Goal: Task Accomplishment & Management: Manage account settings

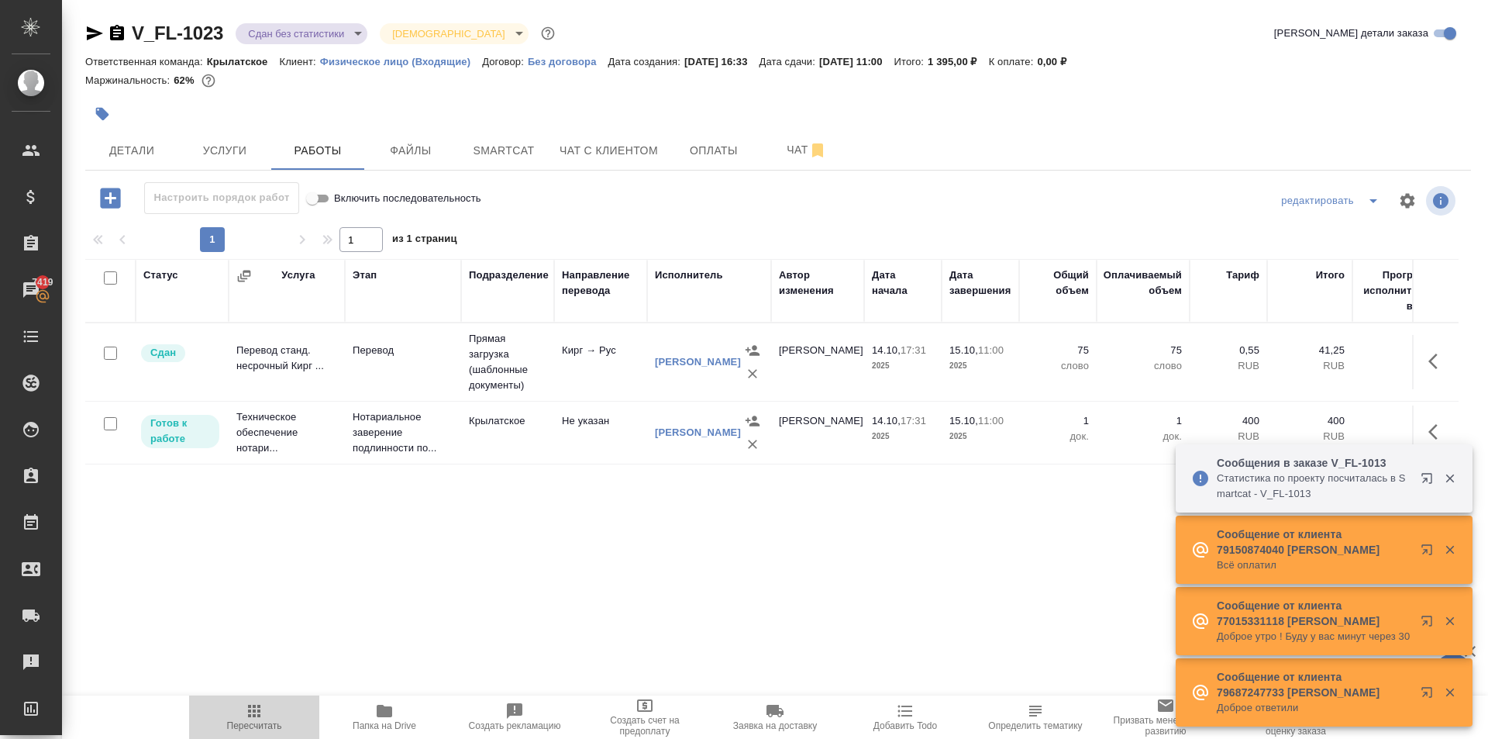
click at [223, 735] on button "Пересчитать" at bounding box center [254, 716] width 130 height 43
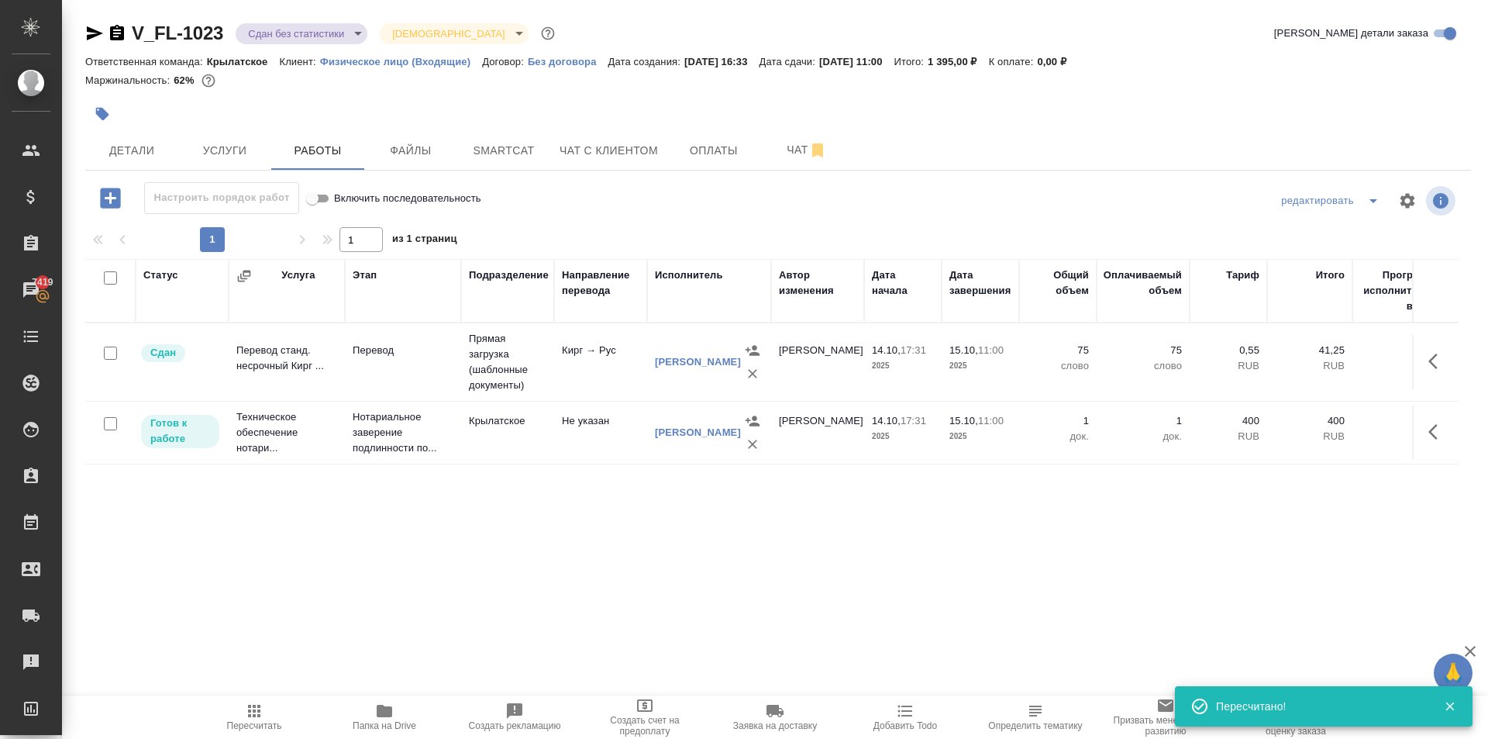
click at [545, 579] on div "Статус Услуга Этап Подразделение Направление перевода Исполнитель Автор изменен…" at bounding box center [771, 433] width 1373 height 349
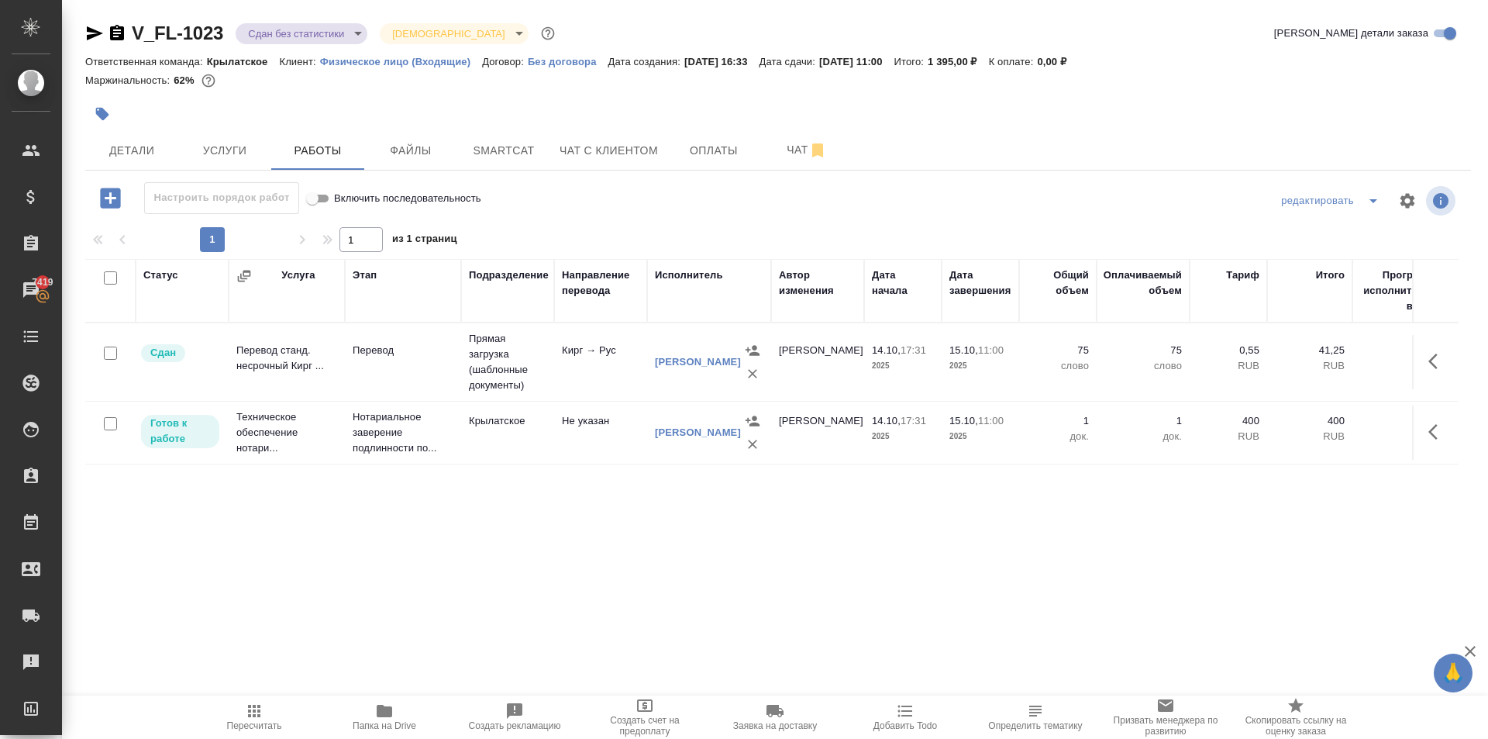
click at [331, 47] on div "V_FL-1023 Сдан без статистики distributed Святая троица holyTrinity Кратко дета…" at bounding box center [778, 36] width 1386 height 31
click at [342, 35] on body "🙏 .cls-1 fill:#fff; AWATERA Kasymov Timur Клиенты Спецификации Заказы 7419 Чаты…" at bounding box center [744, 369] width 1488 height 739
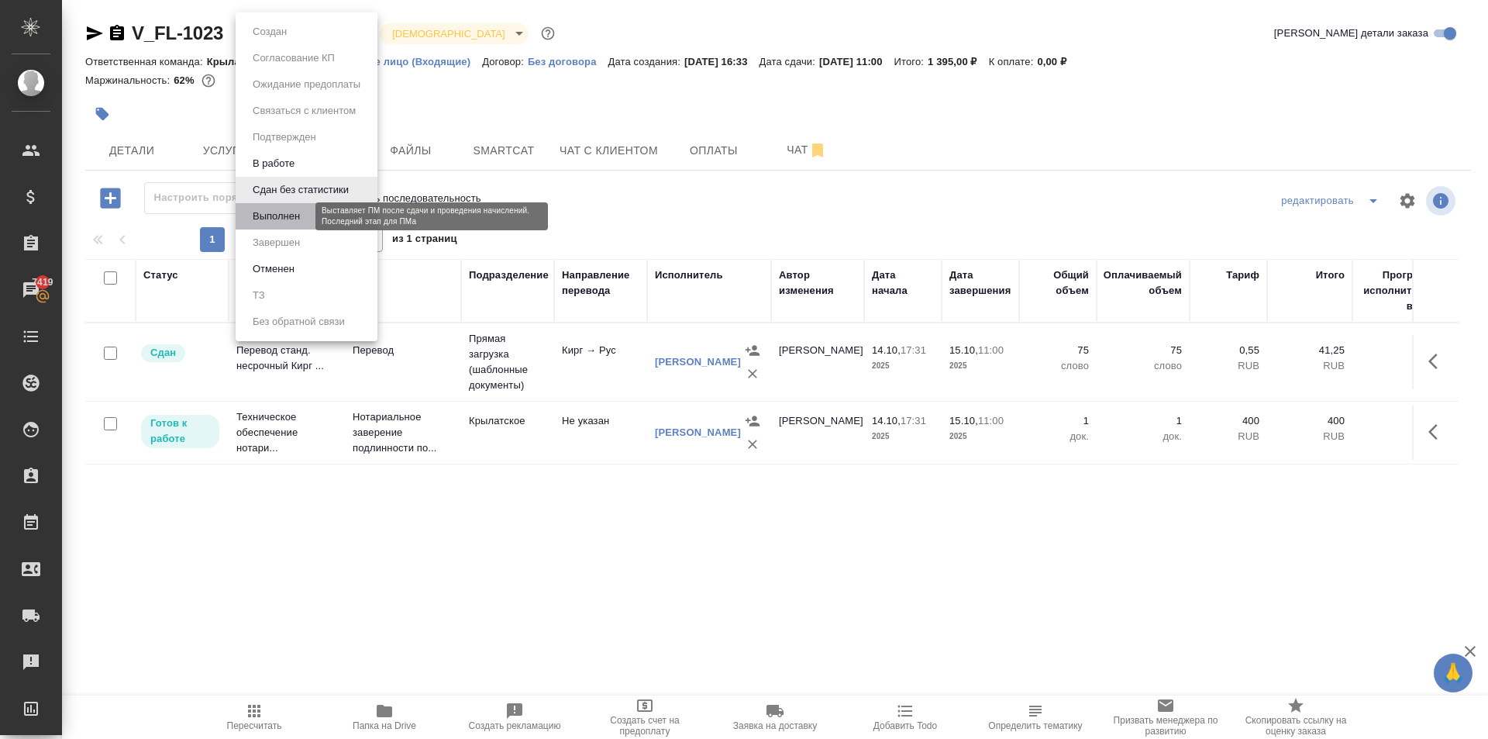
click at [305, 223] on button "Выполнен" at bounding box center [276, 216] width 57 height 17
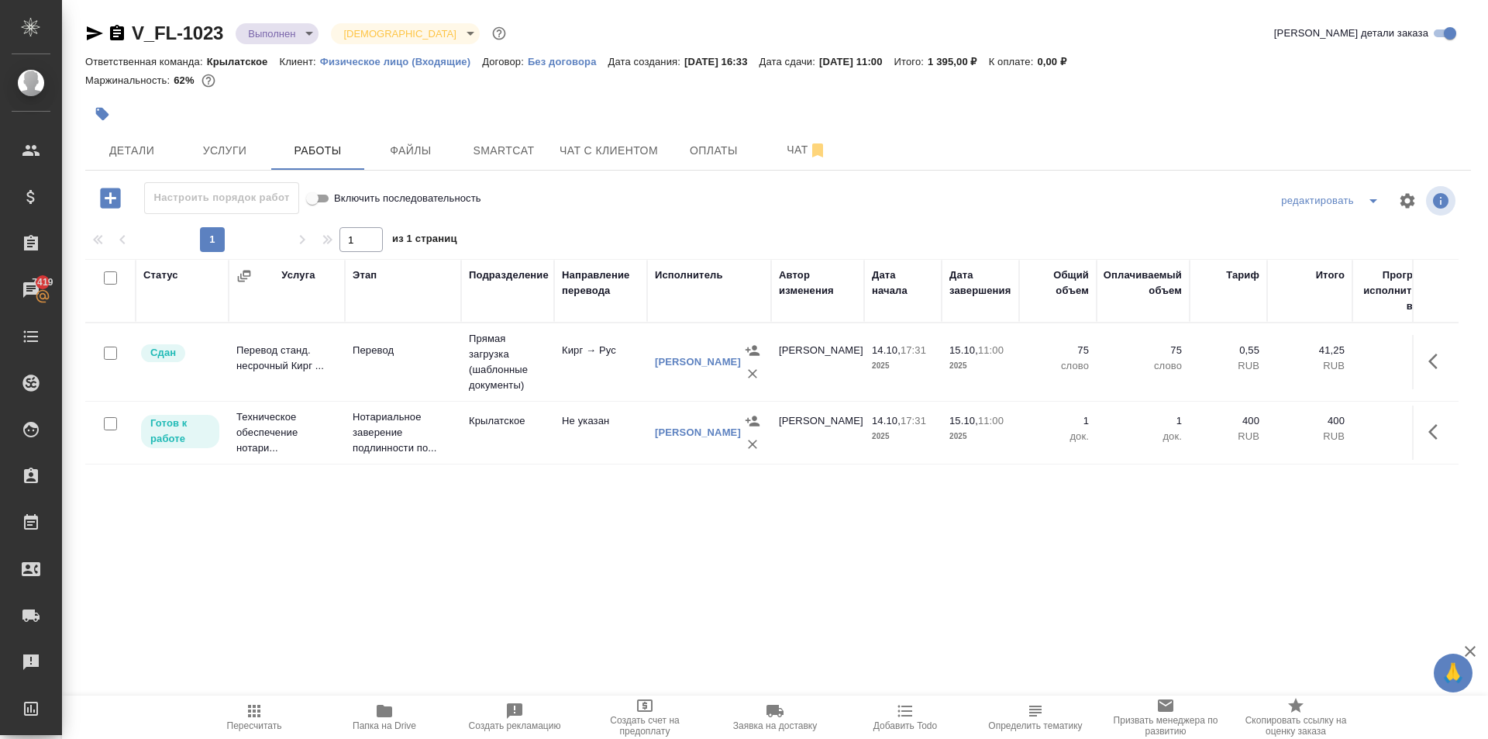
click at [1424, 429] on button "button" at bounding box center [1437, 431] width 37 height 37
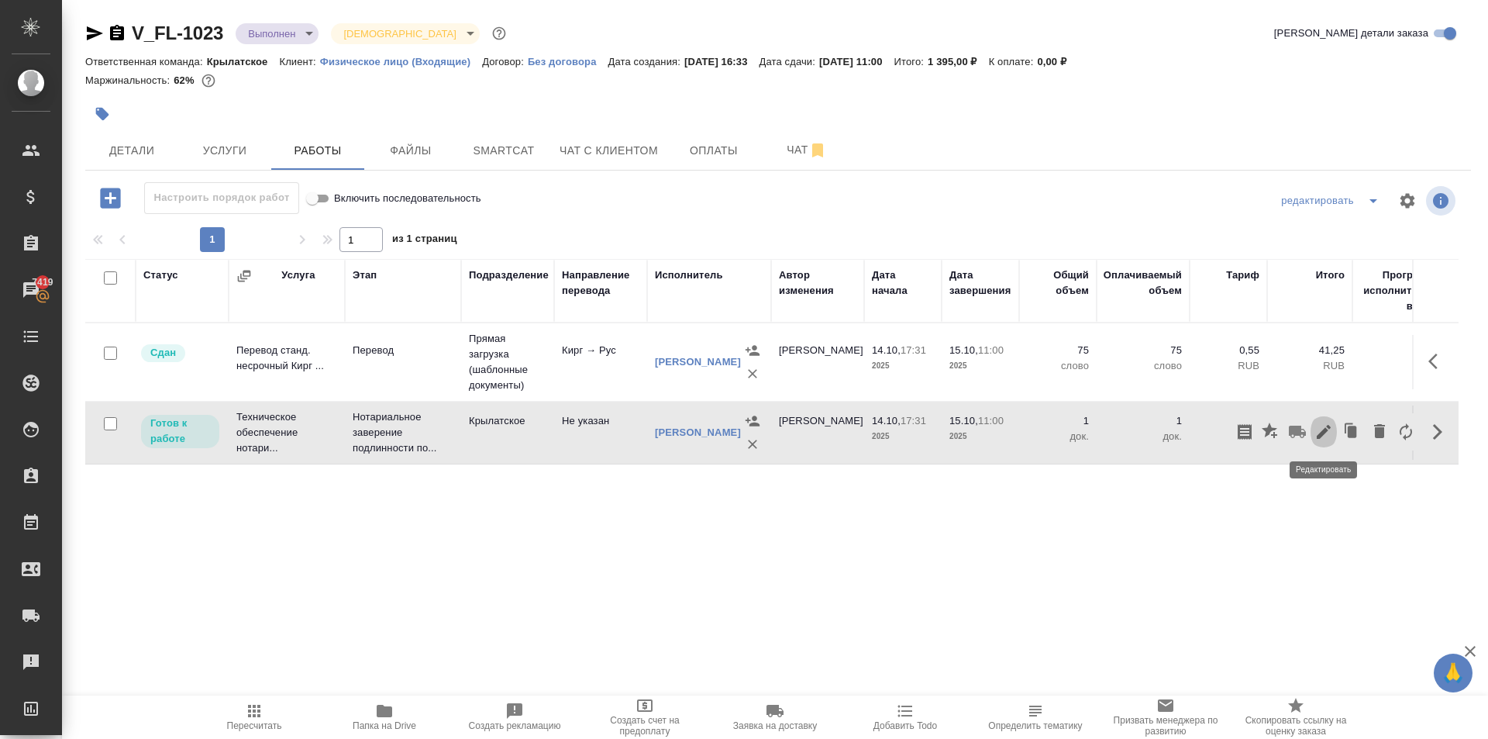
click at [1320, 439] on icon "button" at bounding box center [1324, 431] width 19 height 19
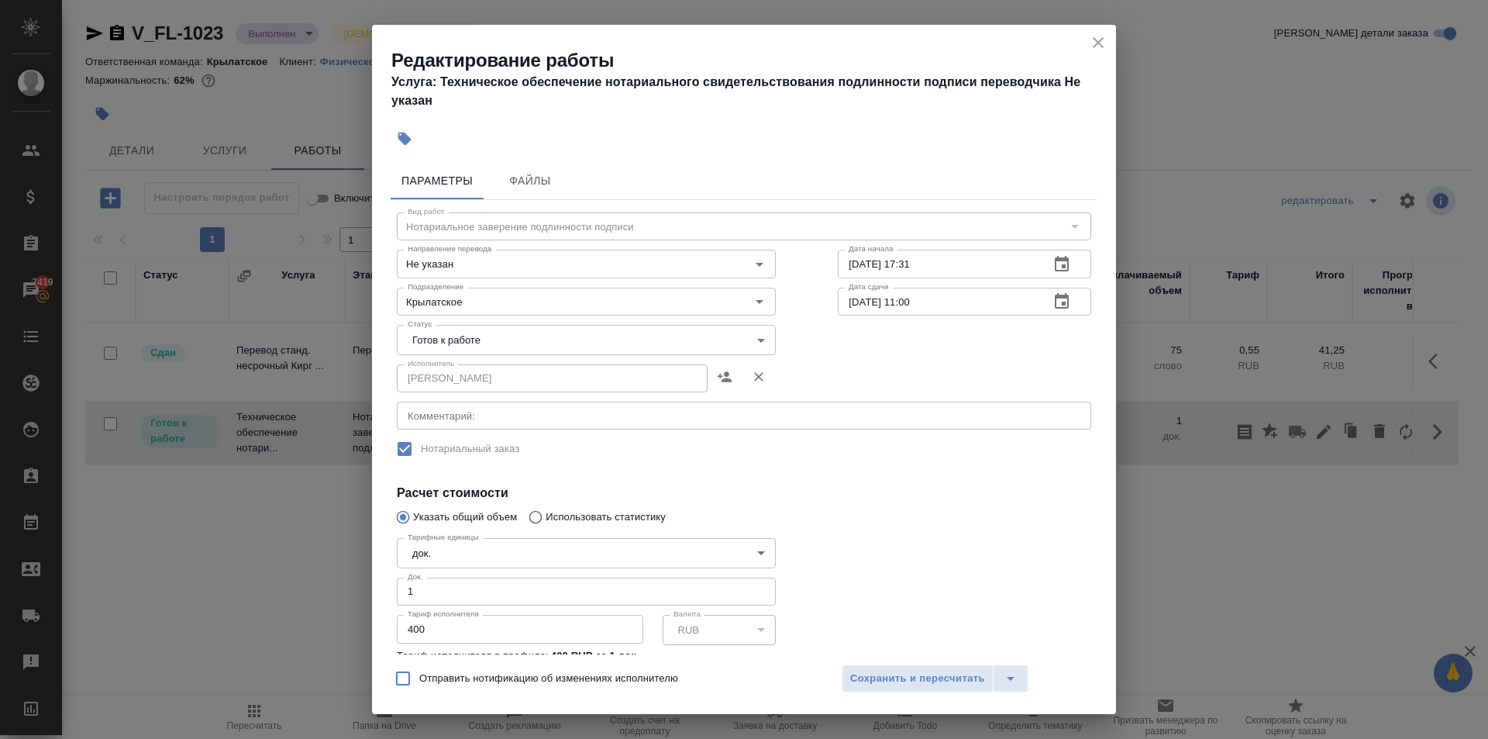
click at [412, 333] on body "🙏 .cls-1 fill:#fff; AWATERA Kasymov Timur Клиенты Спецификации Заказы 7419 Чаты…" at bounding box center [744, 369] width 1488 height 739
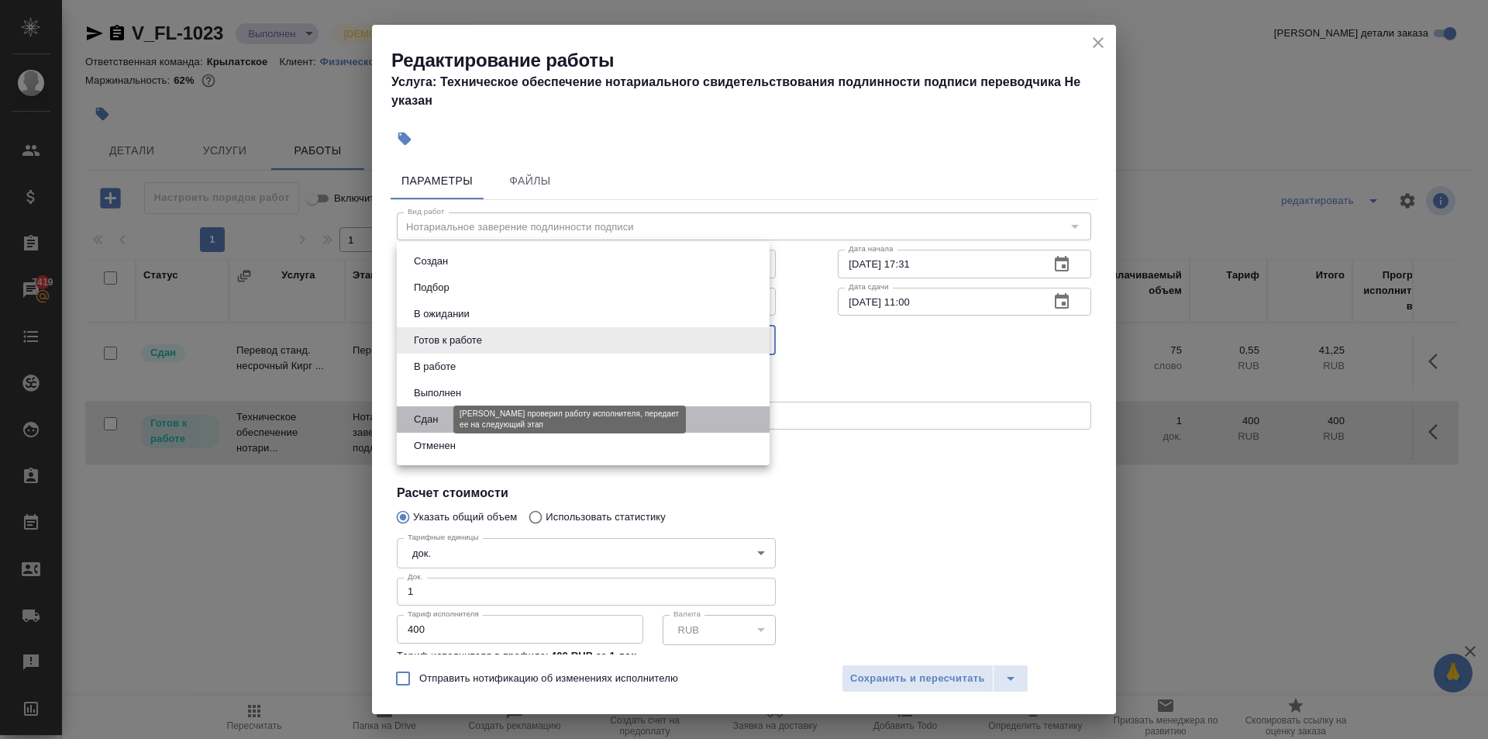
click at [428, 412] on button "Сдан" at bounding box center [425, 419] width 33 height 17
type input "closed"
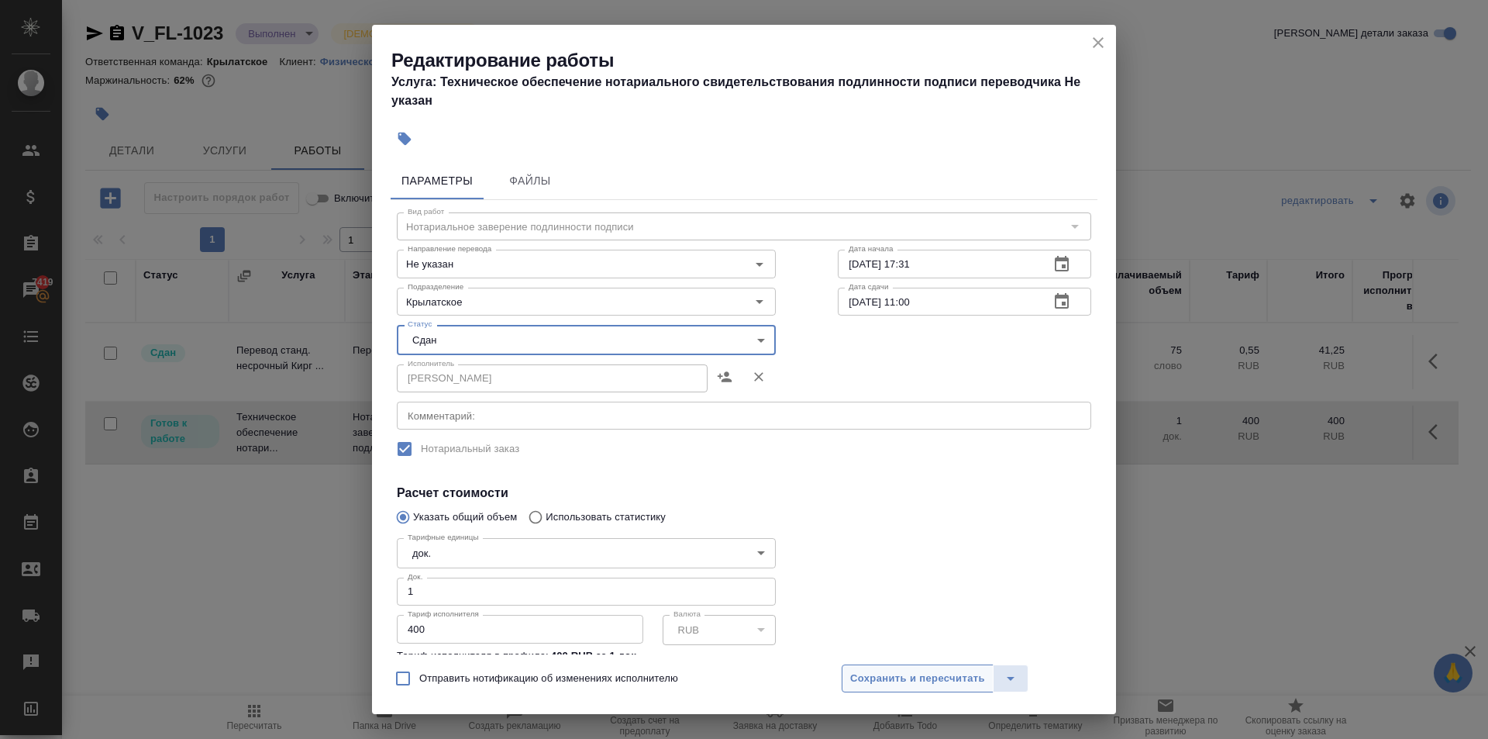
click at [910, 666] on button "Сохранить и пересчитать" at bounding box center [918, 678] width 152 height 28
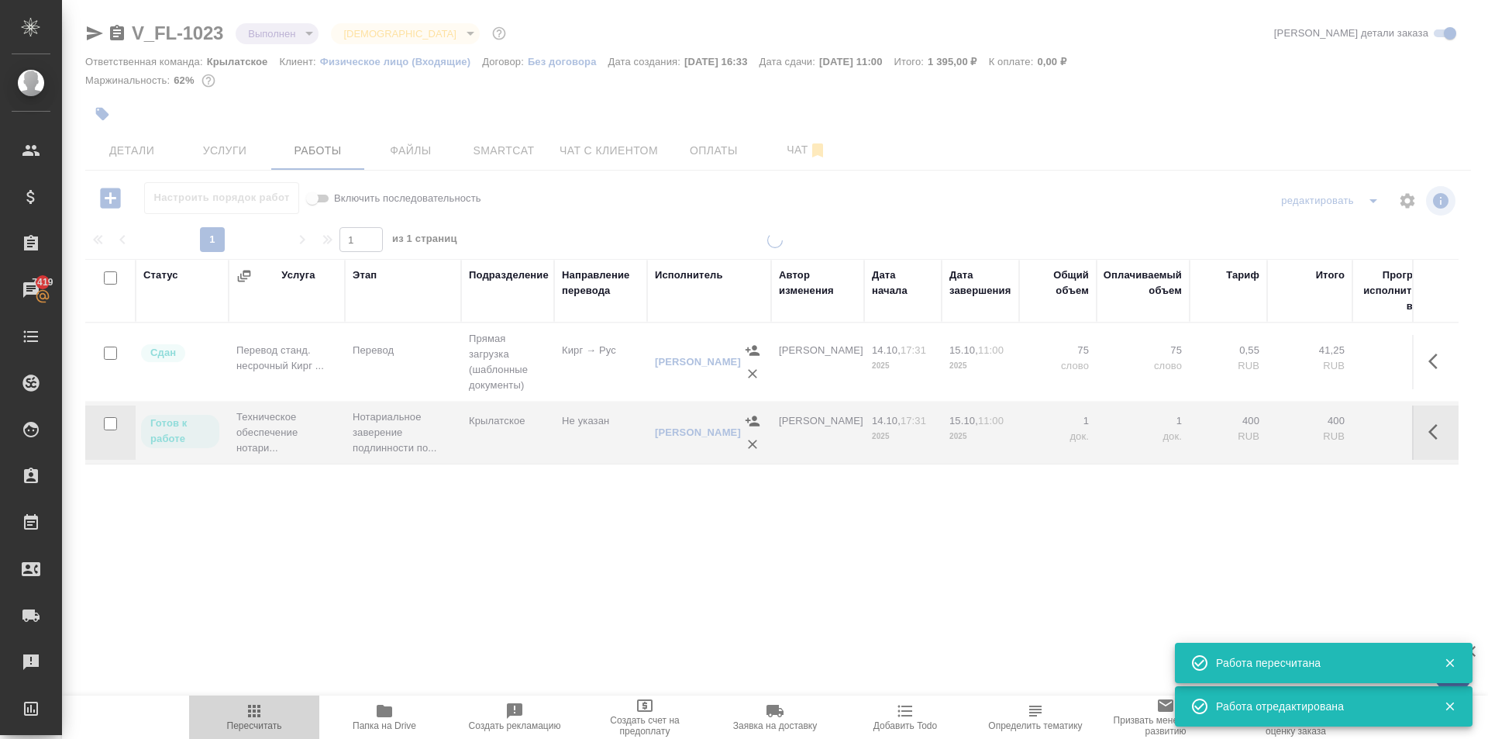
click at [273, 709] on span "Пересчитать" at bounding box center [254, 715] width 112 height 29
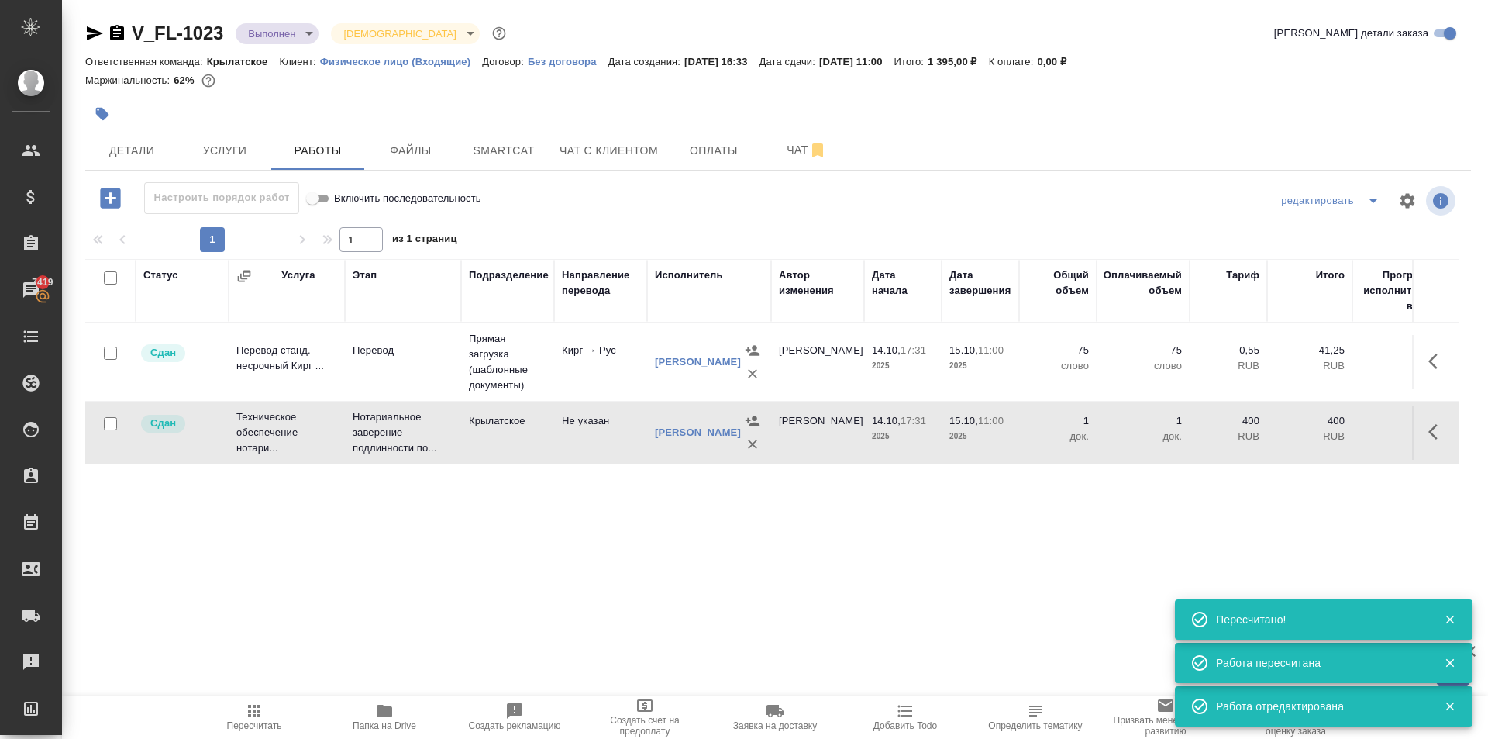
click at [288, 30] on body "🙏 .cls-1 fill:#fff; AWATERA Kasymov Timur Клиенты Спецификации Заказы 7419 Чаты…" at bounding box center [744, 369] width 1488 height 739
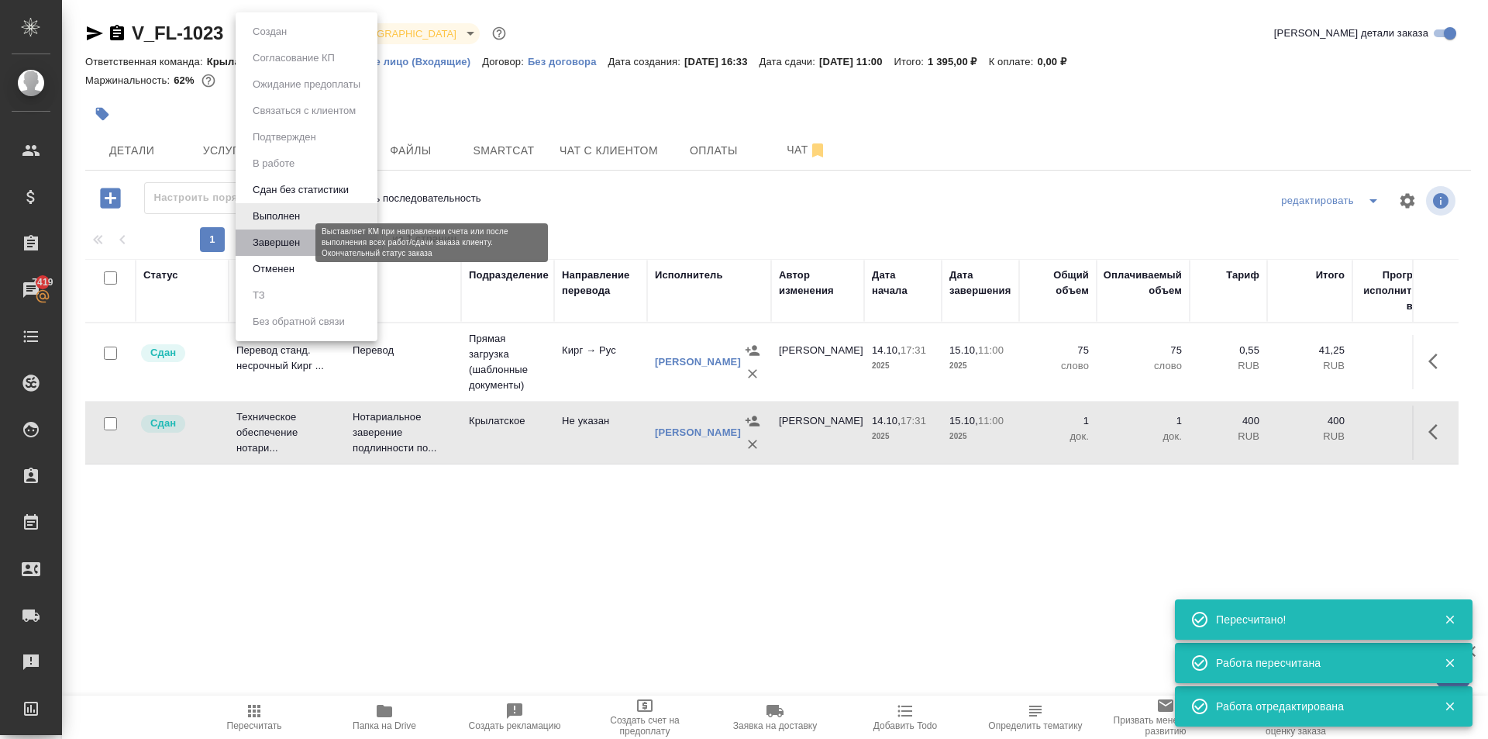
click at [289, 247] on button "Завершен" at bounding box center [276, 242] width 57 height 17
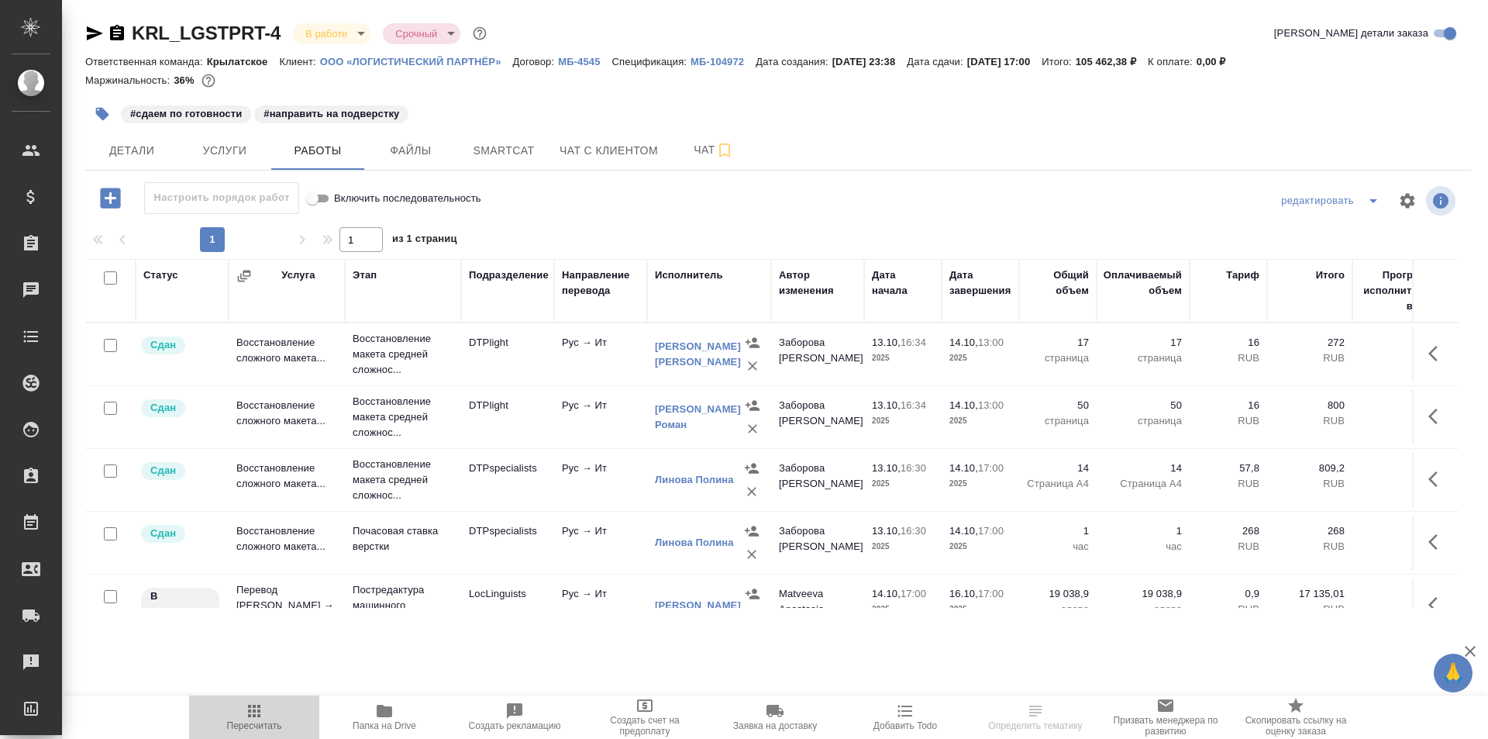
click at [246, 714] on icon "button" at bounding box center [254, 710] width 19 height 19
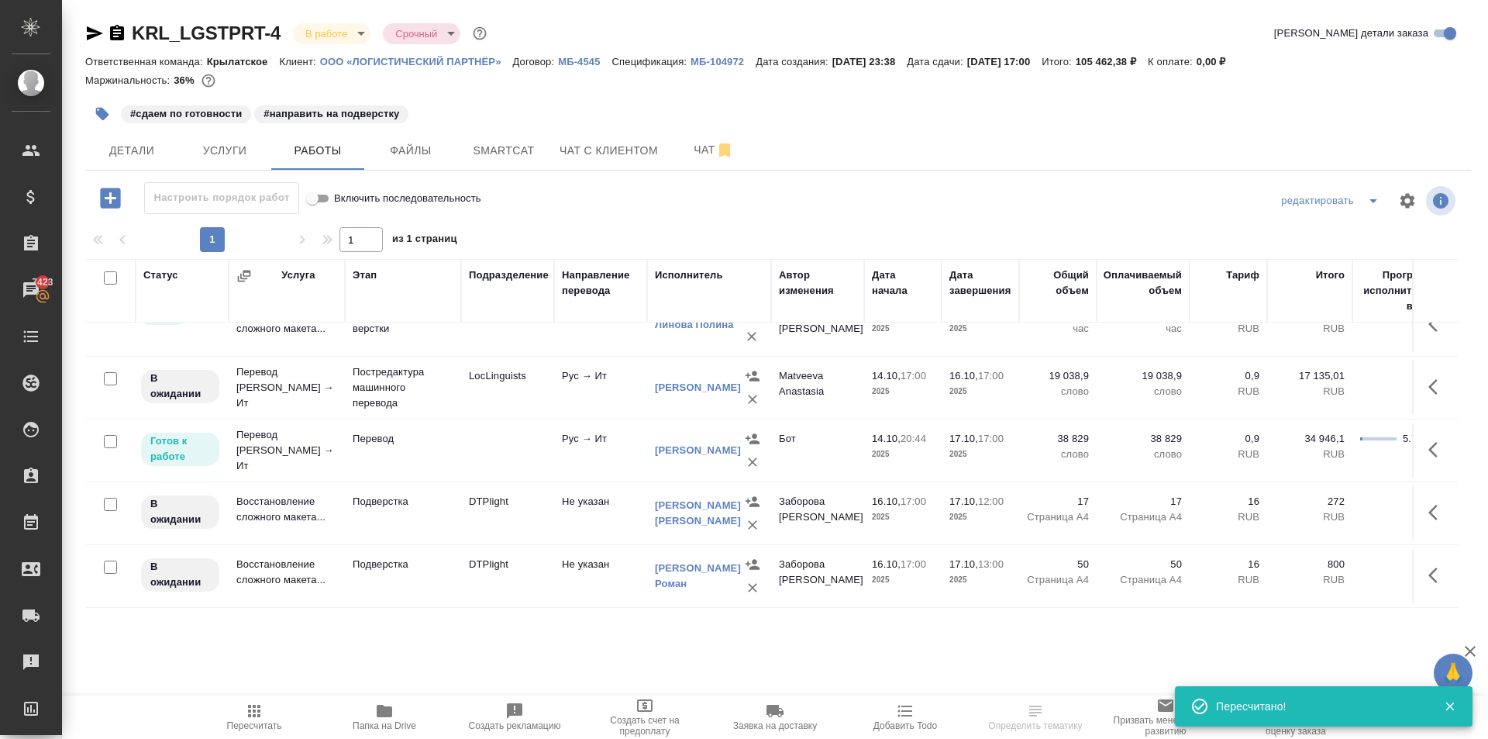
scroll to position [355, 0]
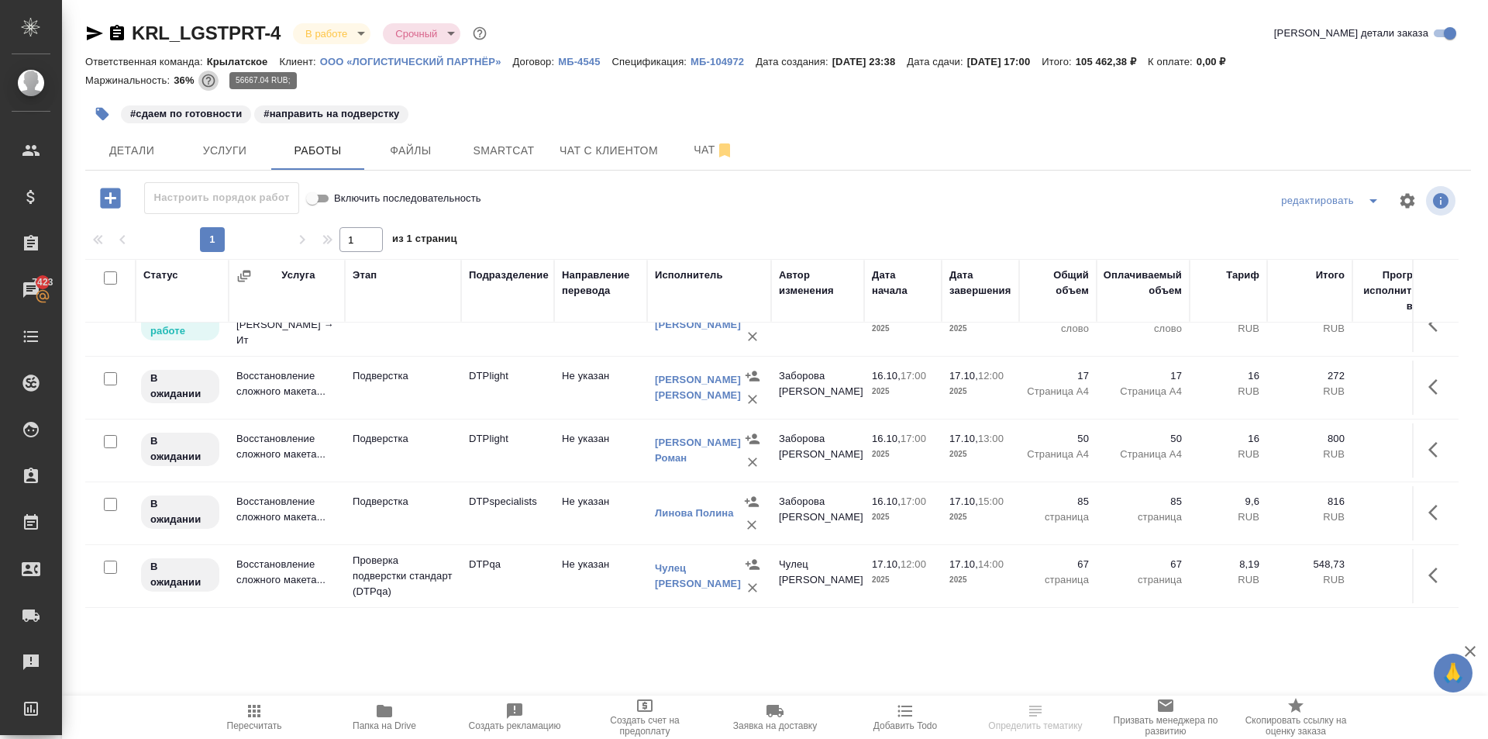
click at [215, 80] on icon "button" at bounding box center [209, 81] width 16 height 16
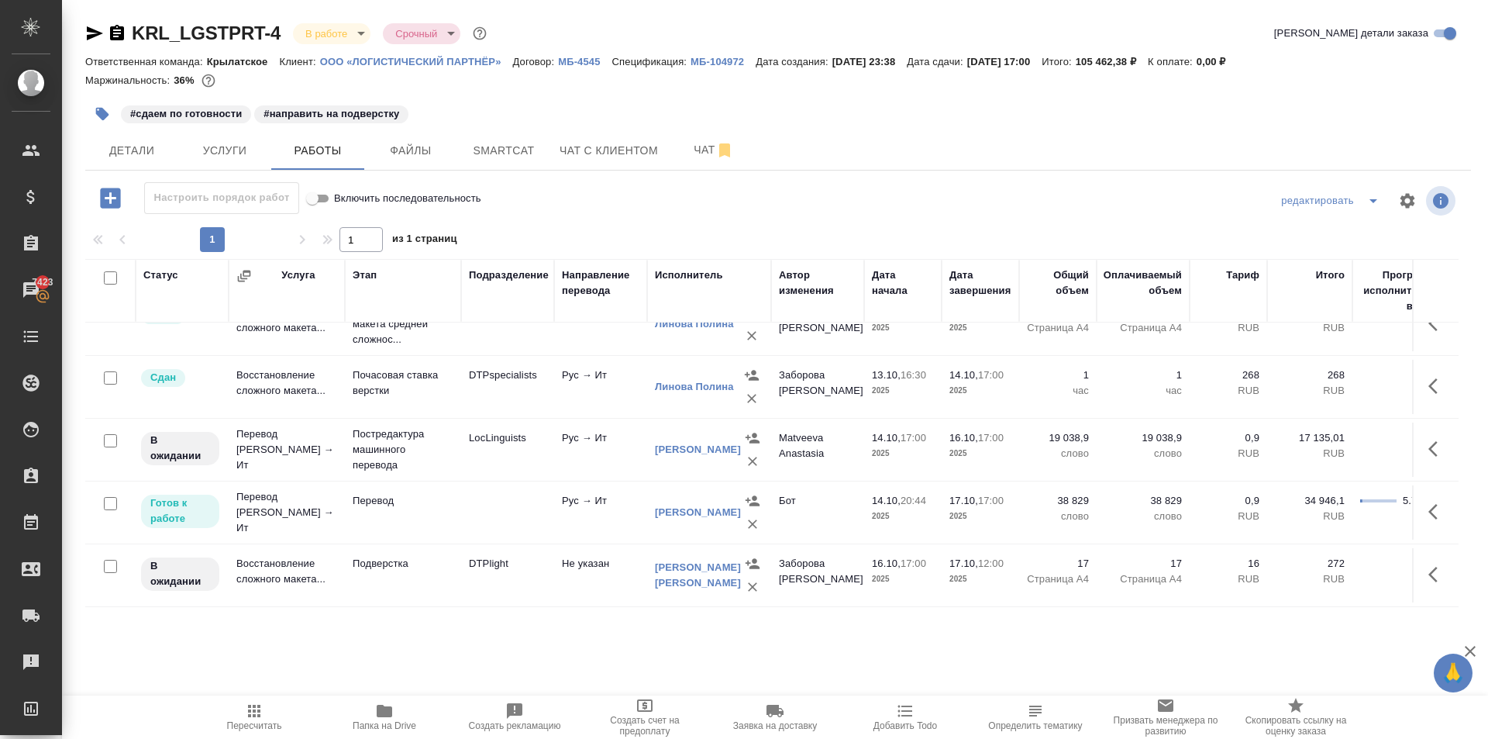
scroll to position [155, 0]
click at [243, 146] on span "Услуги" at bounding box center [225, 150] width 74 height 19
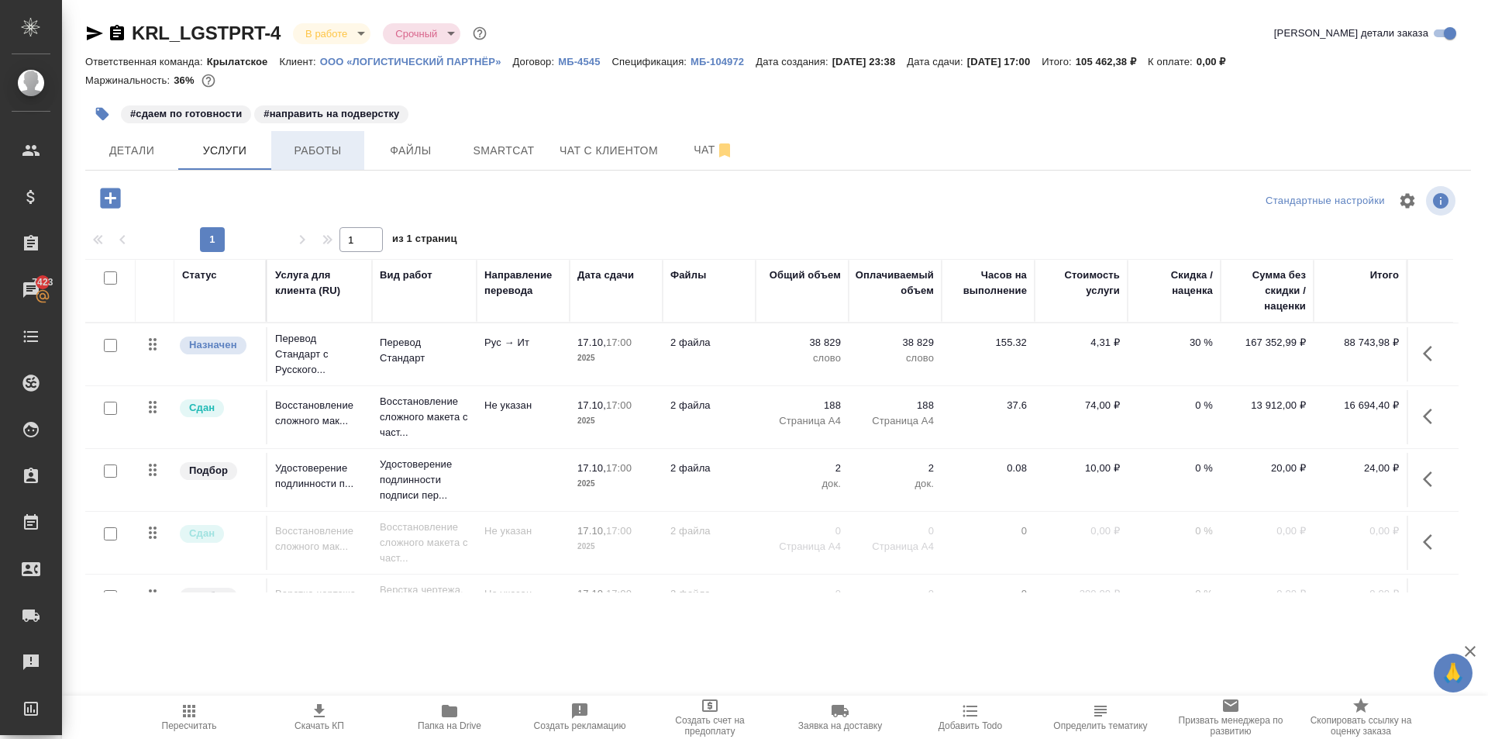
click at [341, 150] on span "Работы" at bounding box center [318, 150] width 74 height 19
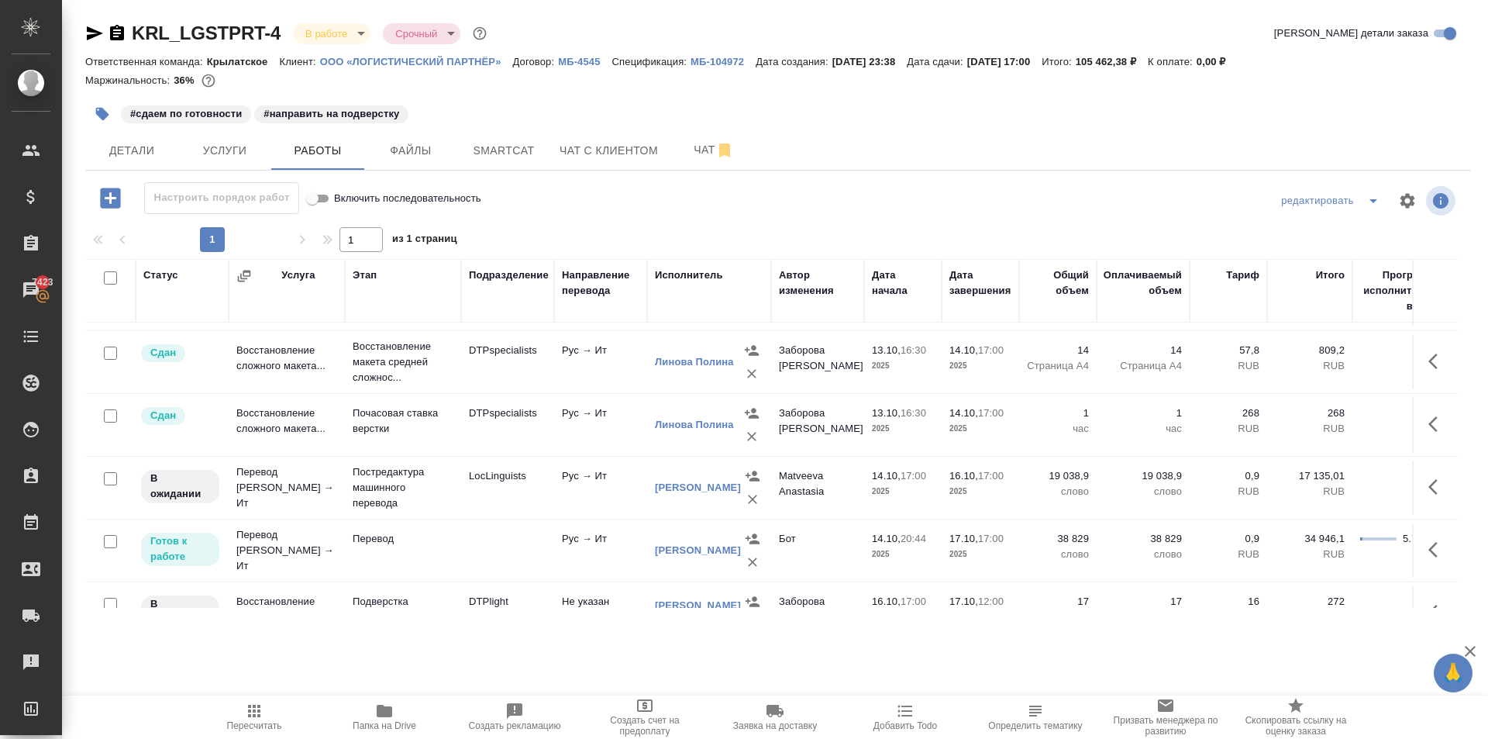
scroll to position [155, 0]
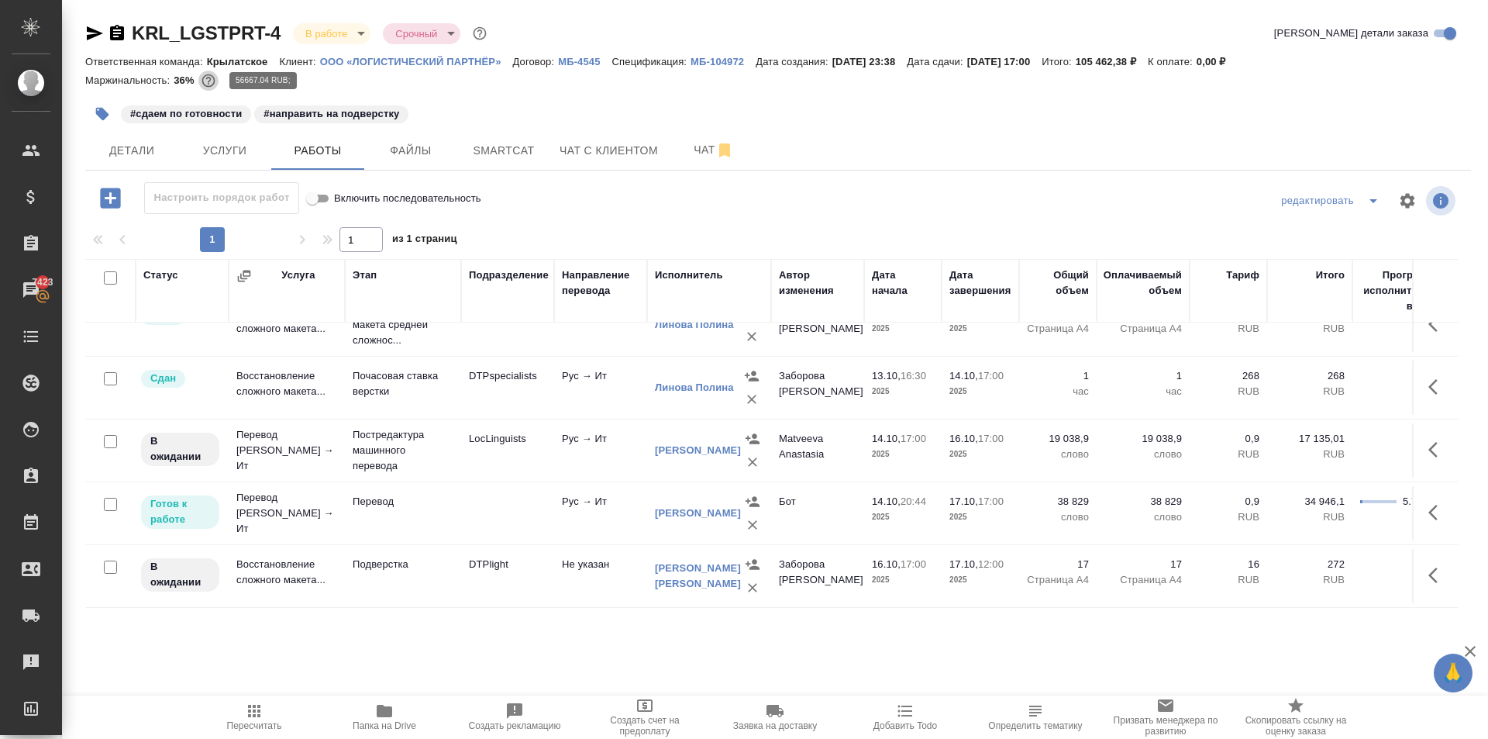
click at [214, 78] on icon "button" at bounding box center [208, 80] width 13 height 13
click at [248, 705] on icon "button" at bounding box center [254, 711] width 12 height 12
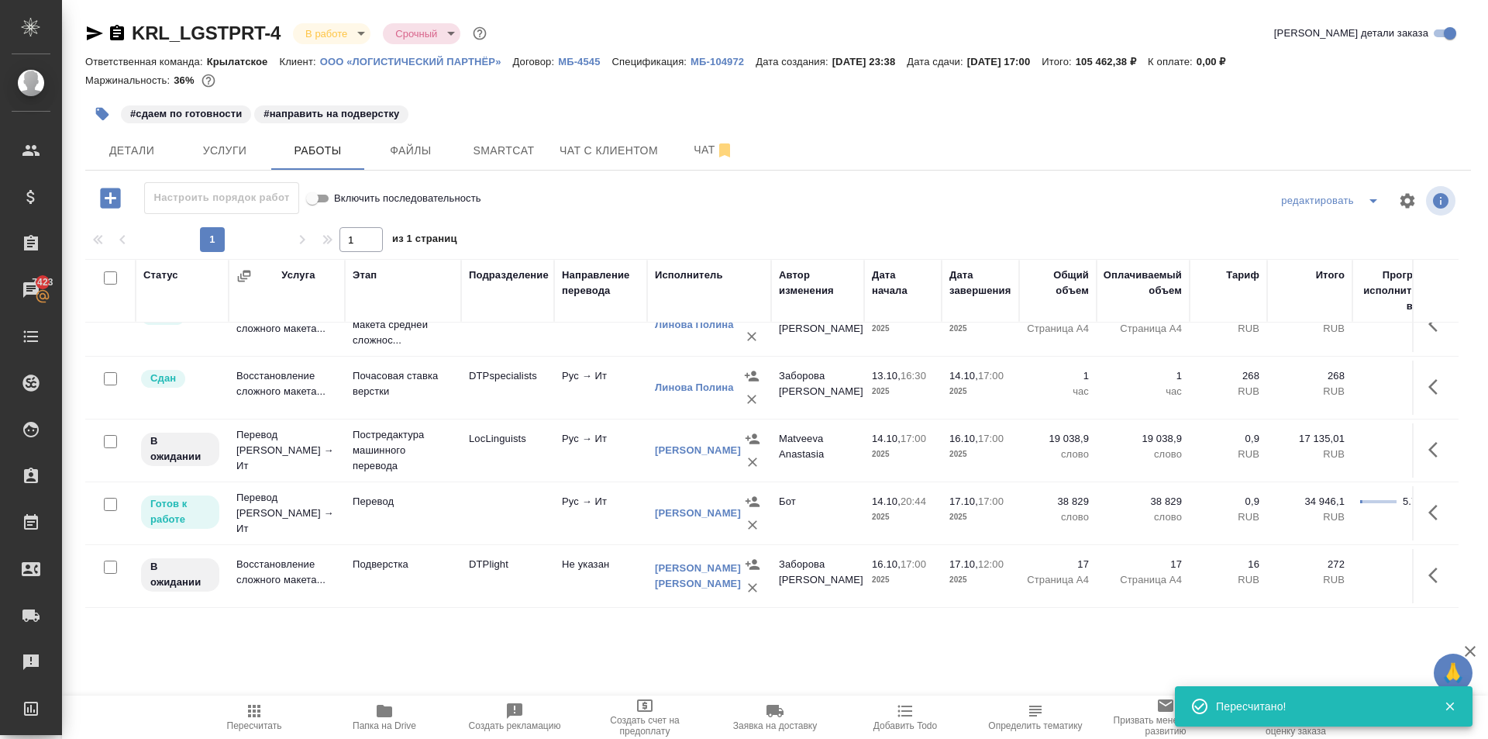
click at [270, 729] on span "Пересчитать" at bounding box center [254, 725] width 55 height 11
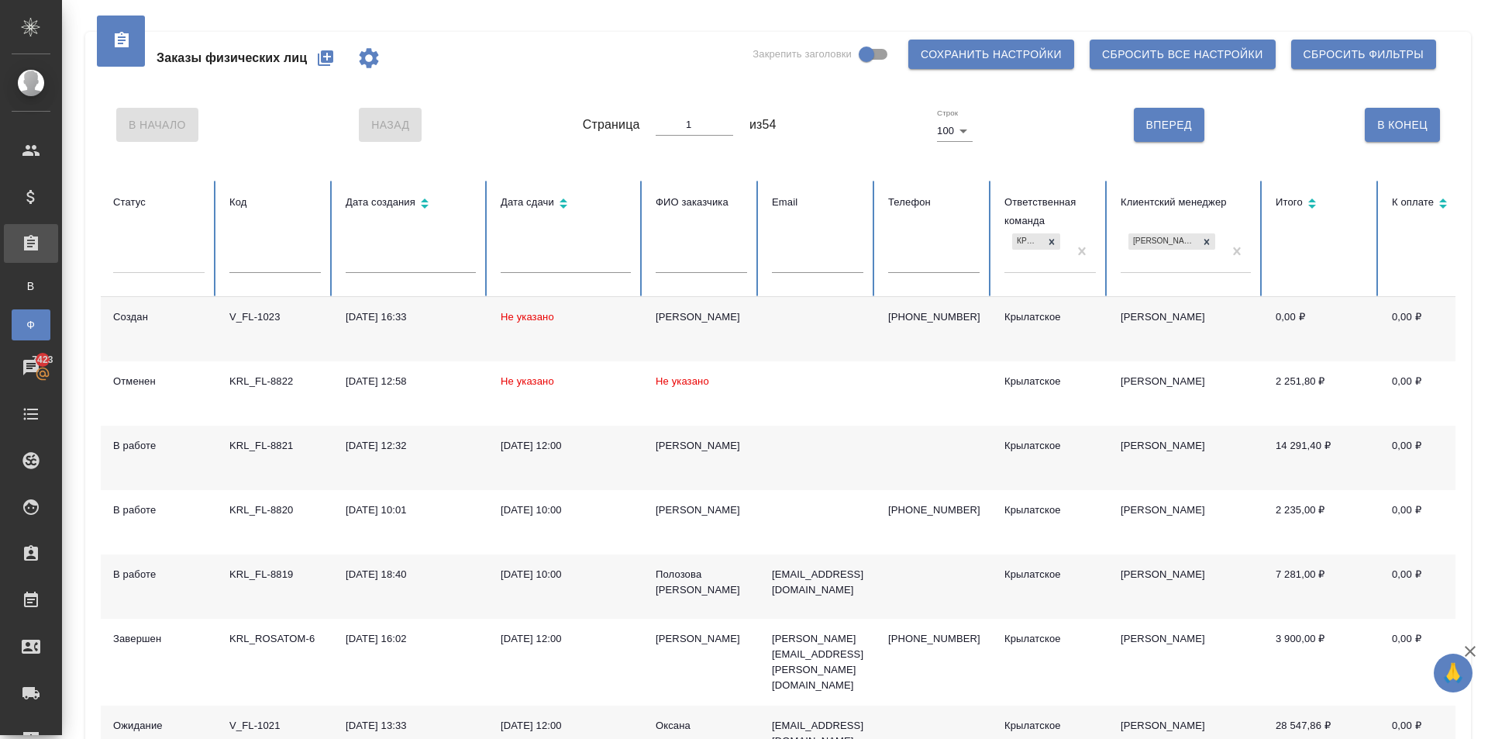
click at [693, 446] on div "[PERSON_NAME]" at bounding box center [701, 446] width 91 height 16
click at [659, 439] on div "[PERSON_NAME]" at bounding box center [701, 446] width 91 height 16
click at [659, 439] on div "Евгения" at bounding box center [701, 446] width 91 height 16
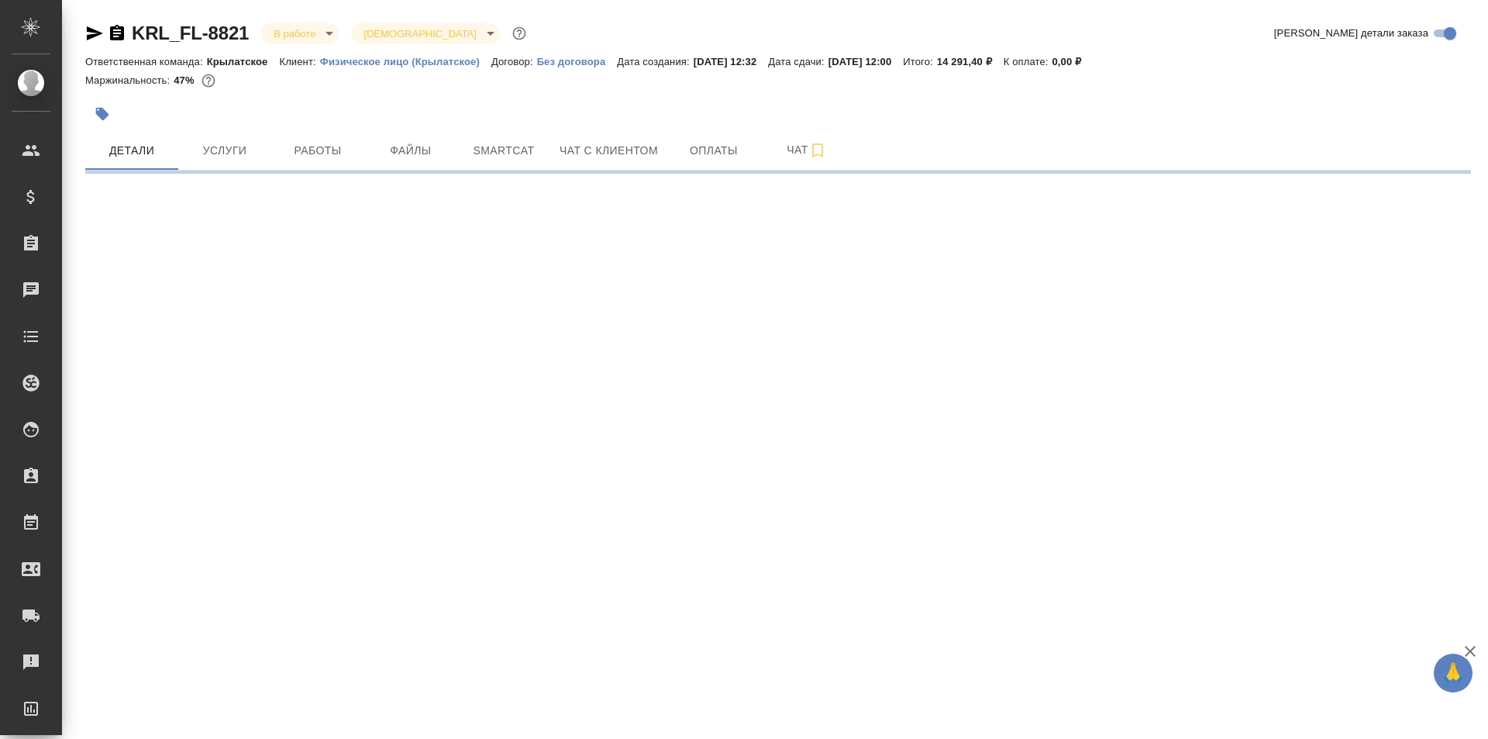
click at [315, 130] on div at bounding box center [547, 114] width 924 height 34
click at [326, 148] on span "Работы" at bounding box center [318, 150] width 74 height 19
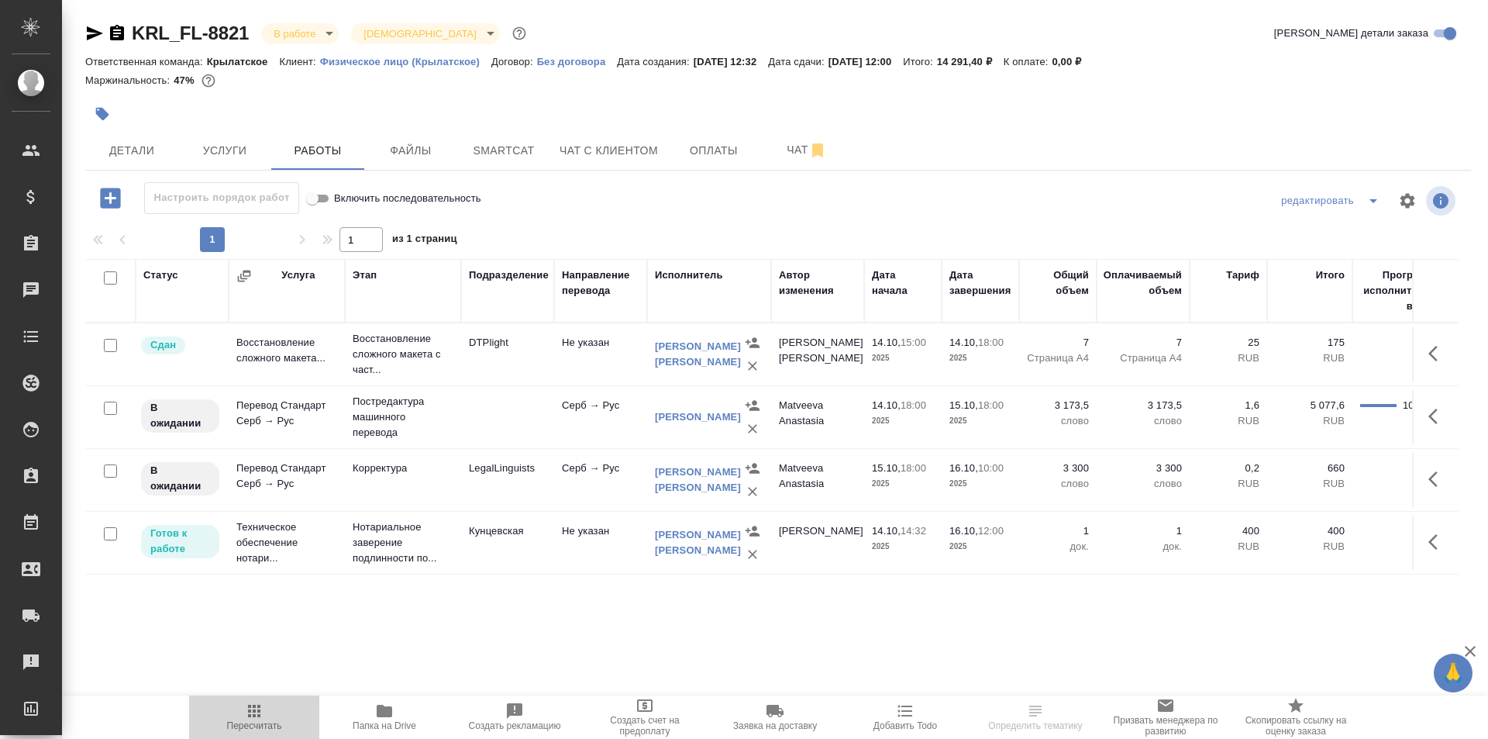
click at [239, 704] on span "Пересчитать" at bounding box center [254, 715] width 112 height 29
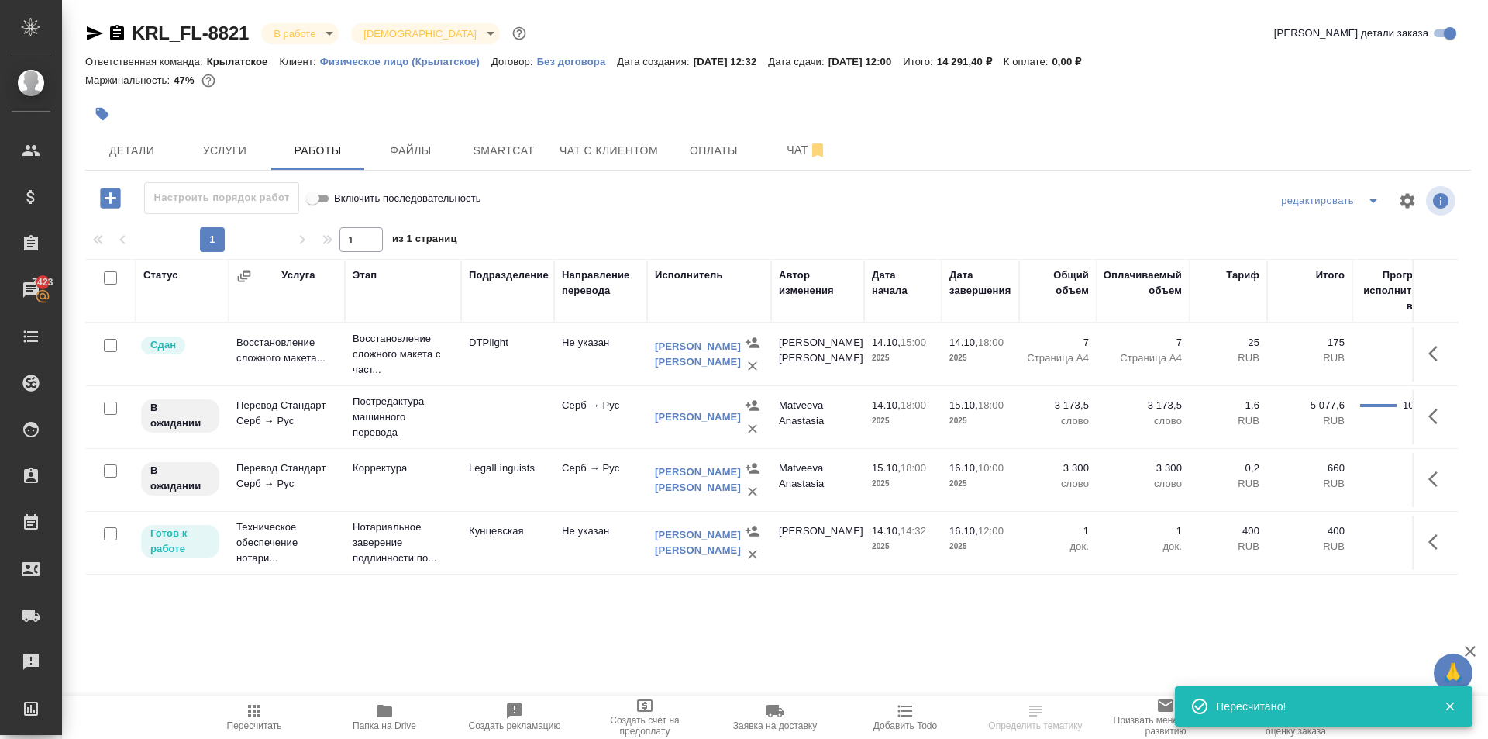
drag, startPoint x: 1141, startPoint y: 588, endPoint x: 1150, endPoint y: 606, distance: 20.1
click at [1150, 606] on div "Статус Услуга Этап Подразделение Направление перевода Исполнитель Автор изменен…" at bounding box center [771, 433] width 1373 height 349
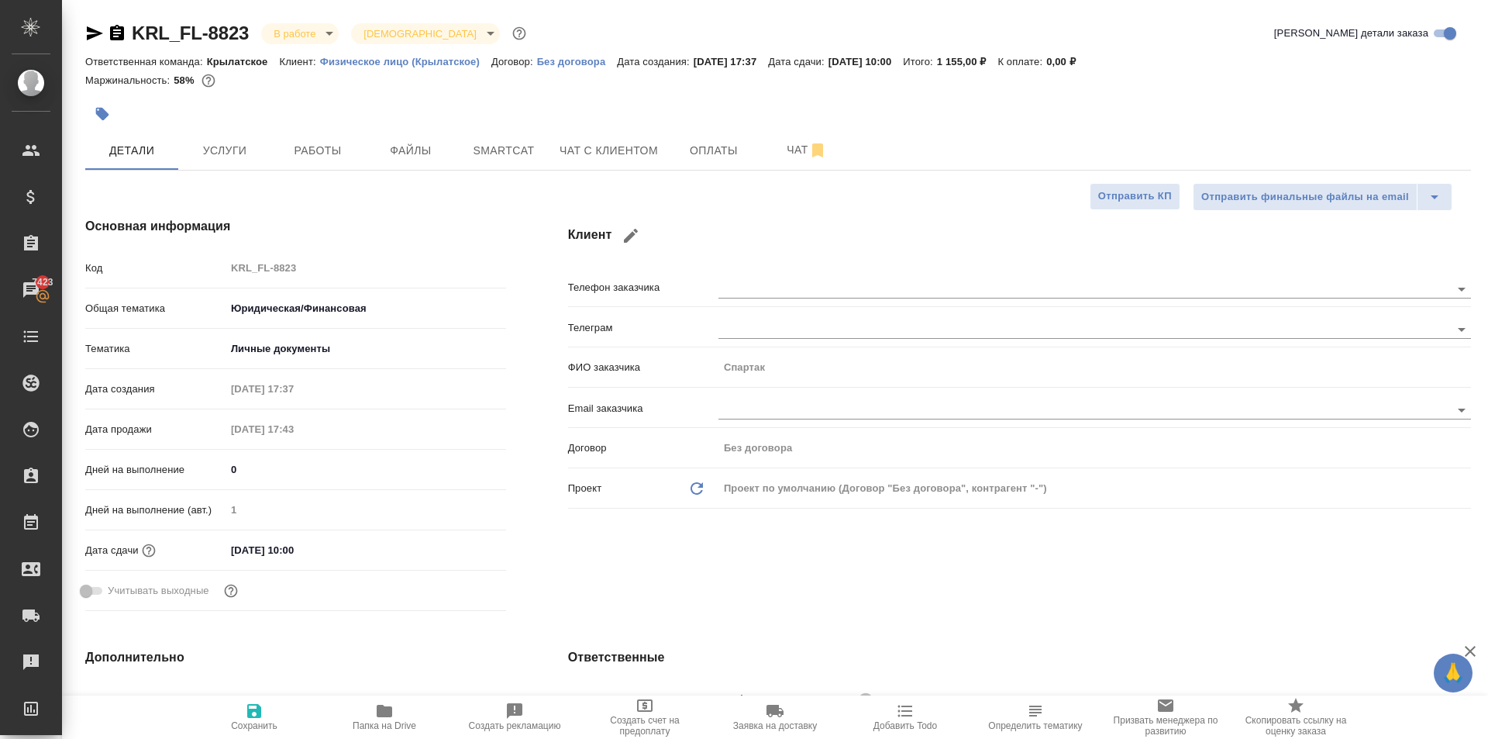
select select "RU"
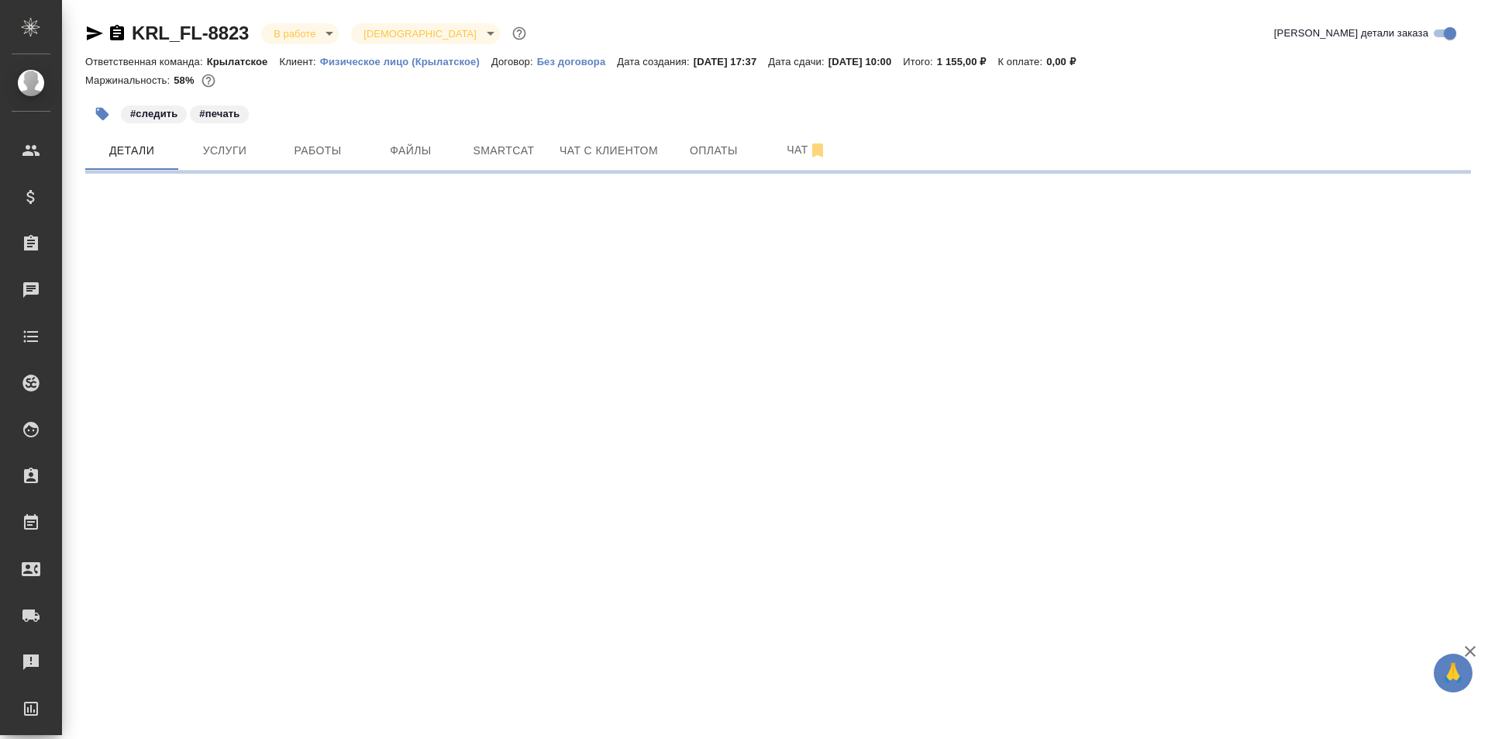
select select "RU"
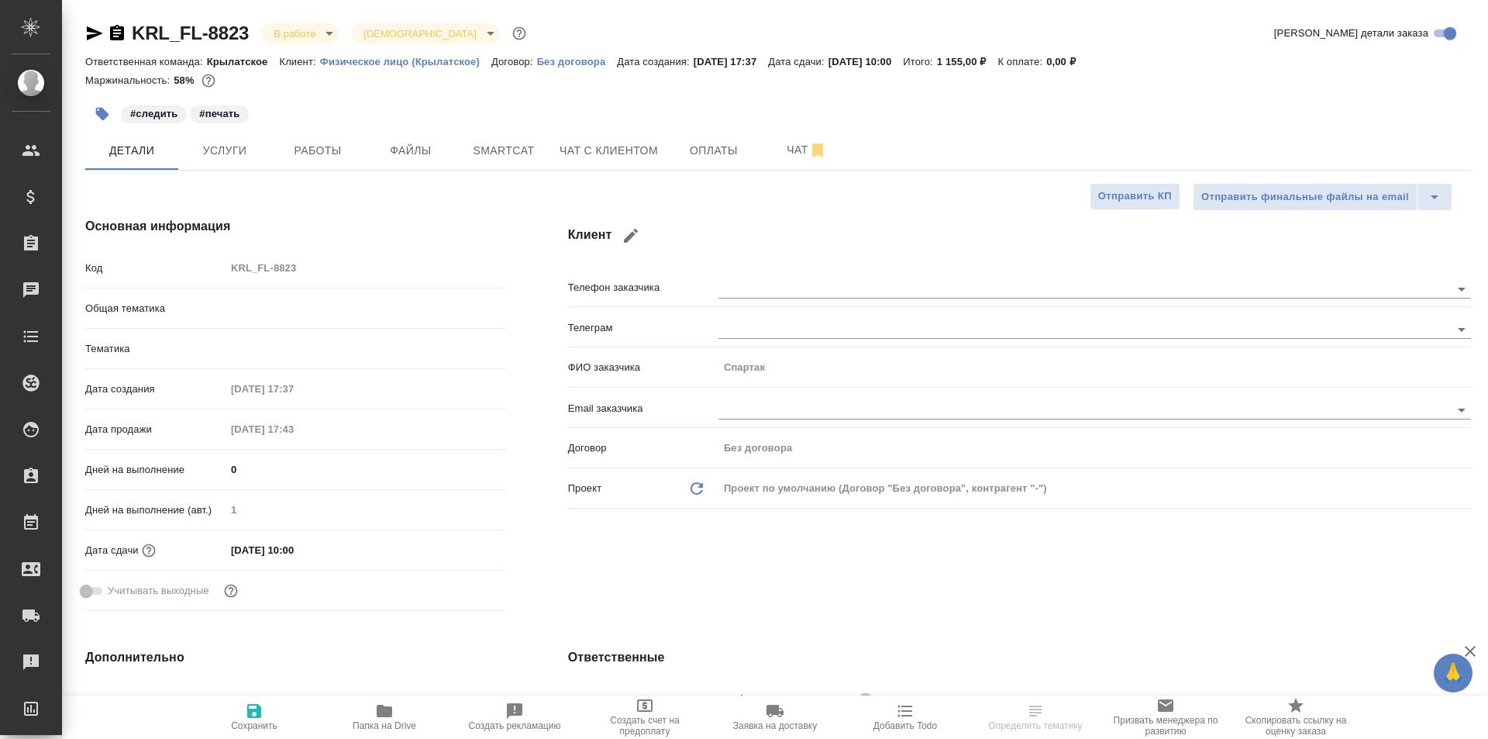
type textarea "x"
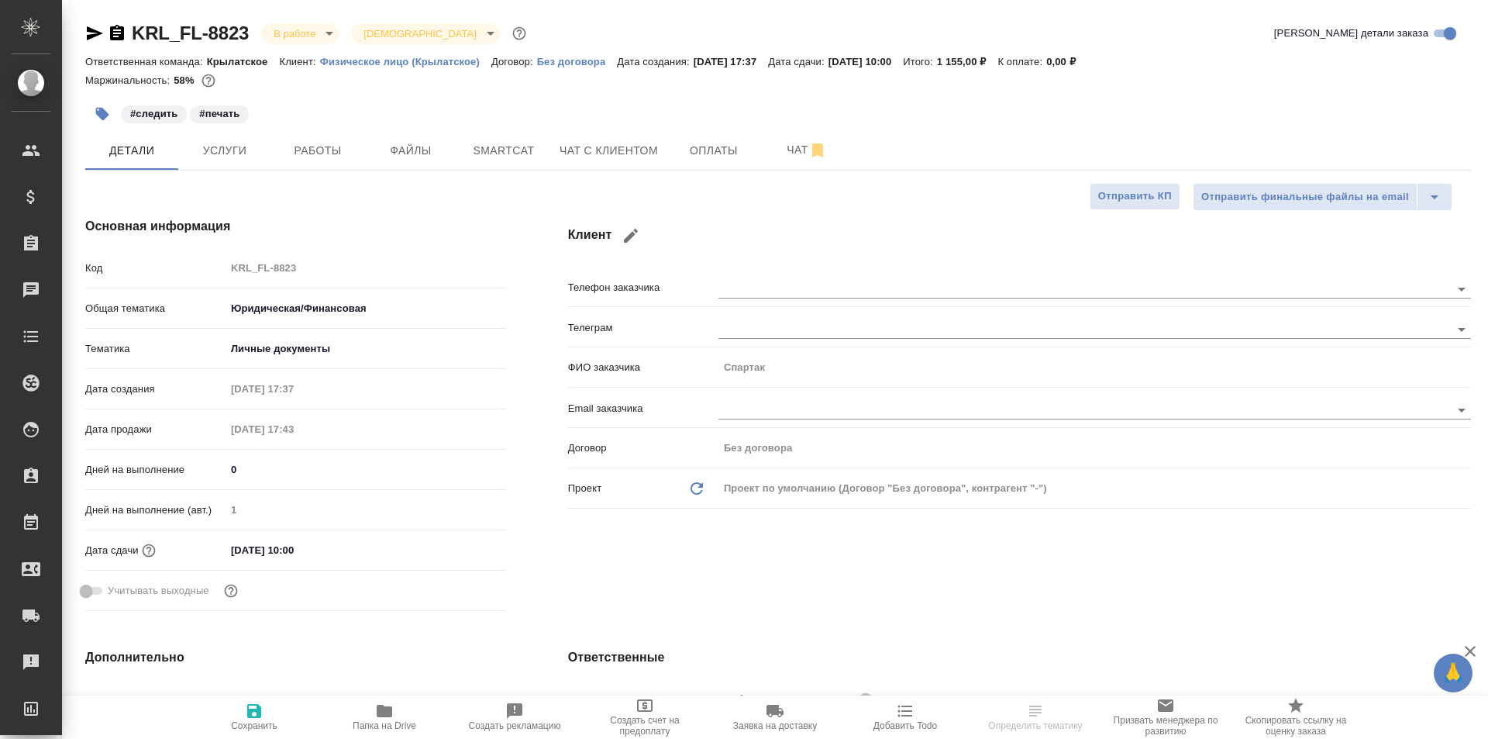
type textarea "x"
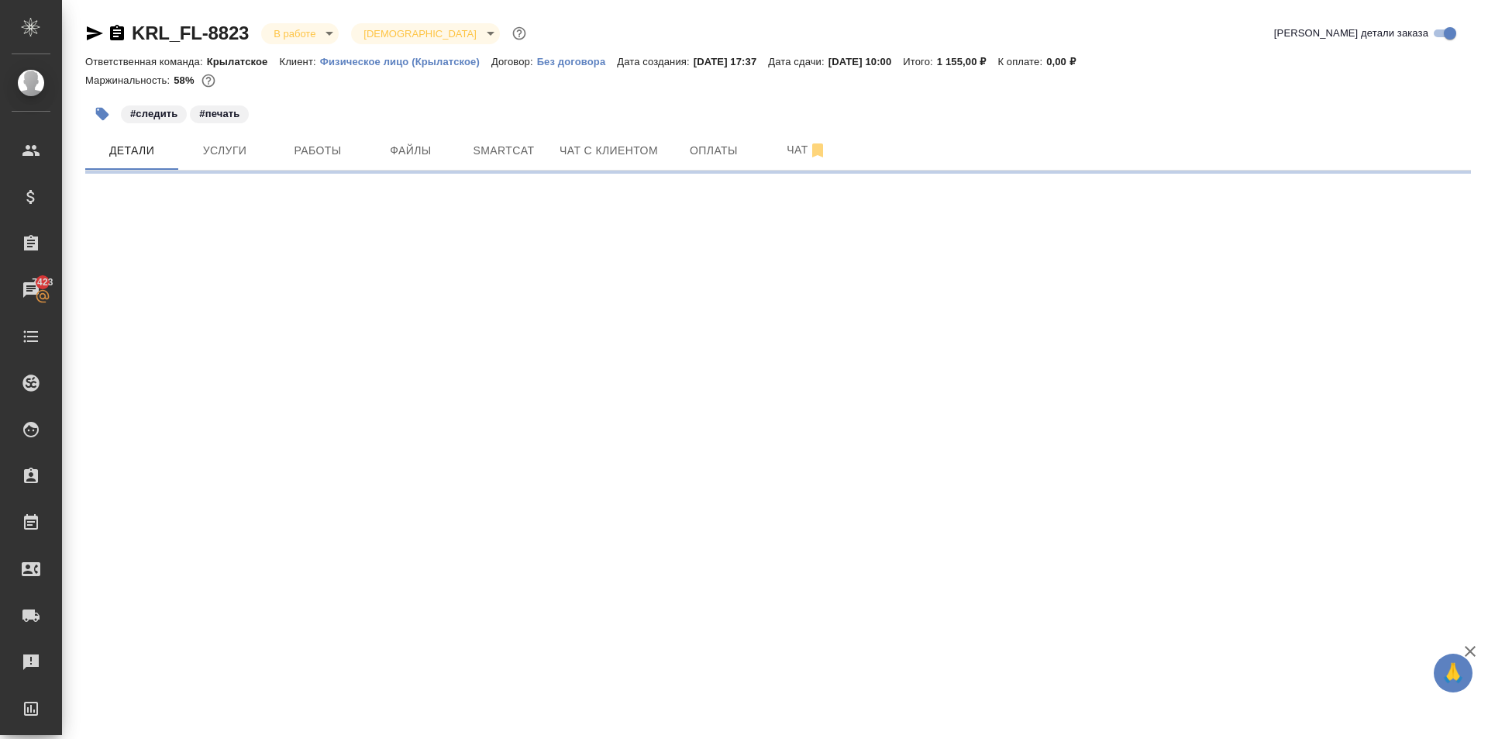
select select "RU"
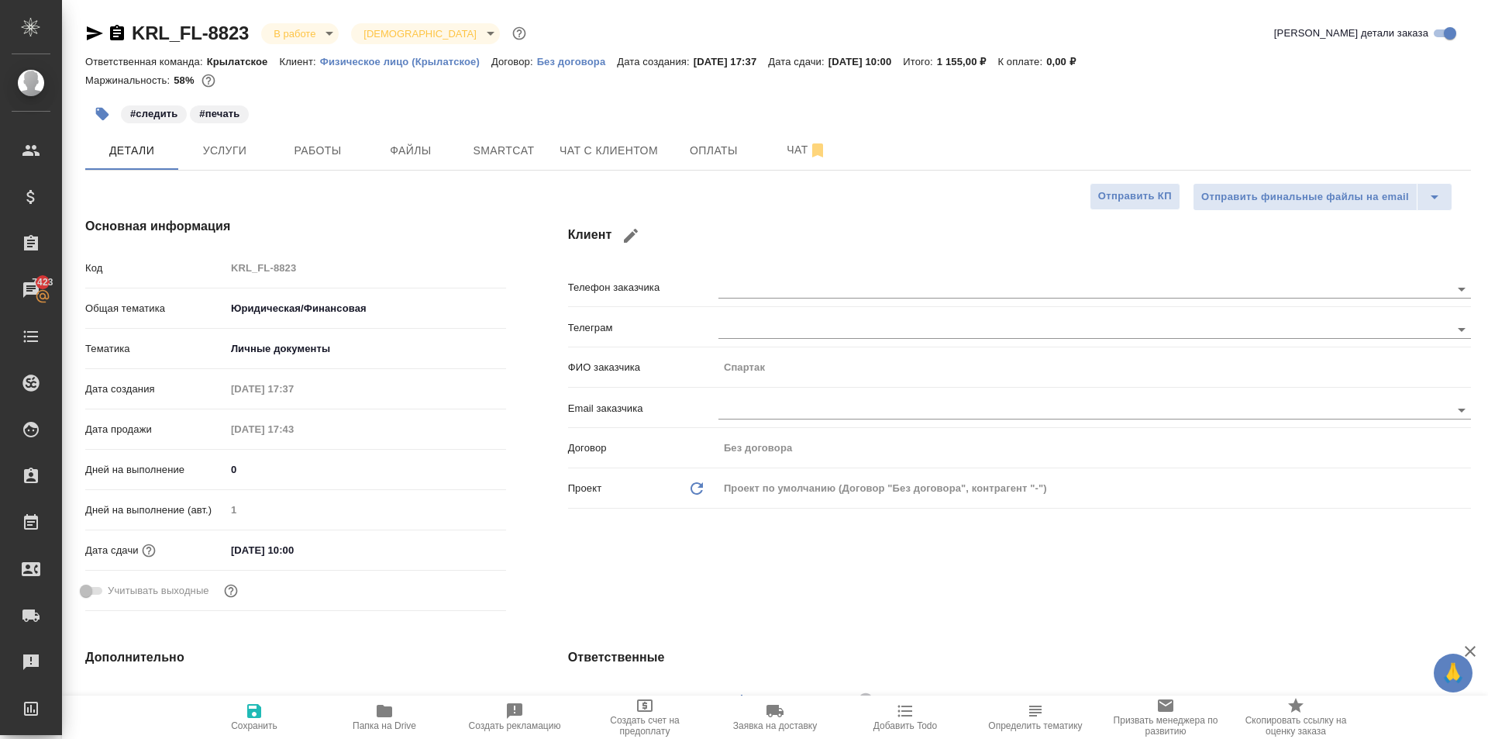
type textarea "x"
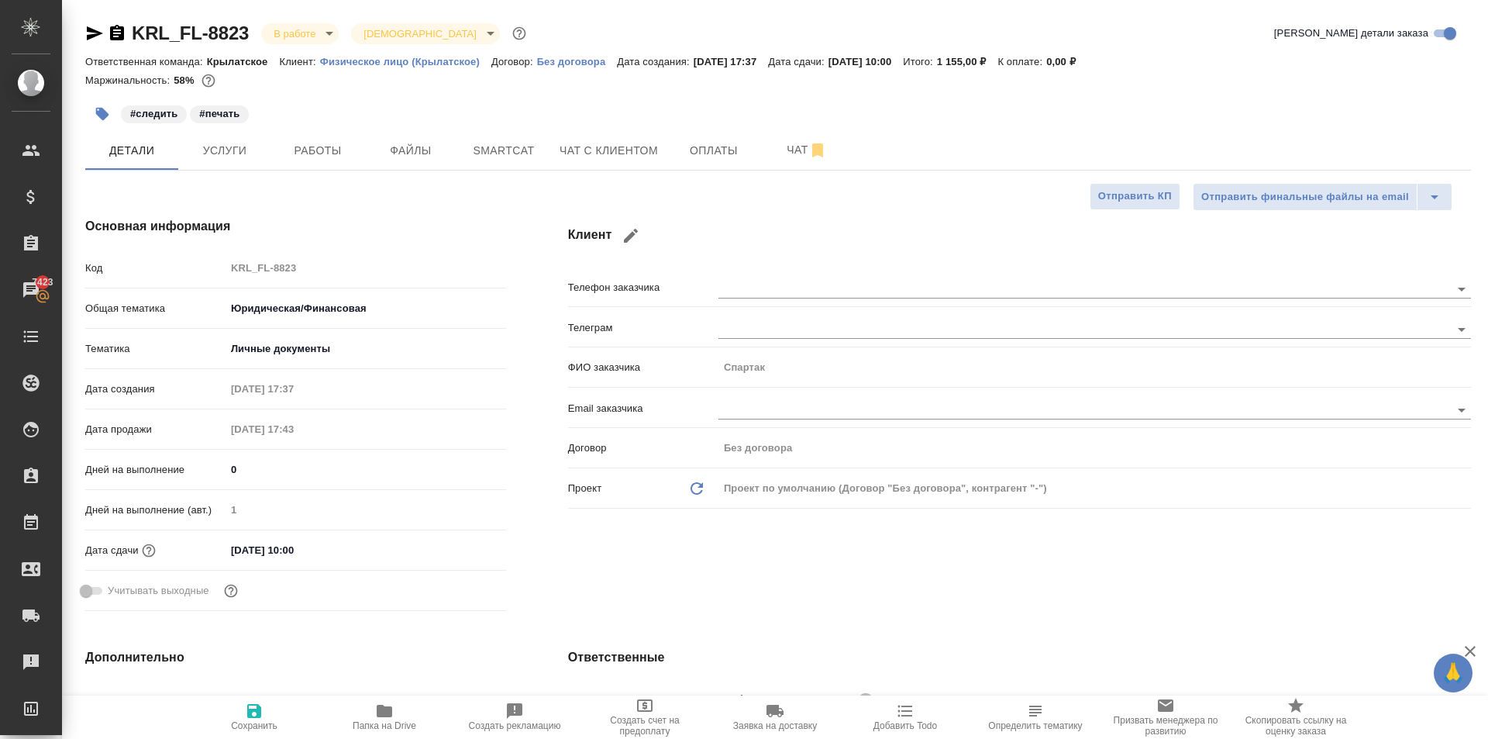
type textarea "x"
click at [298, 158] on span "Работы" at bounding box center [318, 150] width 74 height 19
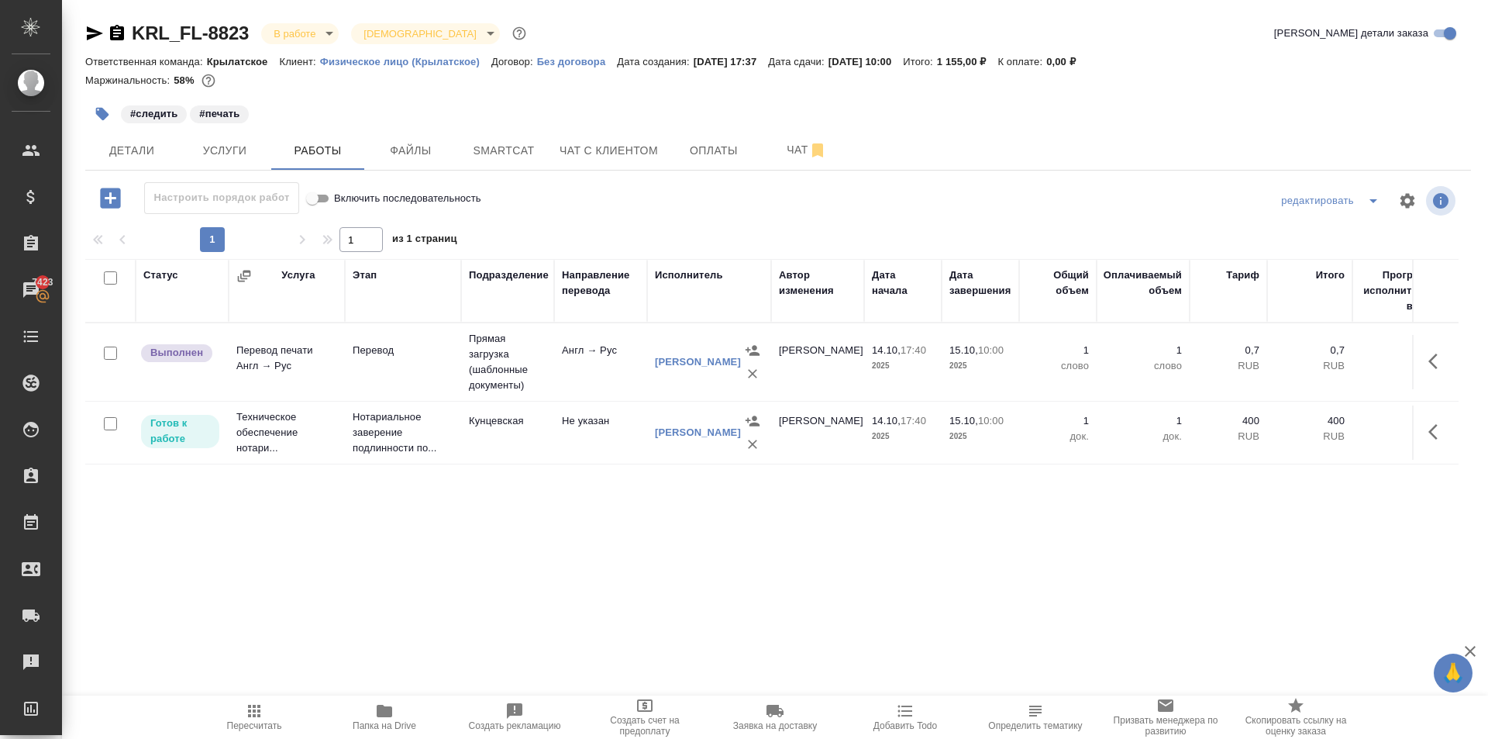
click at [236, 726] on span "Пересчитать" at bounding box center [254, 725] width 55 height 11
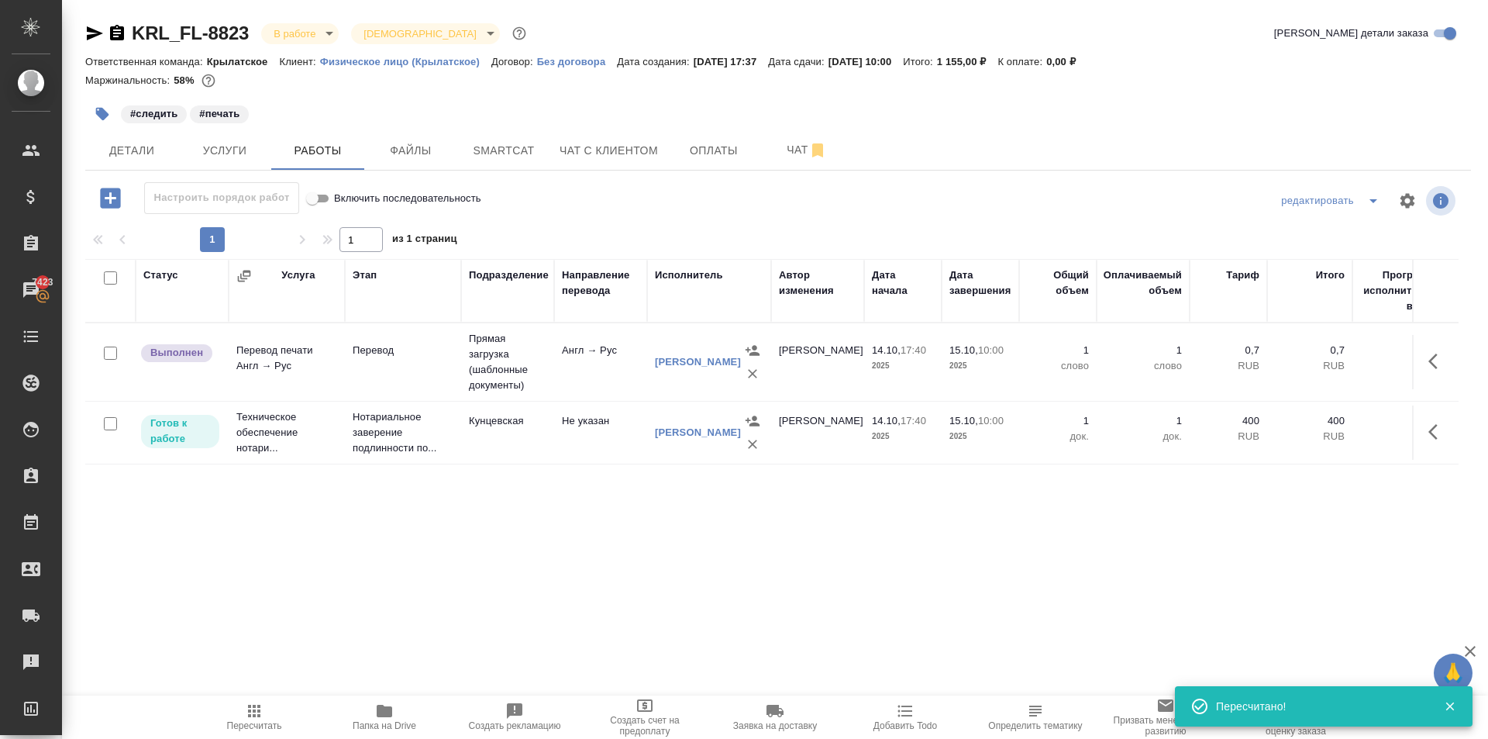
click at [1442, 364] on icon "button" at bounding box center [1437, 361] width 19 height 19
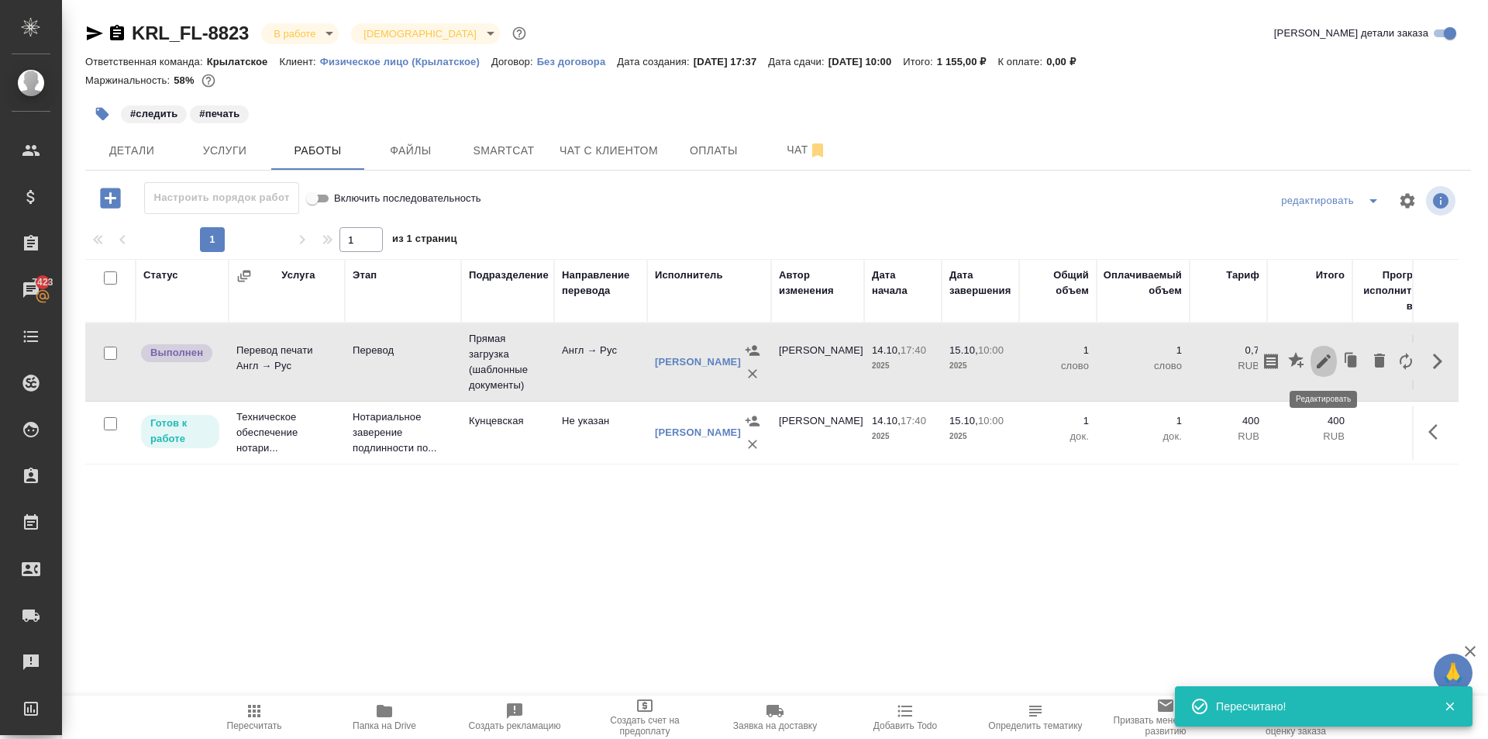
click at [1322, 374] on button "button" at bounding box center [1324, 361] width 26 height 37
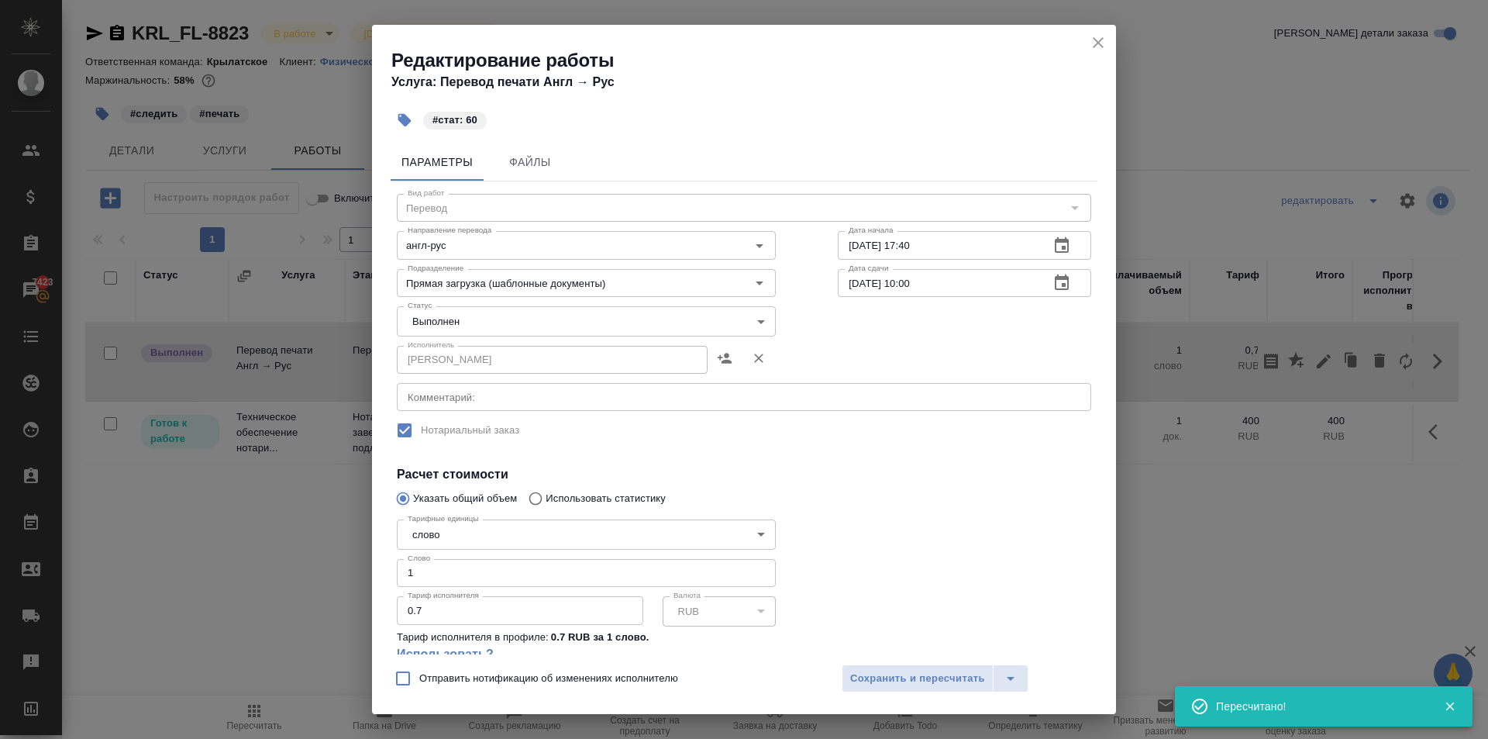
click at [437, 326] on body "🙏 .cls-1 fill:#fff; AWATERA Kasymov Timur Клиенты Спецификации Заказы 7423 Чаты…" at bounding box center [744, 369] width 1488 height 739
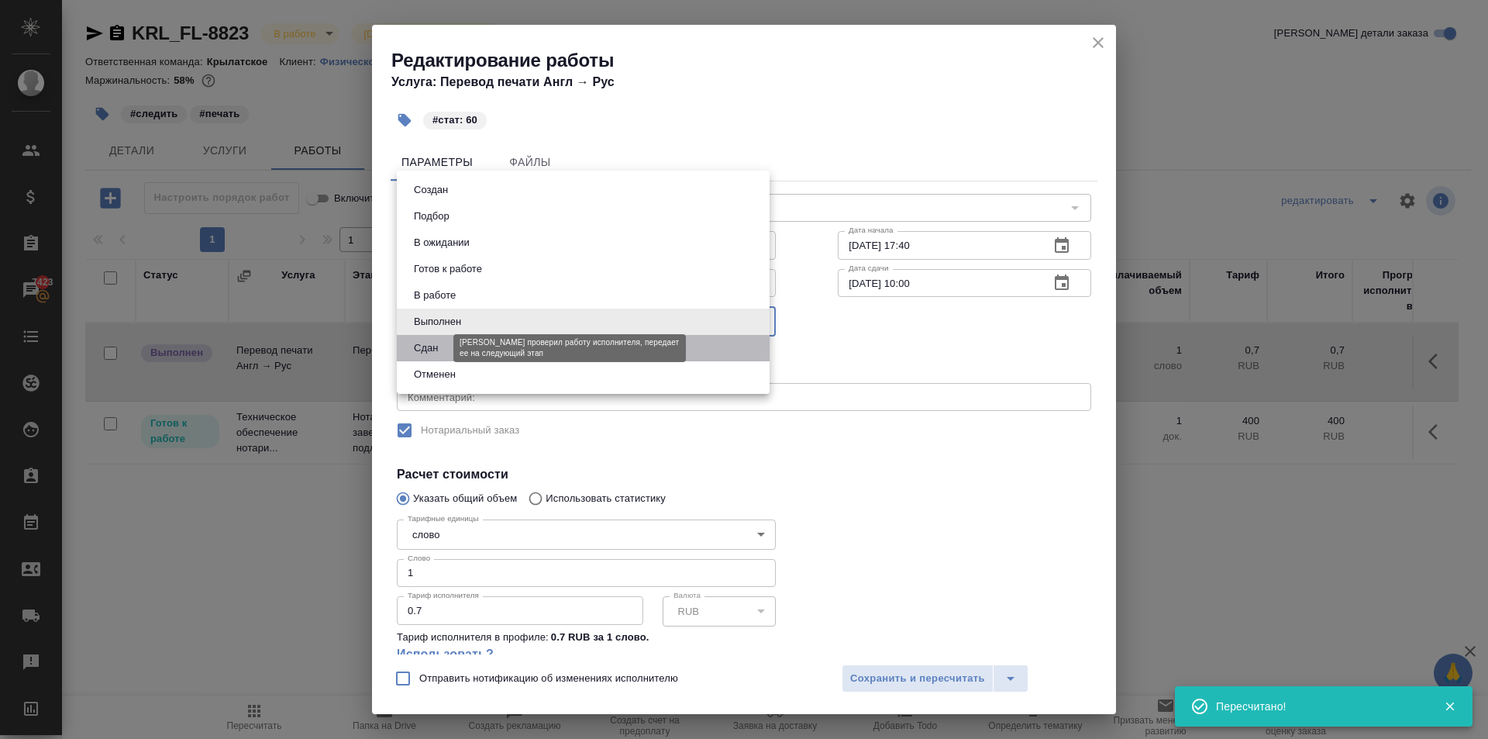
click at [435, 345] on button "Сдан" at bounding box center [425, 347] width 33 height 17
type input "closed"
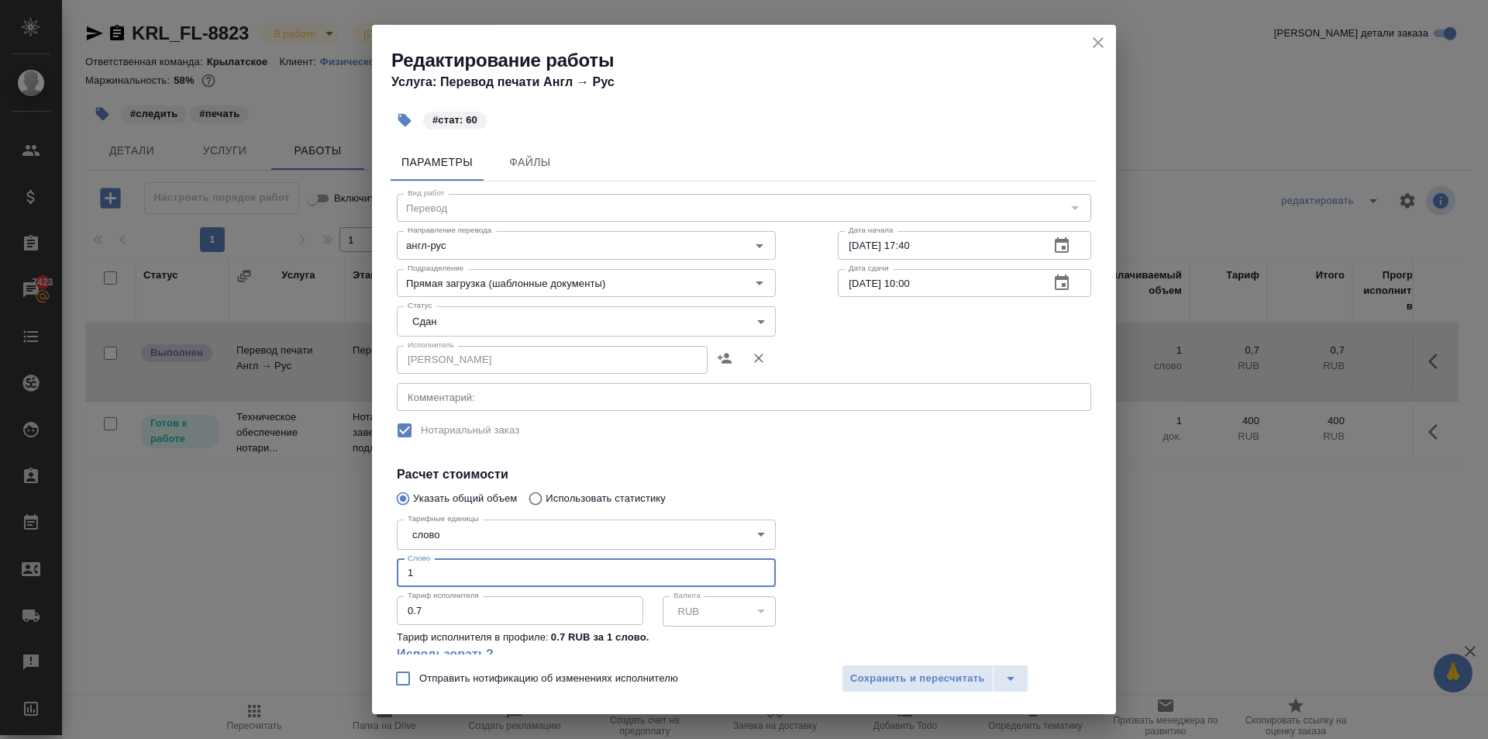
drag, startPoint x: 412, startPoint y: 577, endPoint x: 358, endPoint y: 574, distance: 54.4
click at [358, 574] on div "Редактирование работы Услуга: Перевод печати Англ → Рус #стат: 60 Параметры Фай…" at bounding box center [744, 369] width 1488 height 739
type input "60"
click at [910, 684] on span "Сохранить и пересчитать" at bounding box center [917, 679] width 135 height 18
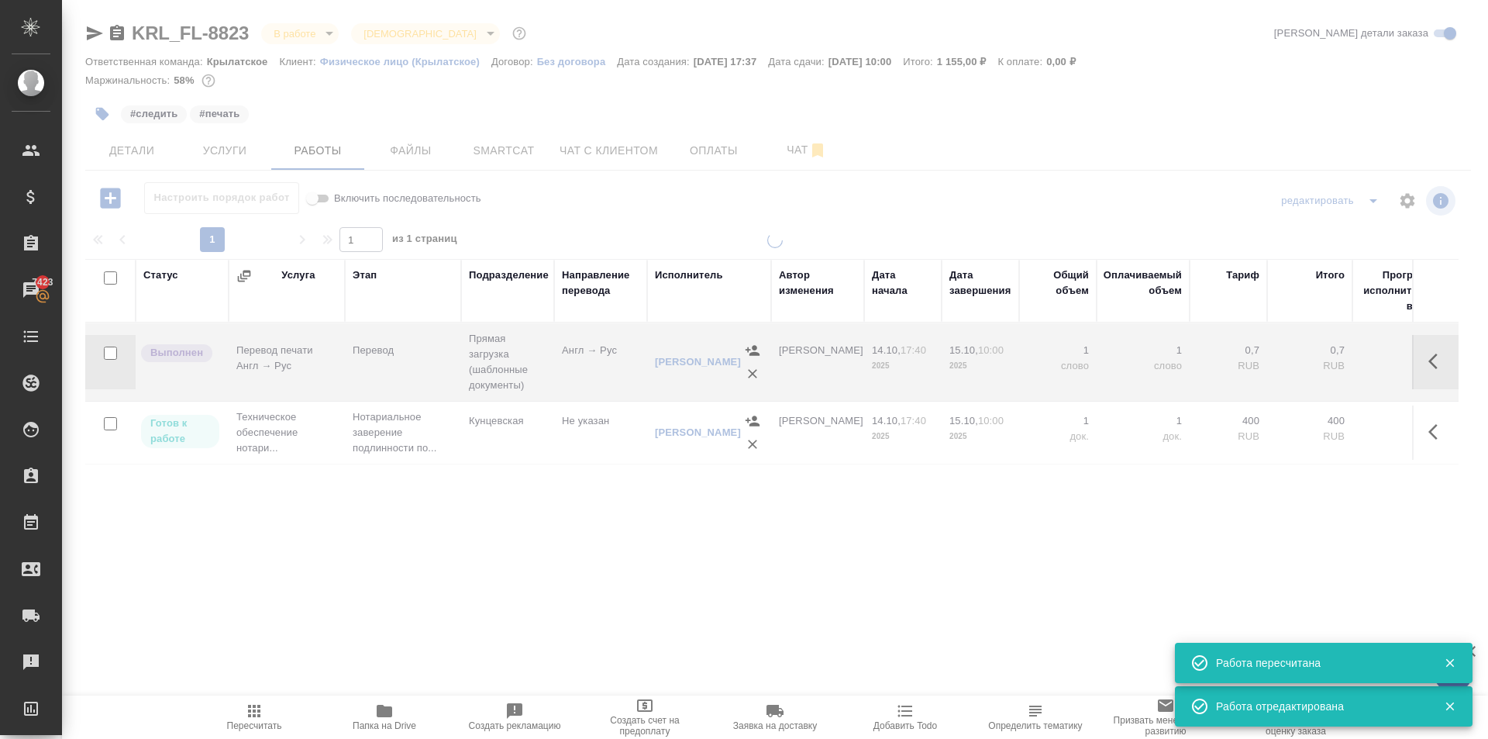
click at [239, 722] on span "Пересчитать" at bounding box center [254, 725] width 55 height 11
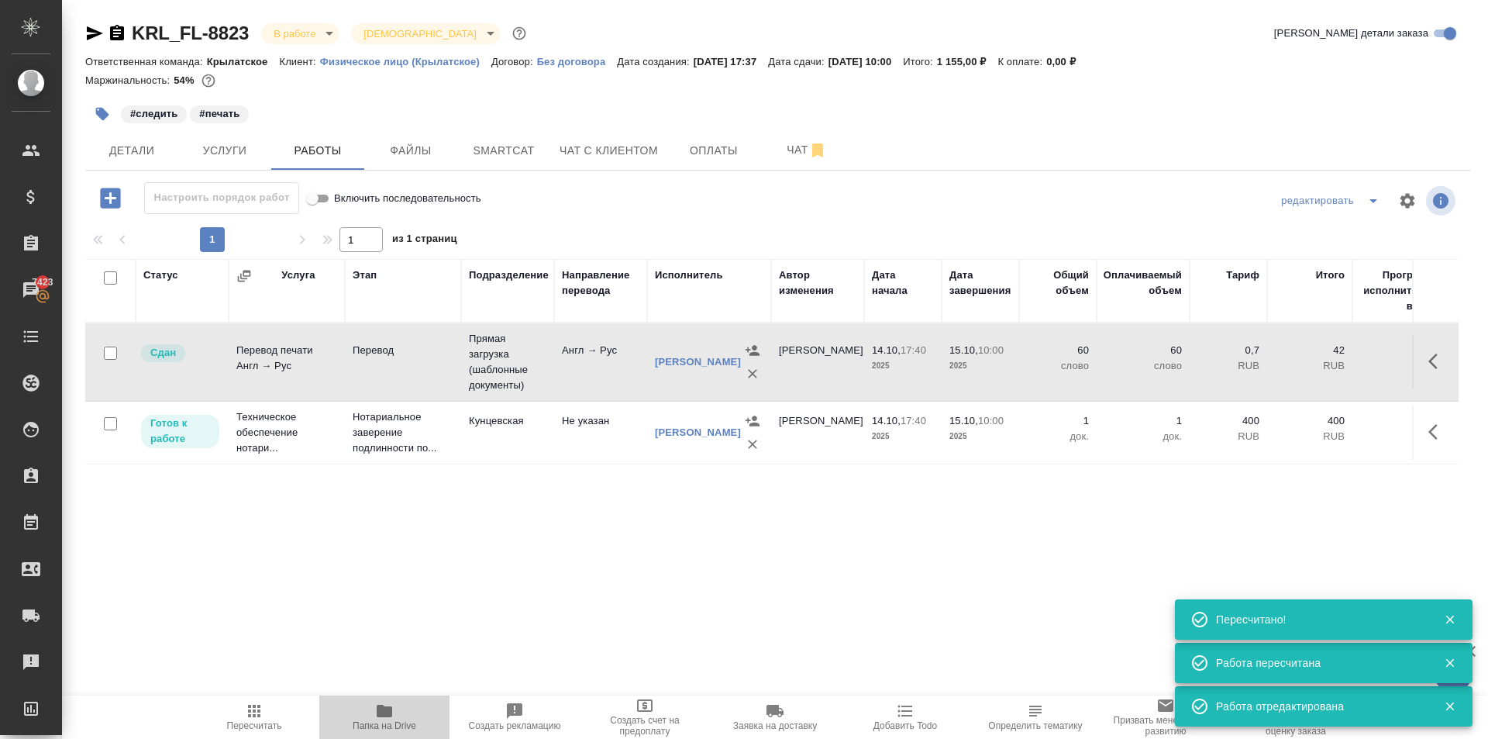
click at [370, 723] on span "Папка на Drive" at bounding box center [385, 725] width 64 height 11
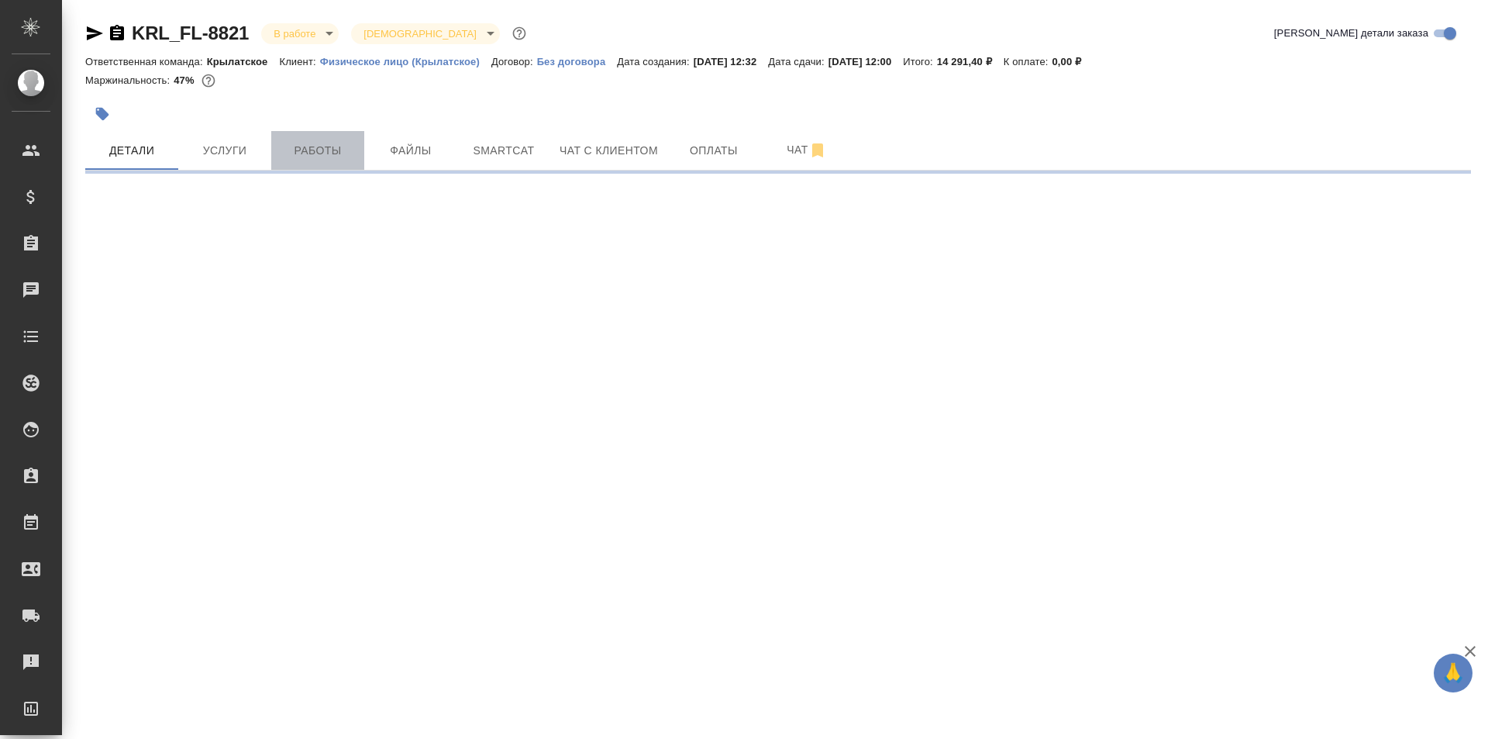
click at [323, 141] on span "Работы" at bounding box center [318, 150] width 74 height 19
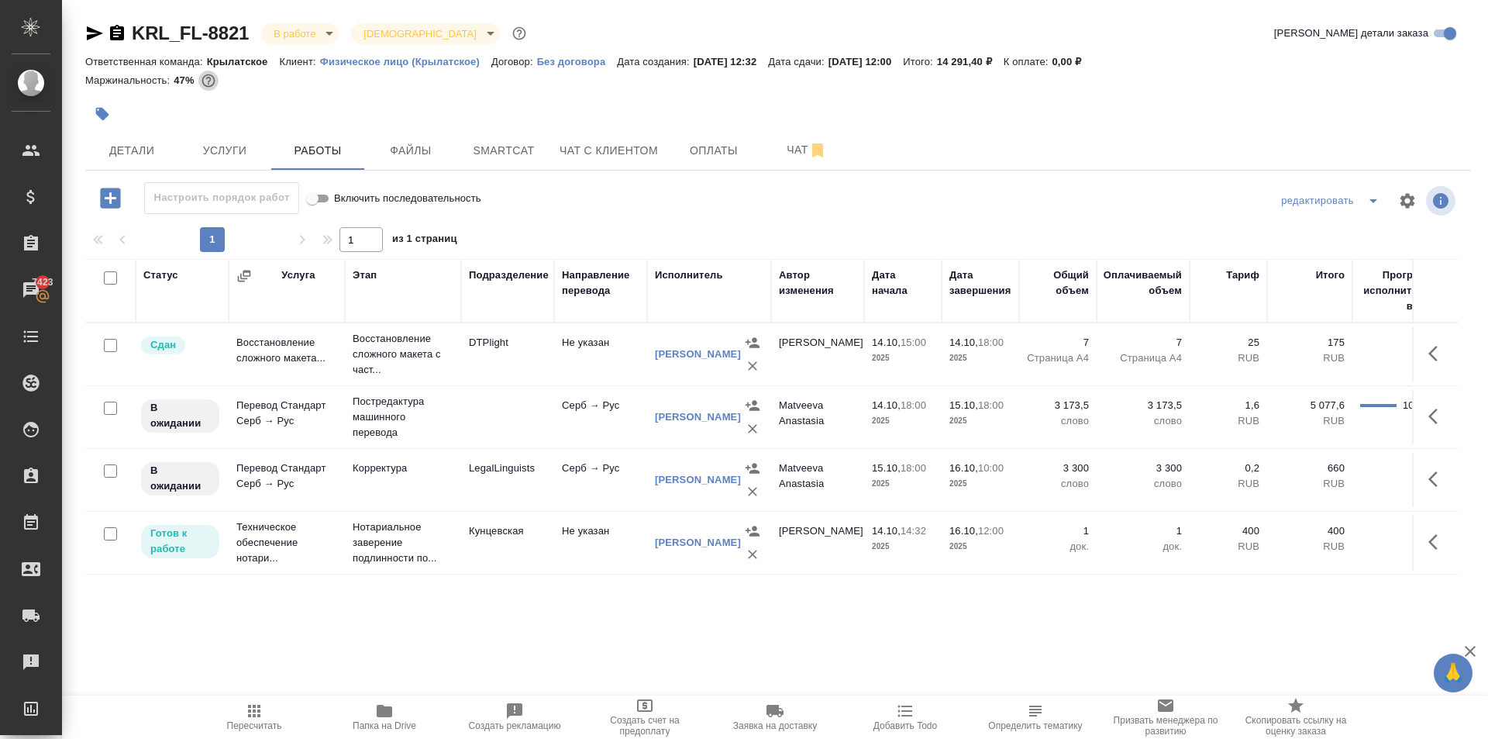
click at [209, 78] on icon "button" at bounding box center [208, 80] width 13 height 13
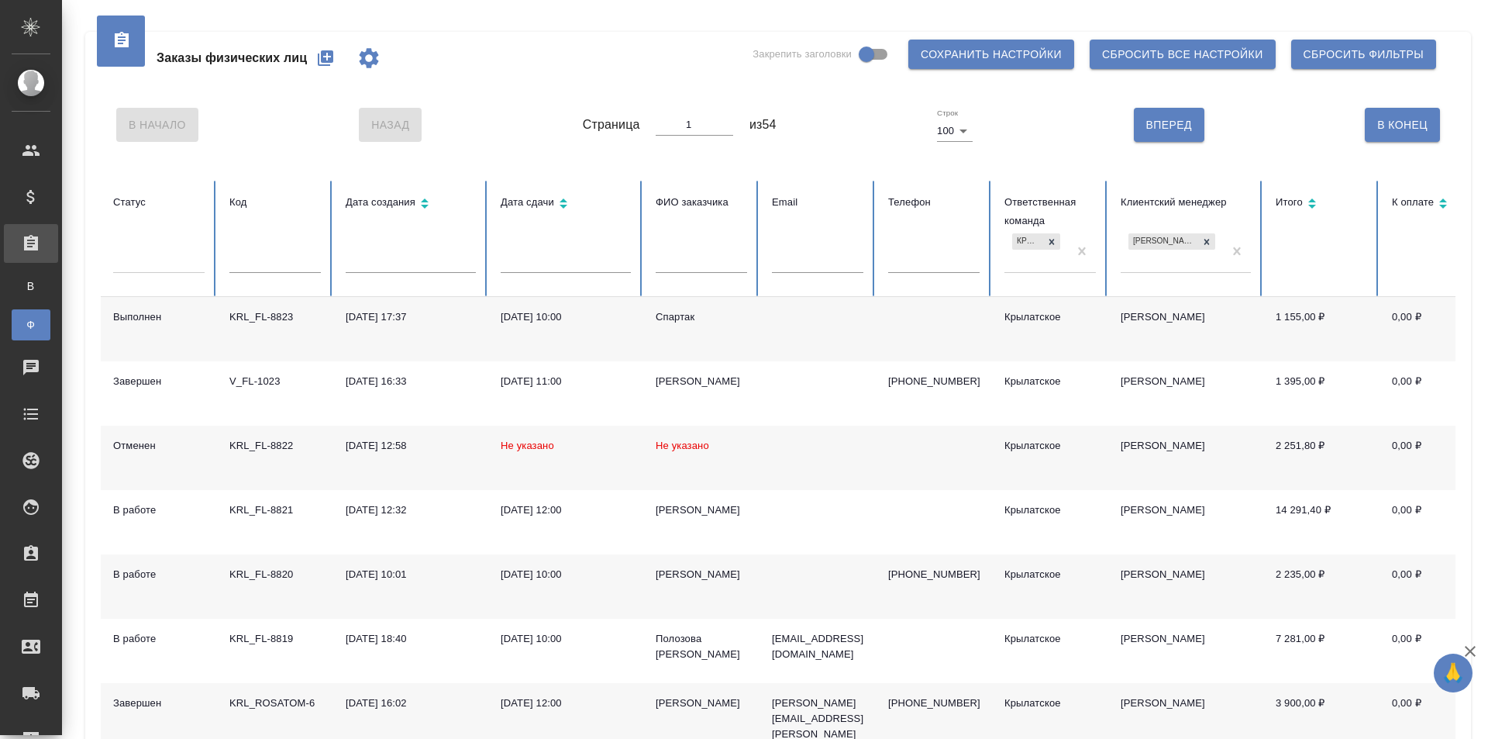
click at [673, 317] on div "Спартак" at bounding box center [701, 317] width 91 height 16
click at [685, 571] on div "Чуйгук Максим" at bounding box center [701, 575] width 91 height 16
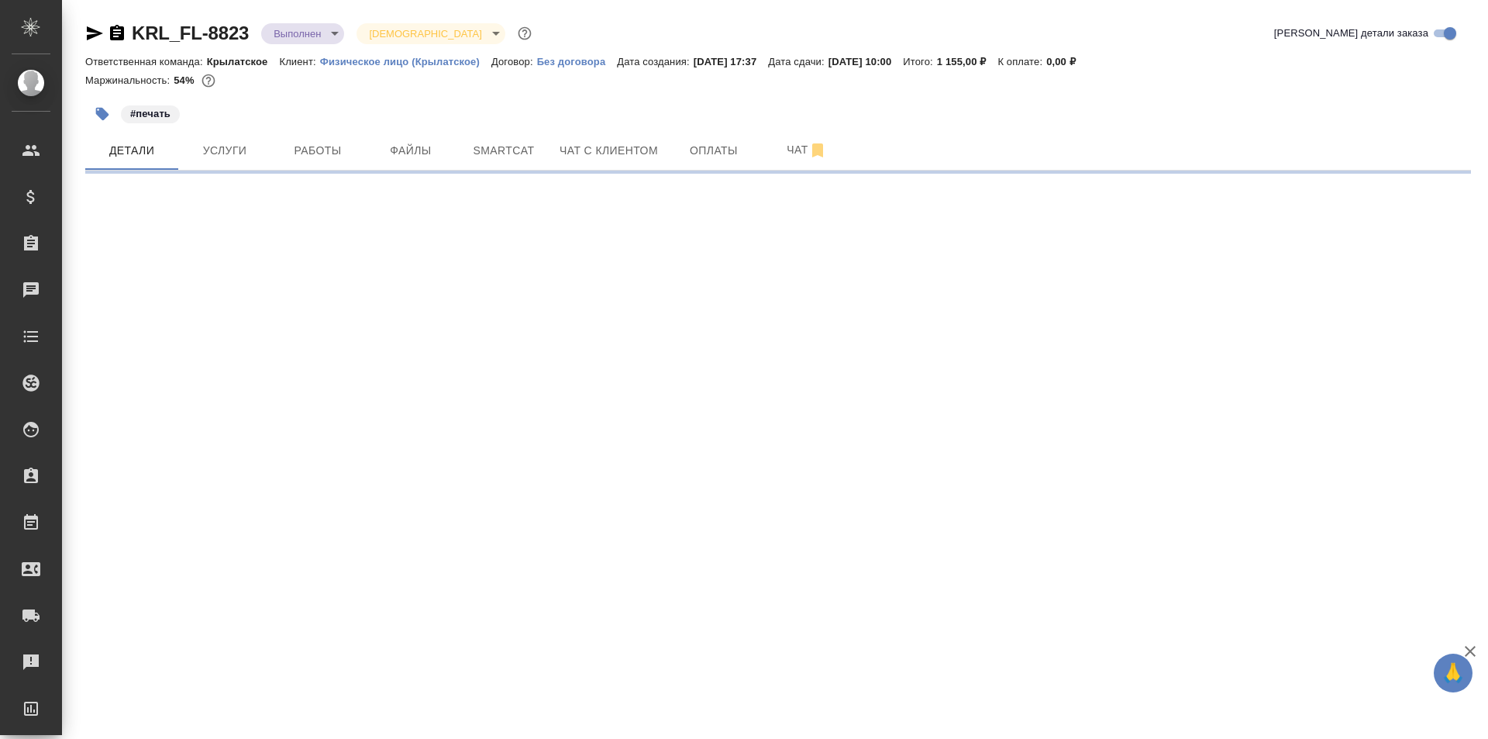
select select "RU"
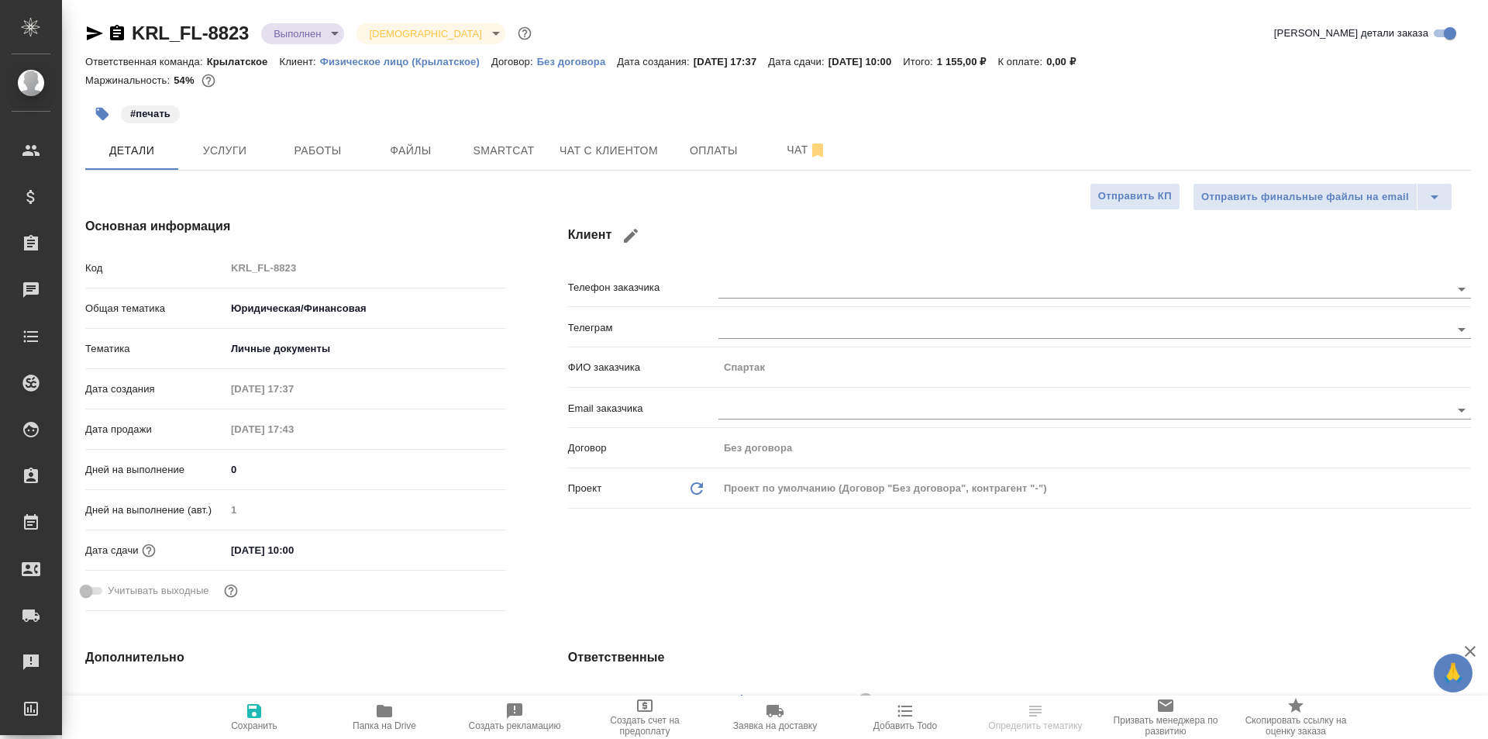
type textarea "x"
click at [303, 150] on span "Работы" at bounding box center [318, 150] width 74 height 19
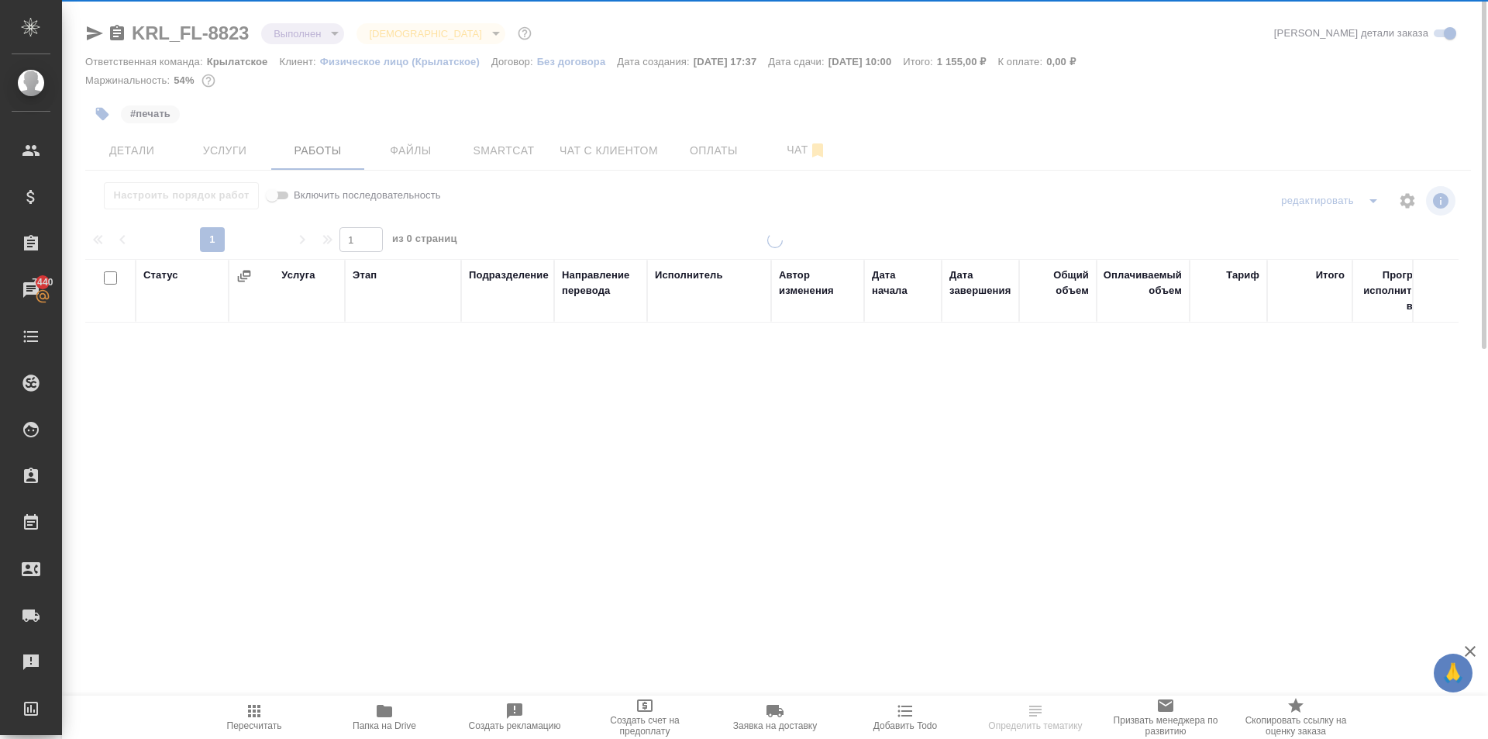
click at [264, 723] on span "Пересчитать" at bounding box center [254, 725] width 55 height 11
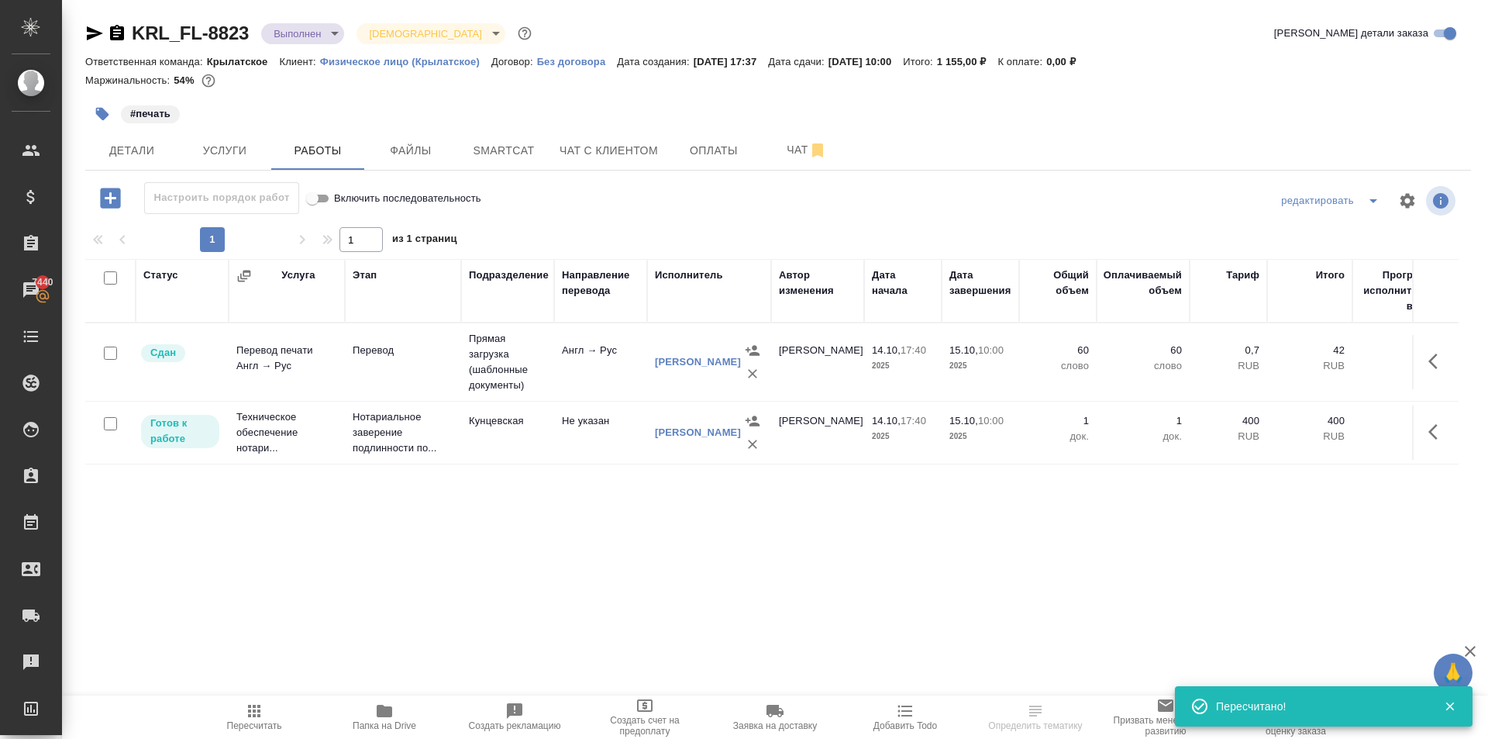
click at [96, 30] on icon "button" at bounding box center [94, 33] width 19 height 19
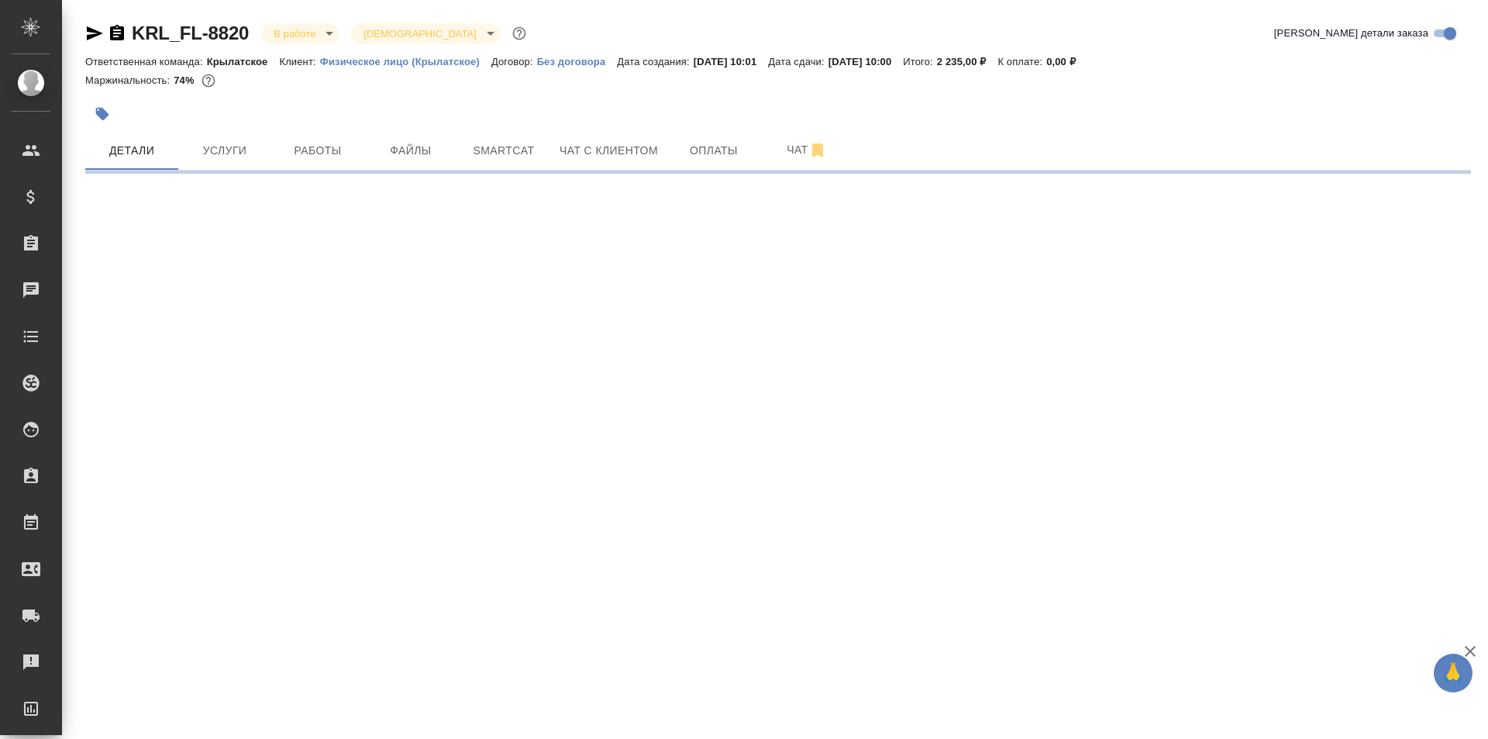
select select "RU"
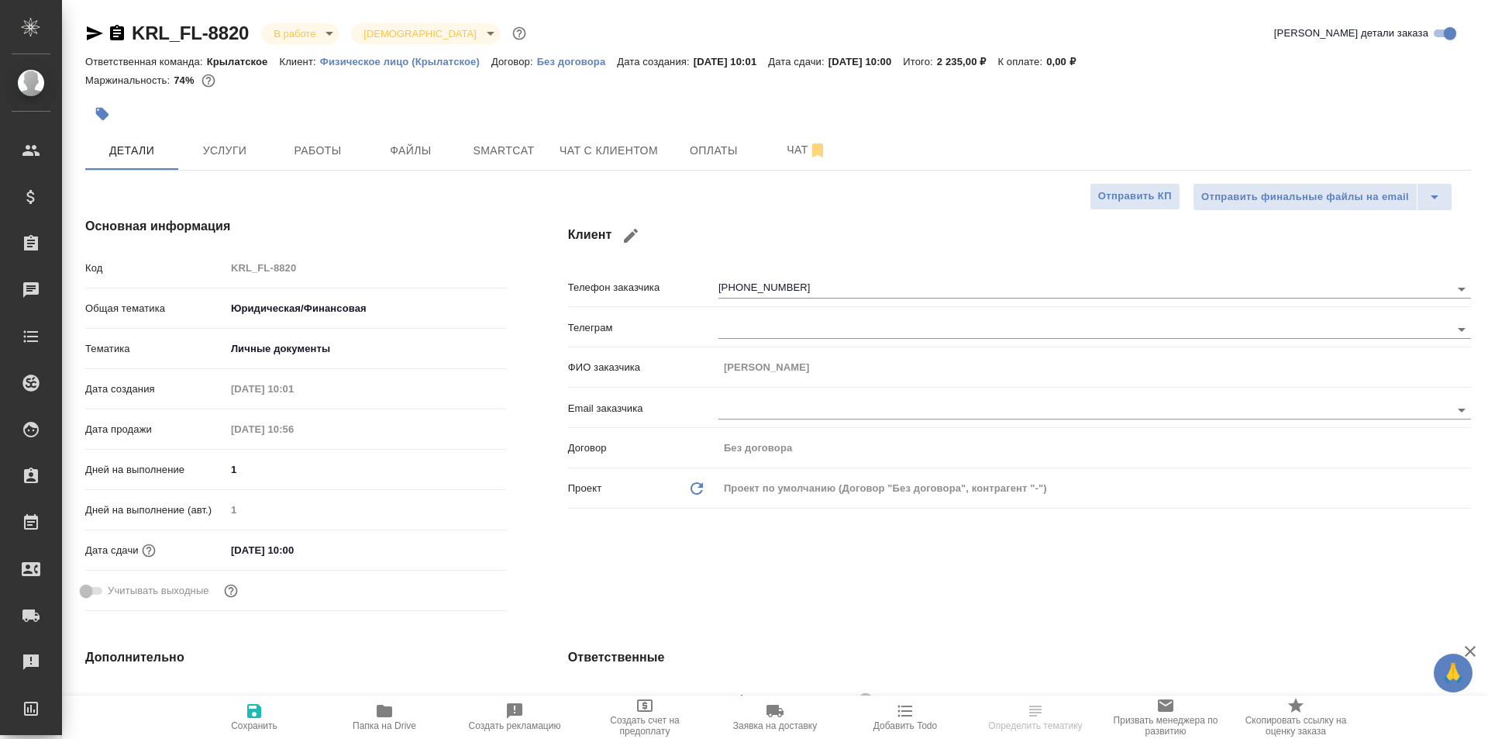
type textarea "x"
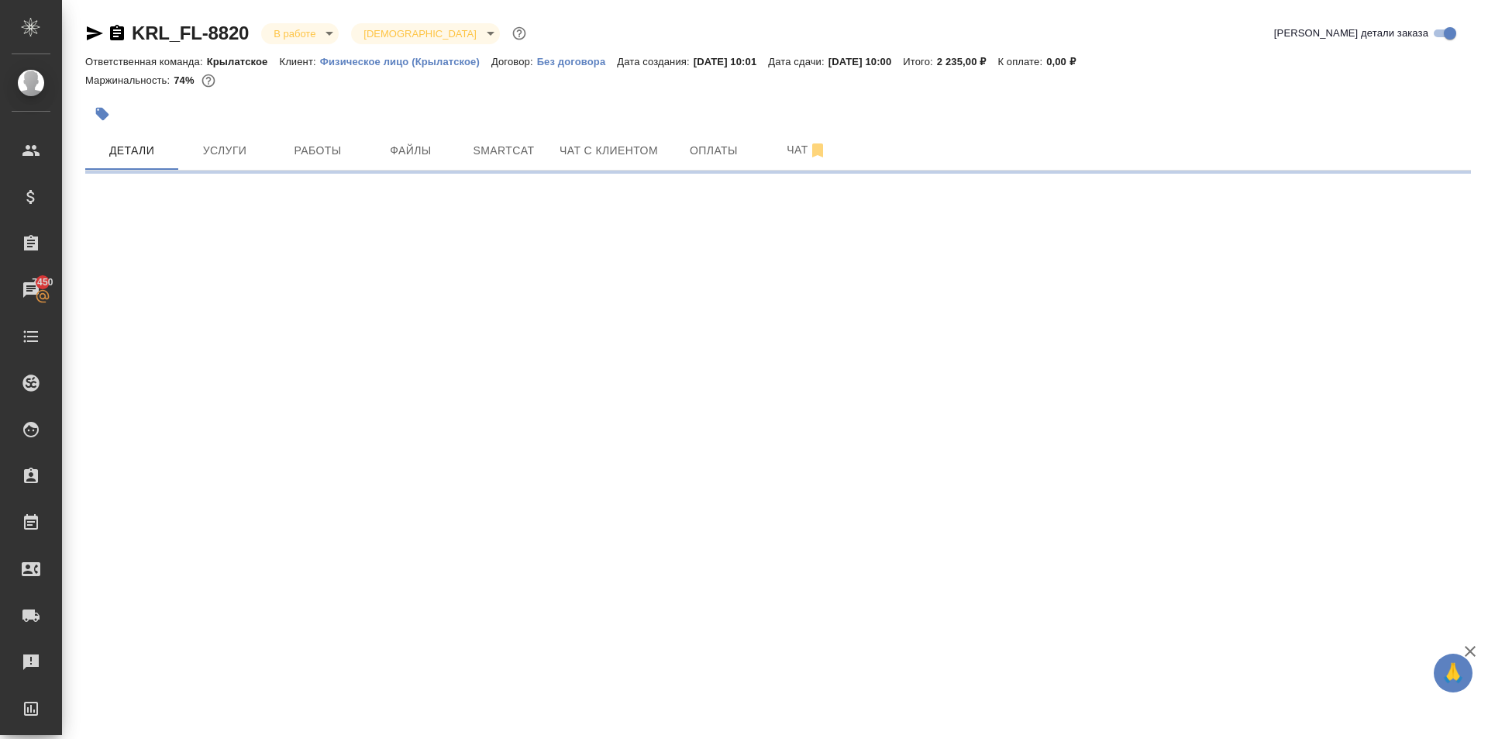
scroll to position [465, 0]
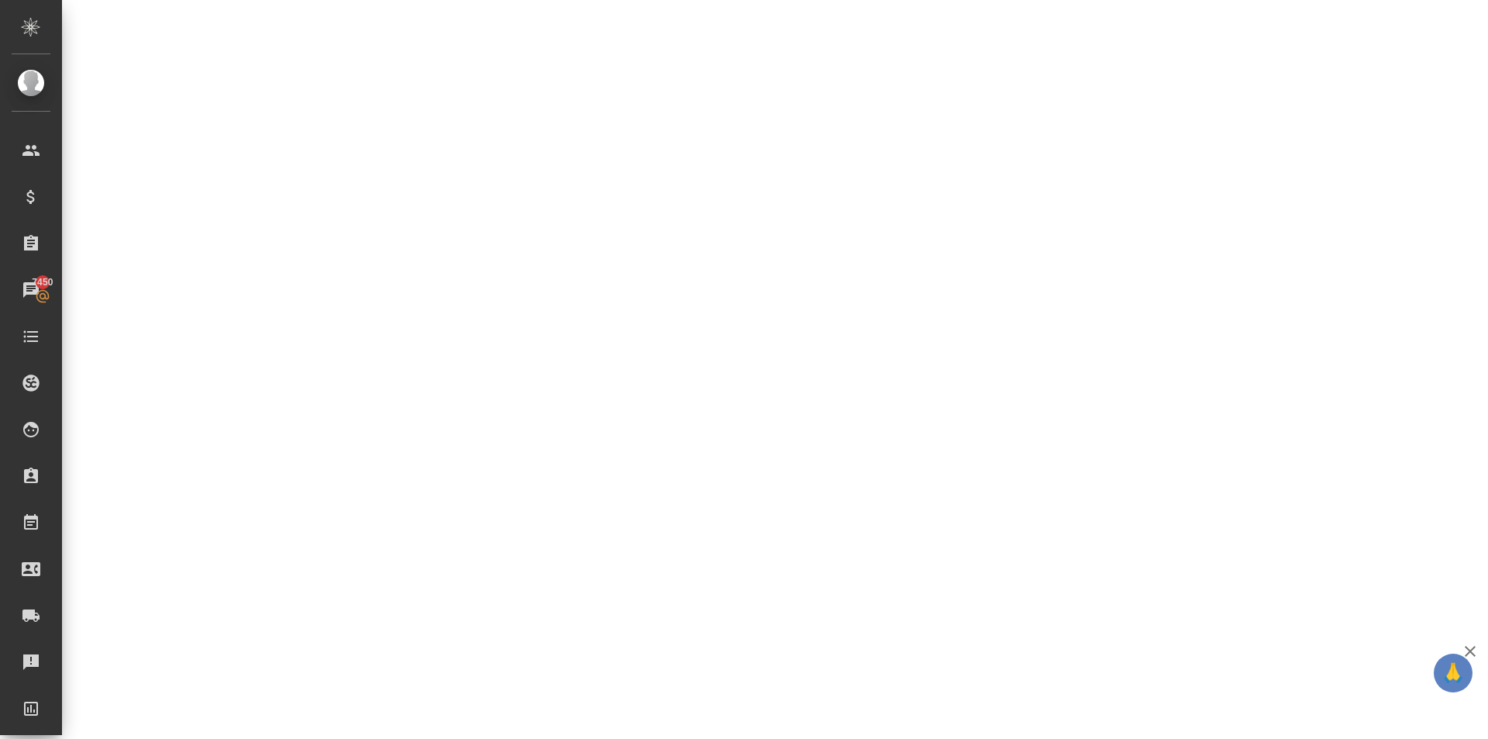
select select "RU"
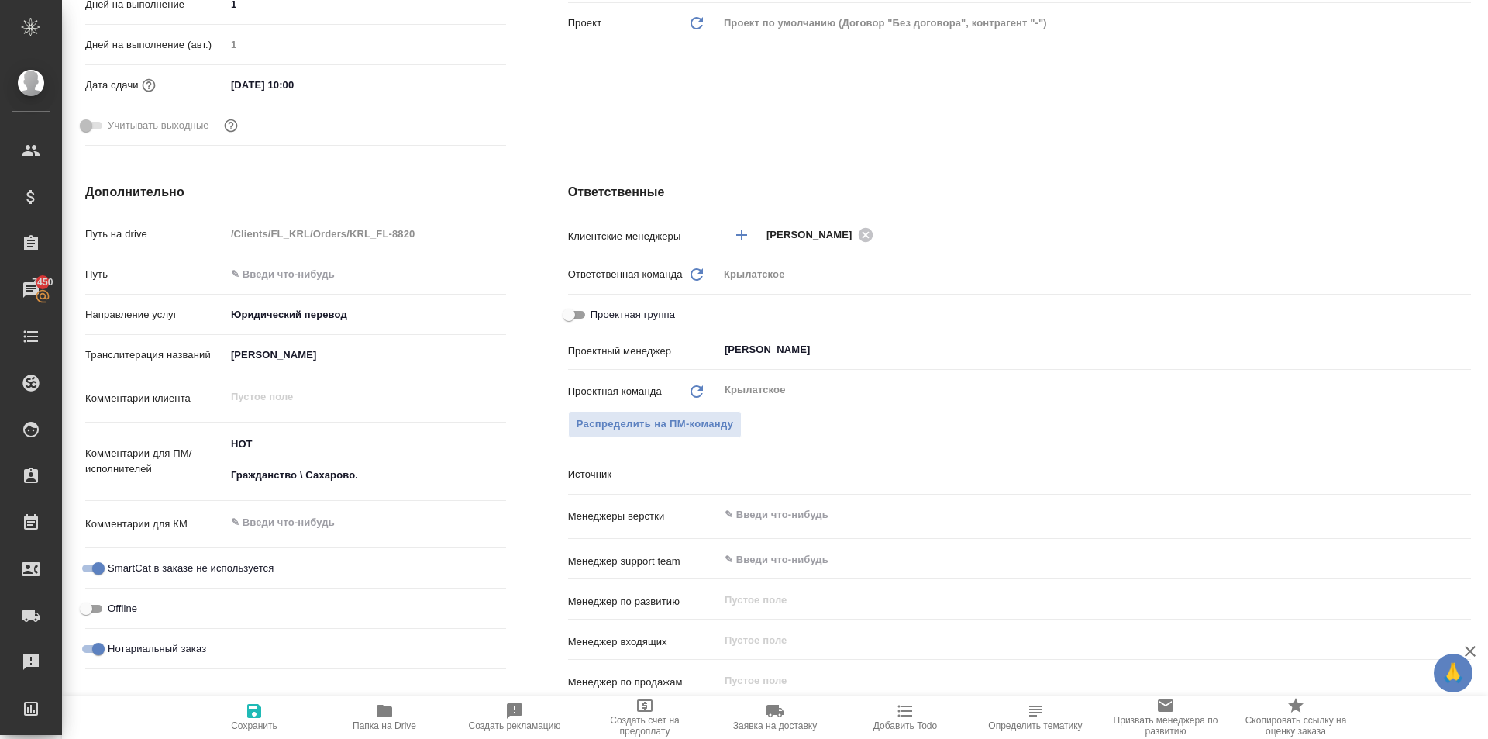
type textarea "x"
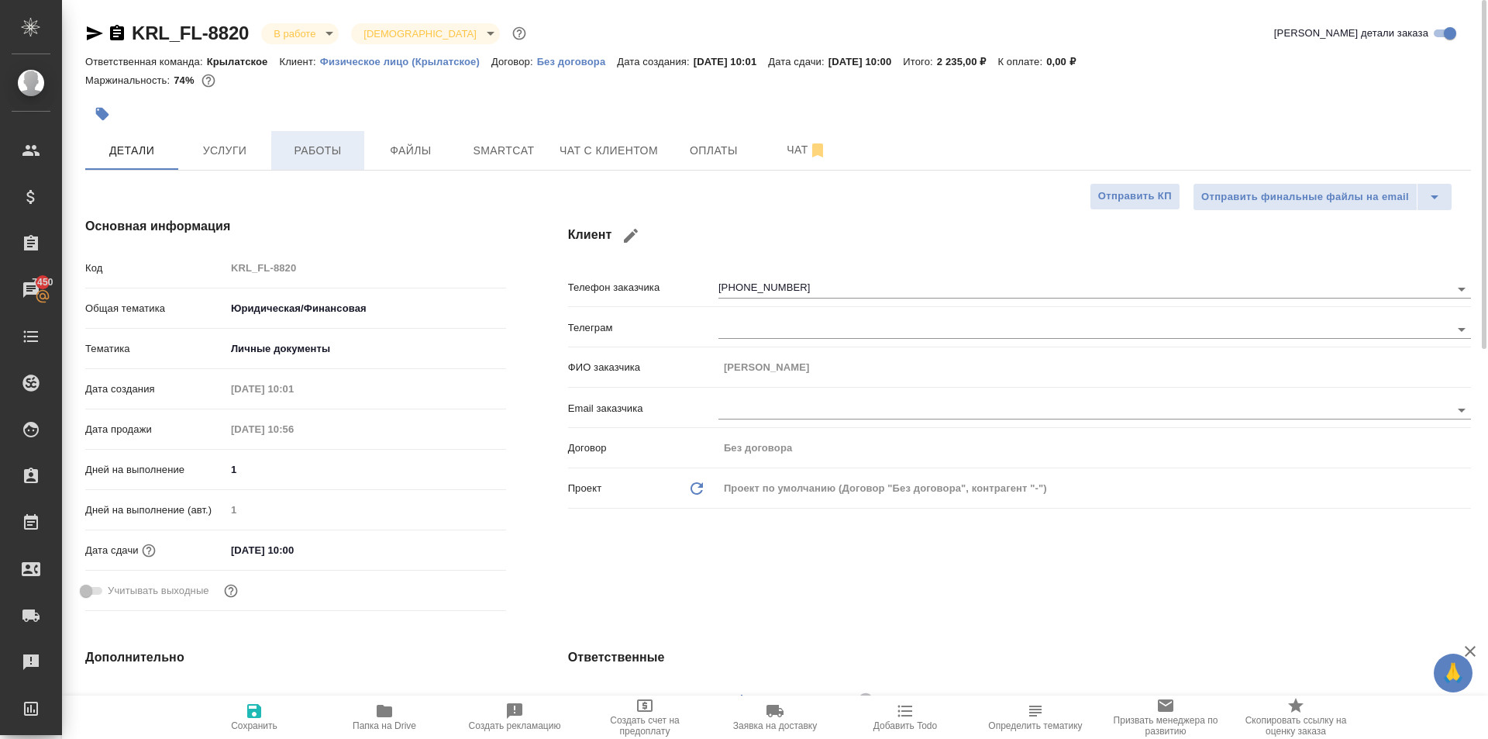
click at [344, 150] on span "Работы" at bounding box center [318, 150] width 74 height 19
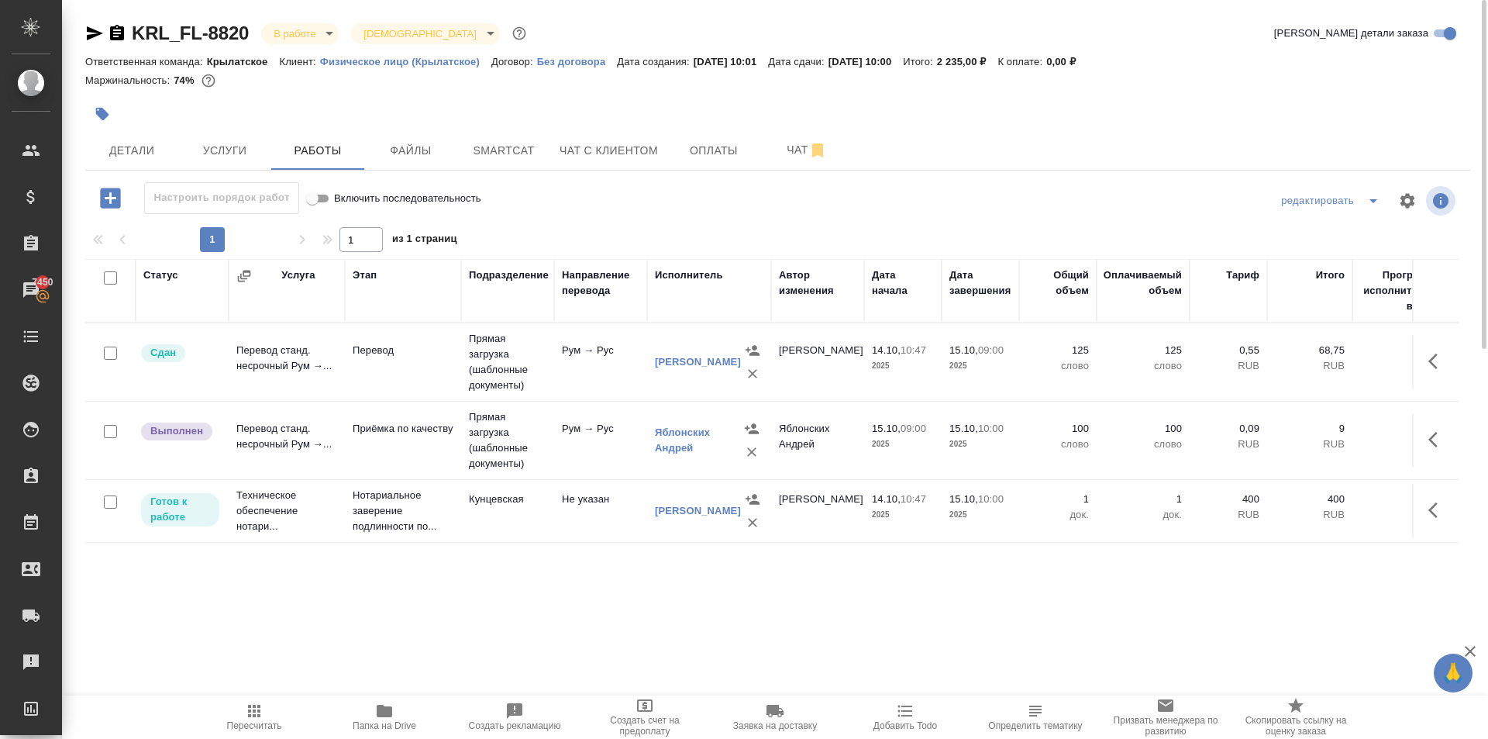
click at [246, 723] on span "Пересчитать" at bounding box center [254, 725] width 55 height 11
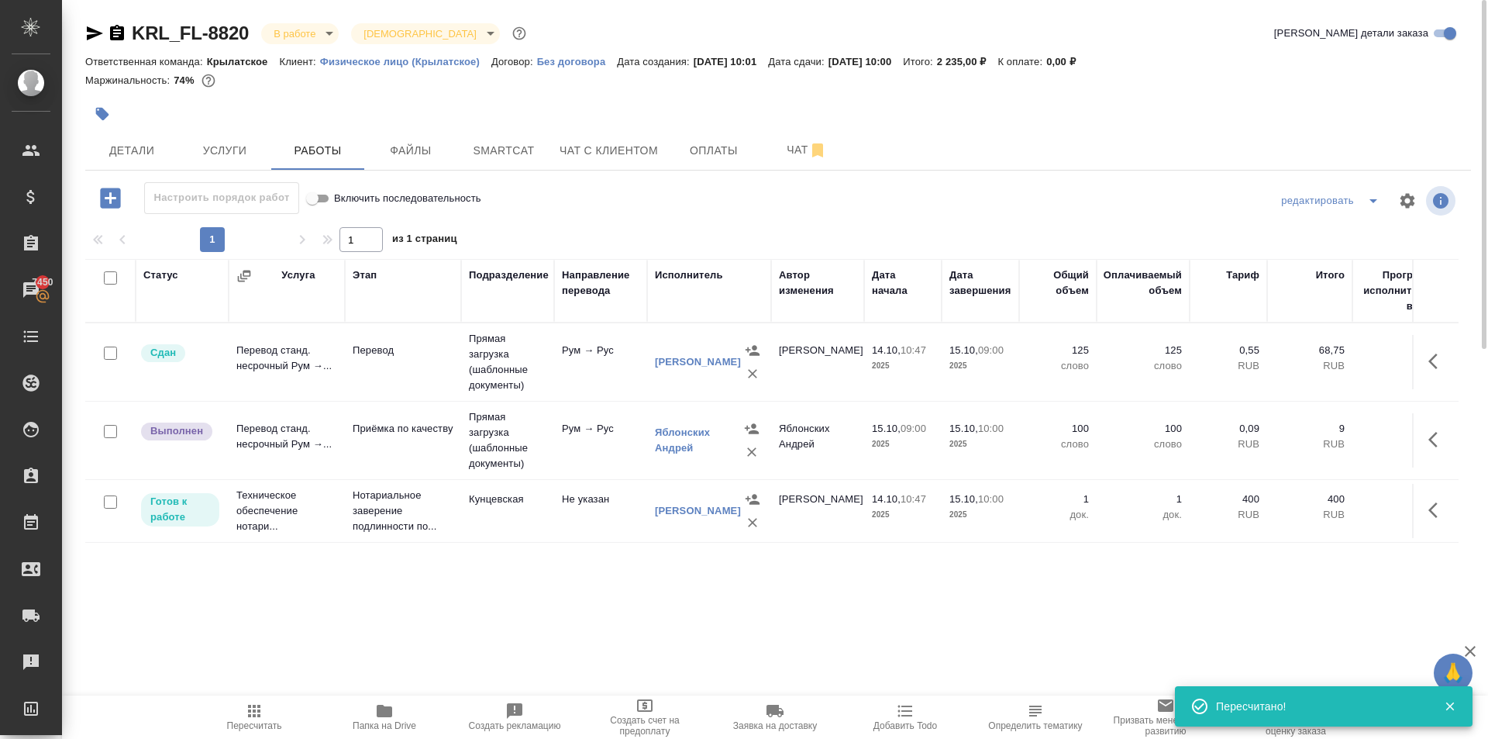
click at [1443, 437] on icon "button" at bounding box center [1437, 439] width 19 height 19
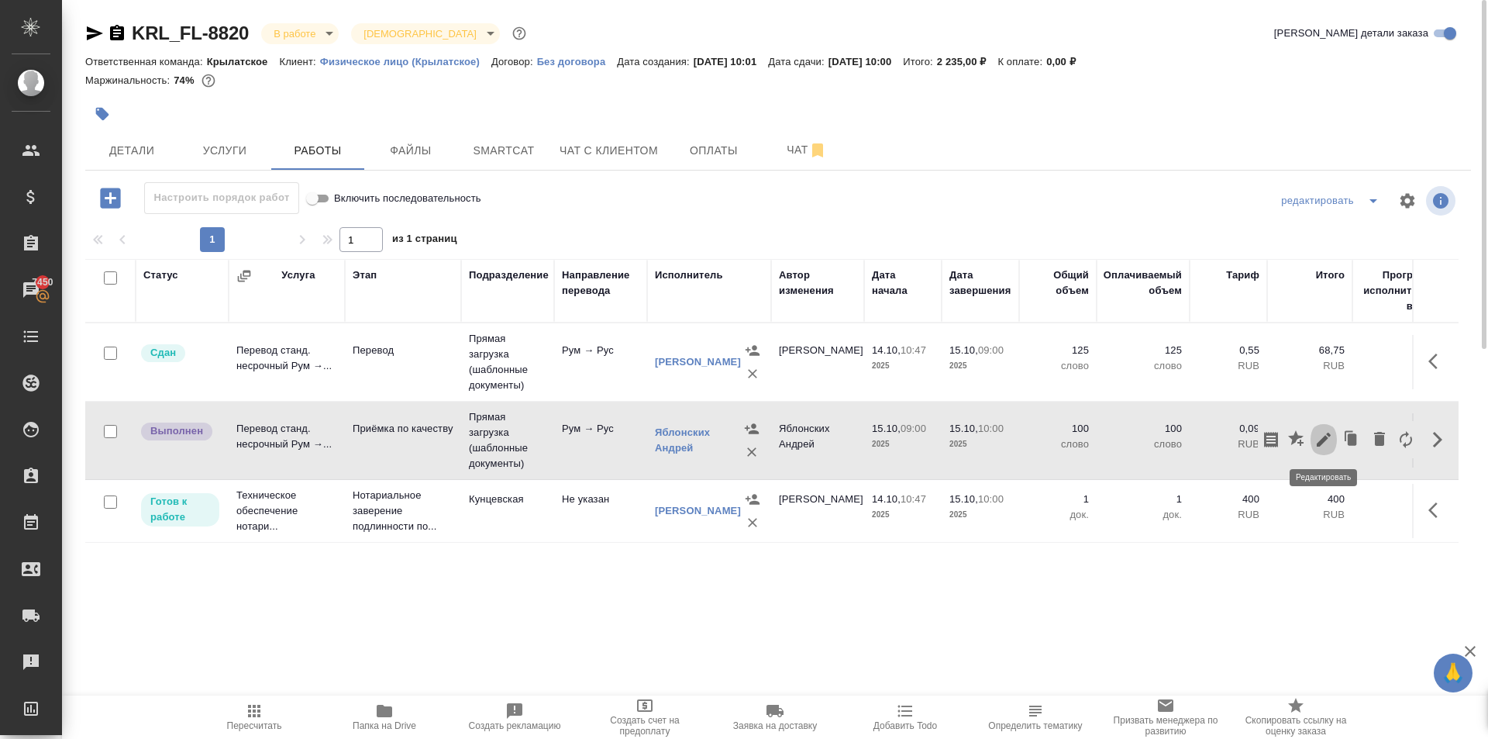
click at [1325, 443] on icon "button" at bounding box center [1324, 439] width 19 height 19
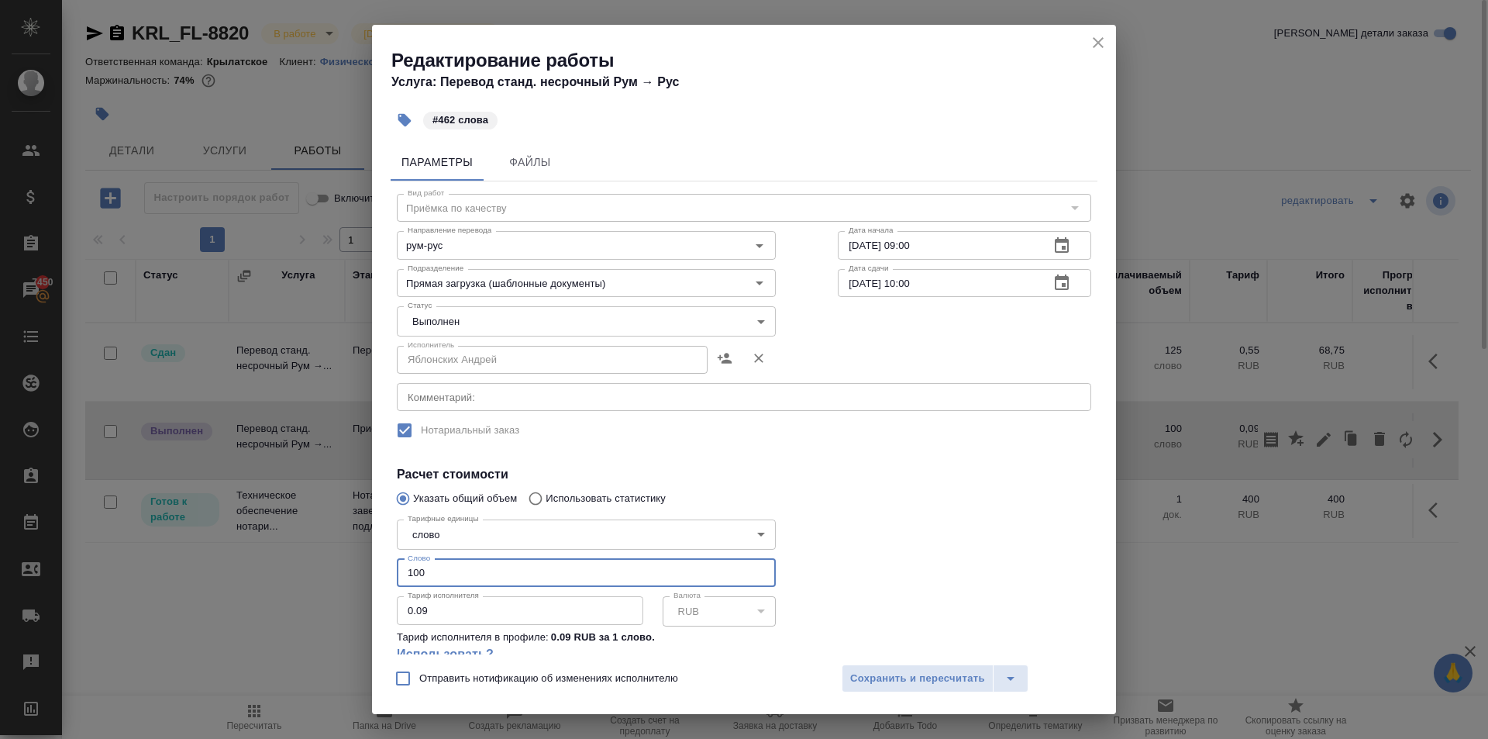
drag, startPoint x: 443, startPoint y: 581, endPoint x: 390, endPoint y: 563, distance: 56.4
click at [390, 563] on div "Параметры Файлы Вид работ Приёмка по качеству Вид работ Направление перевода ру…" at bounding box center [744, 395] width 744 height 517
type input "462"
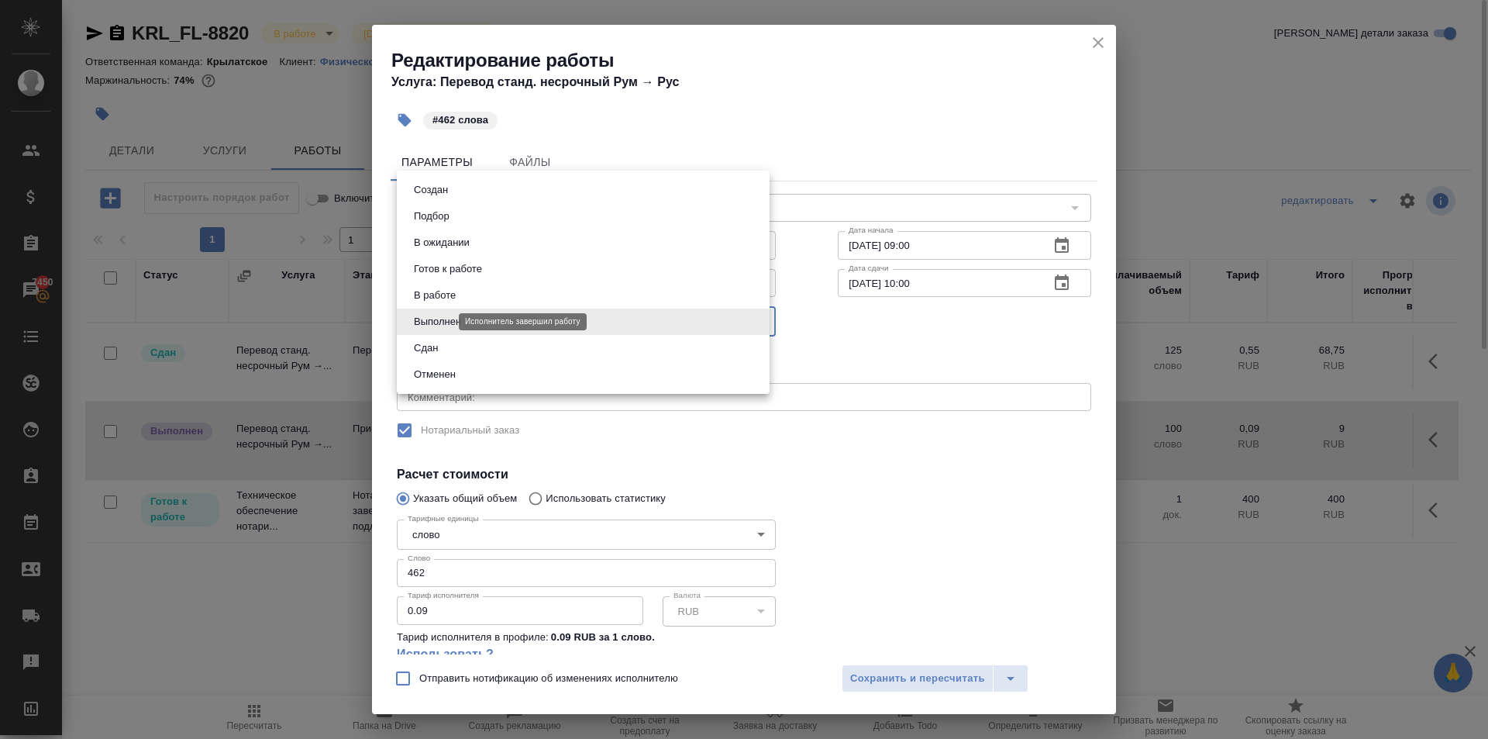
click at [434, 317] on body "🙏 .cls-1 fill:#fff; AWATERA Kasymov Timur Клиенты Спецификации Заказы 7450 Чаты…" at bounding box center [744, 369] width 1488 height 739
click at [428, 353] on button "Сдан" at bounding box center [425, 347] width 33 height 17
type input "closed"
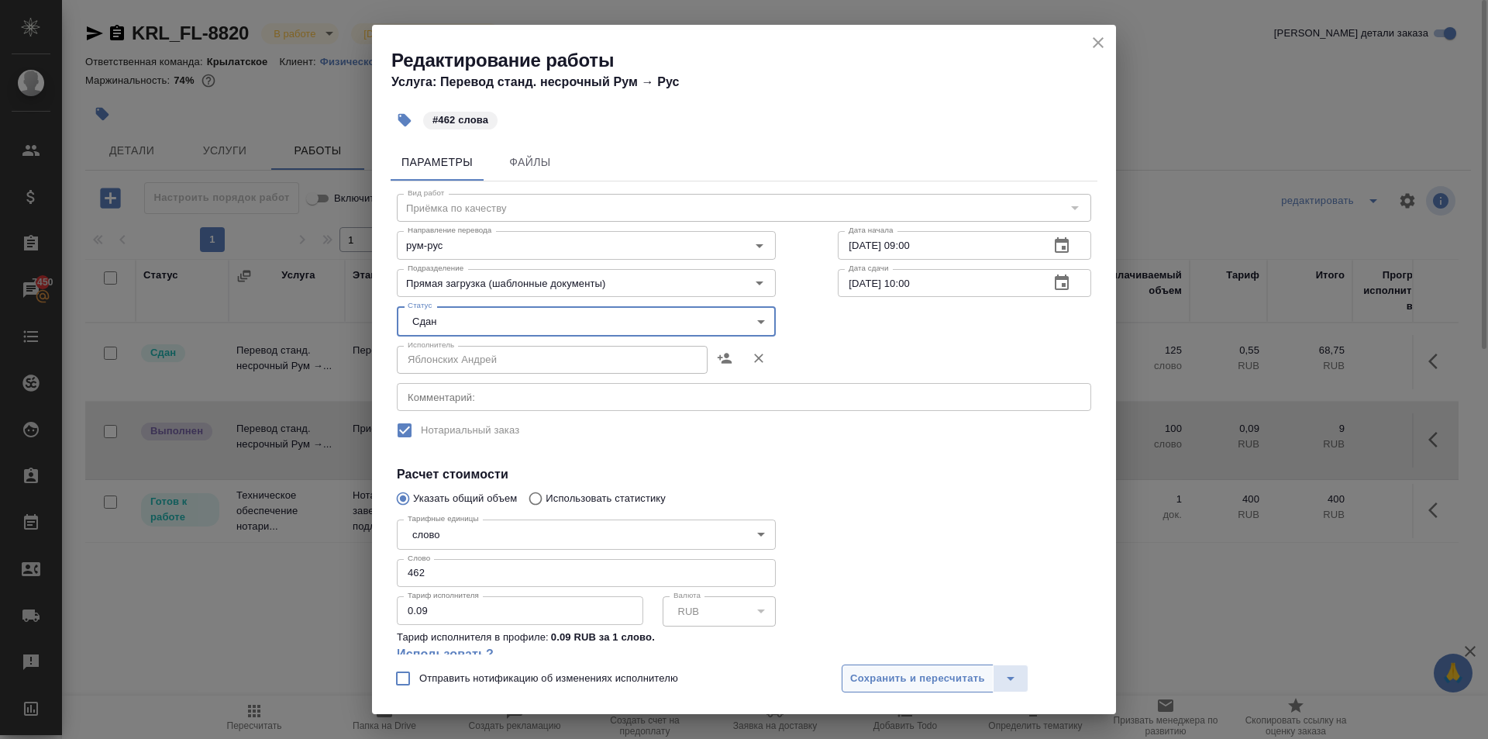
click at [902, 691] on button "Сохранить и пересчитать" at bounding box center [918, 678] width 152 height 28
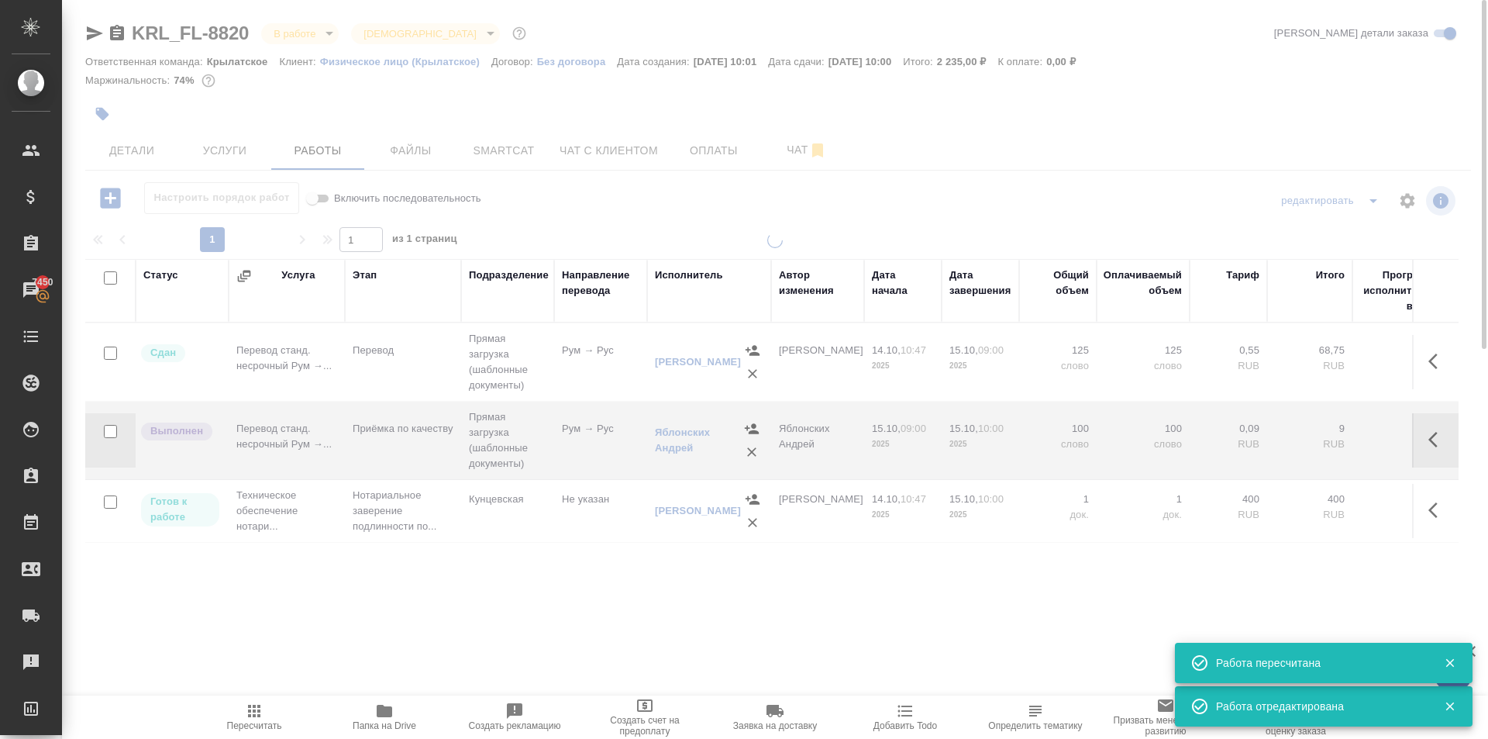
click at [253, 729] on span "Пересчитать" at bounding box center [254, 725] width 55 height 11
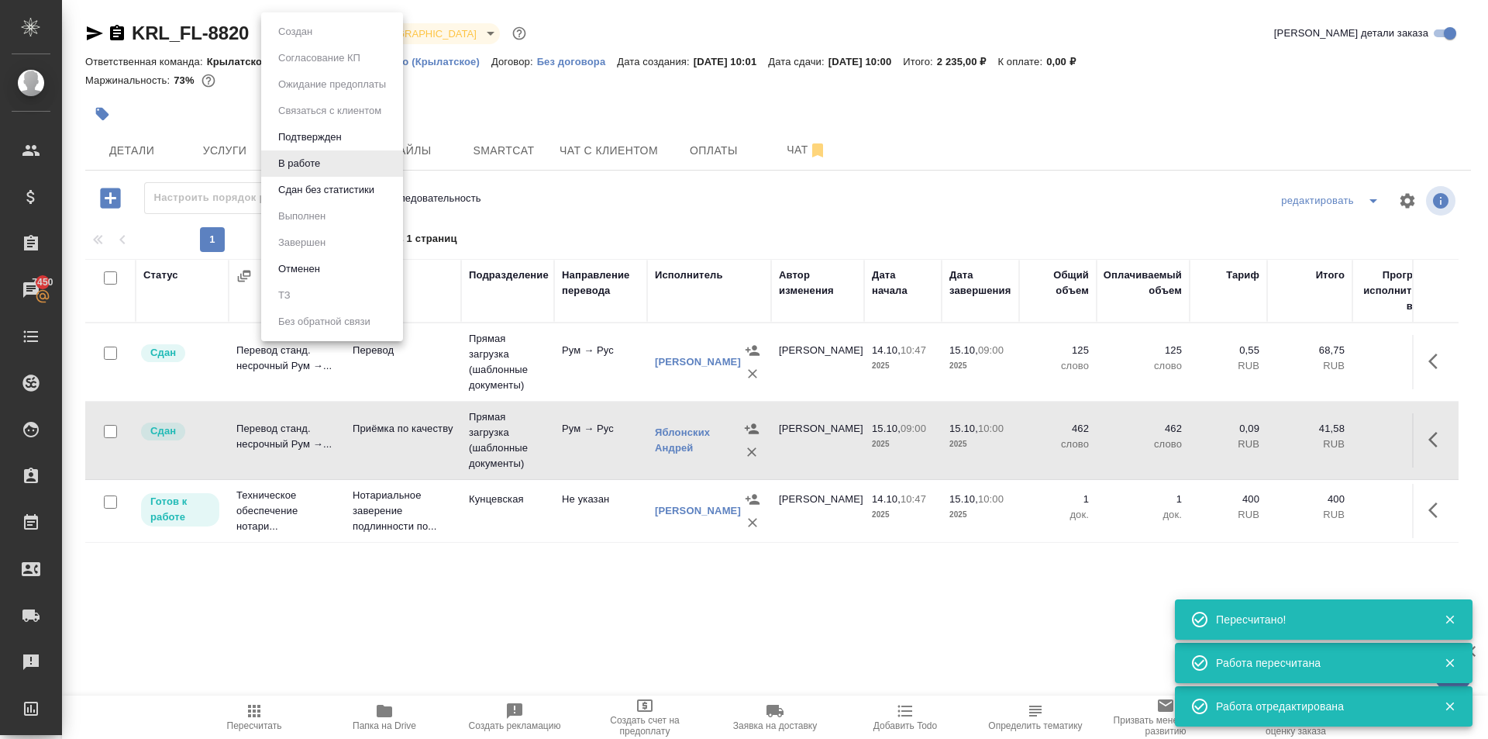
drag, startPoint x: 269, startPoint y: 26, endPoint x: 267, endPoint y: 45, distance: 19.4
click at [268, 29] on body "🙏 .cls-1 fill:#fff; AWATERA Kasymov Timur Клиенты Спецификации Заказы 7450 Чаты…" at bounding box center [744, 369] width 1488 height 739
click at [297, 195] on button "Сдан без статистики" at bounding box center [326, 189] width 105 height 17
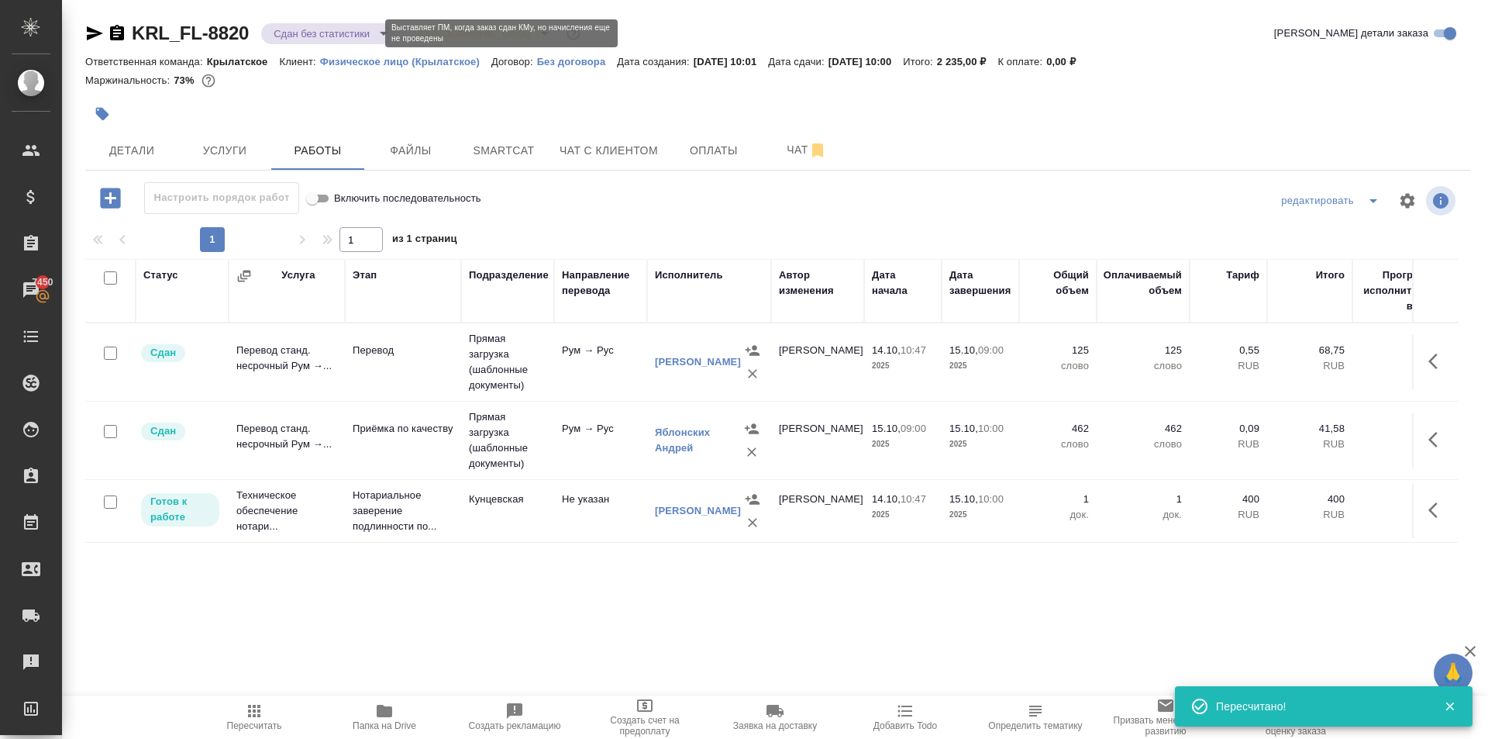
click at [336, 29] on body "🙏 .cls-1 fill:#fff; AWATERA Kasymov Timur Клиенты Спецификации Заказы 7450 Чаты…" at bounding box center [744, 369] width 1488 height 739
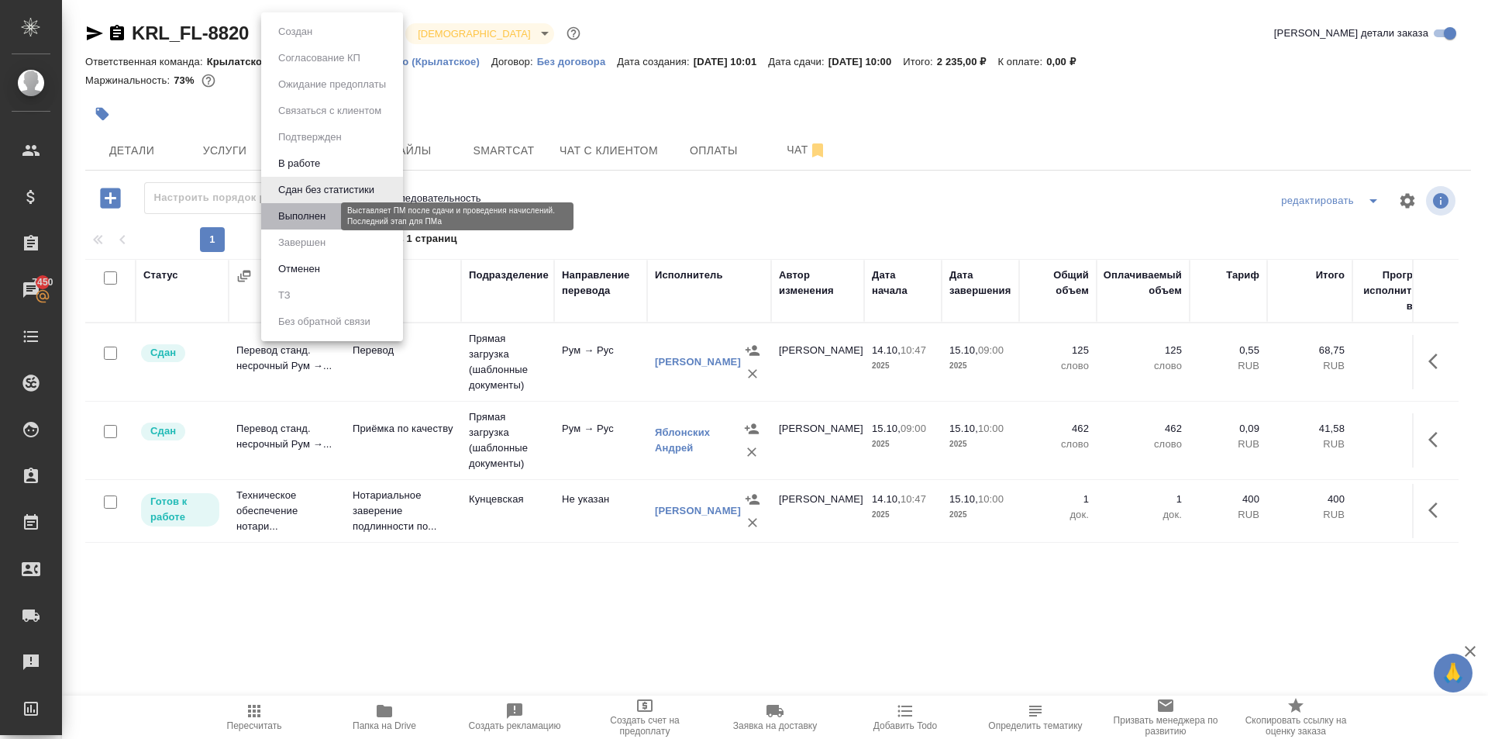
drag, startPoint x: 307, startPoint y: 213, endPoint x: 305, endPoint y: 197, distance: 16.4
click at [305, 213] on button "Выполнен" at bounding box center [302, 216] width 57 height 17
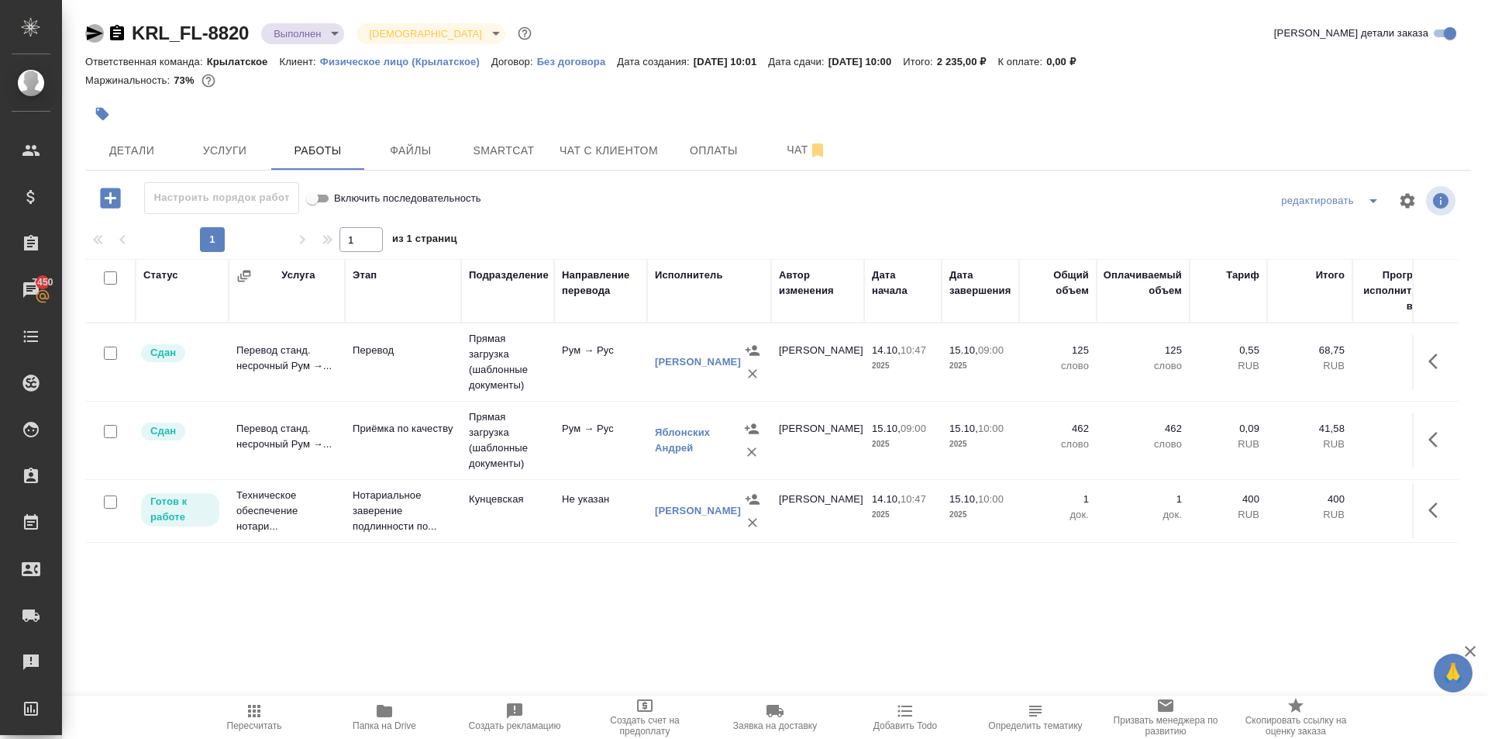
click at [97, 35] on icon "button" at bounding box center [95, 33] width 16 height 14
